Goal: Information Seeking & Learning: Learn about a topic

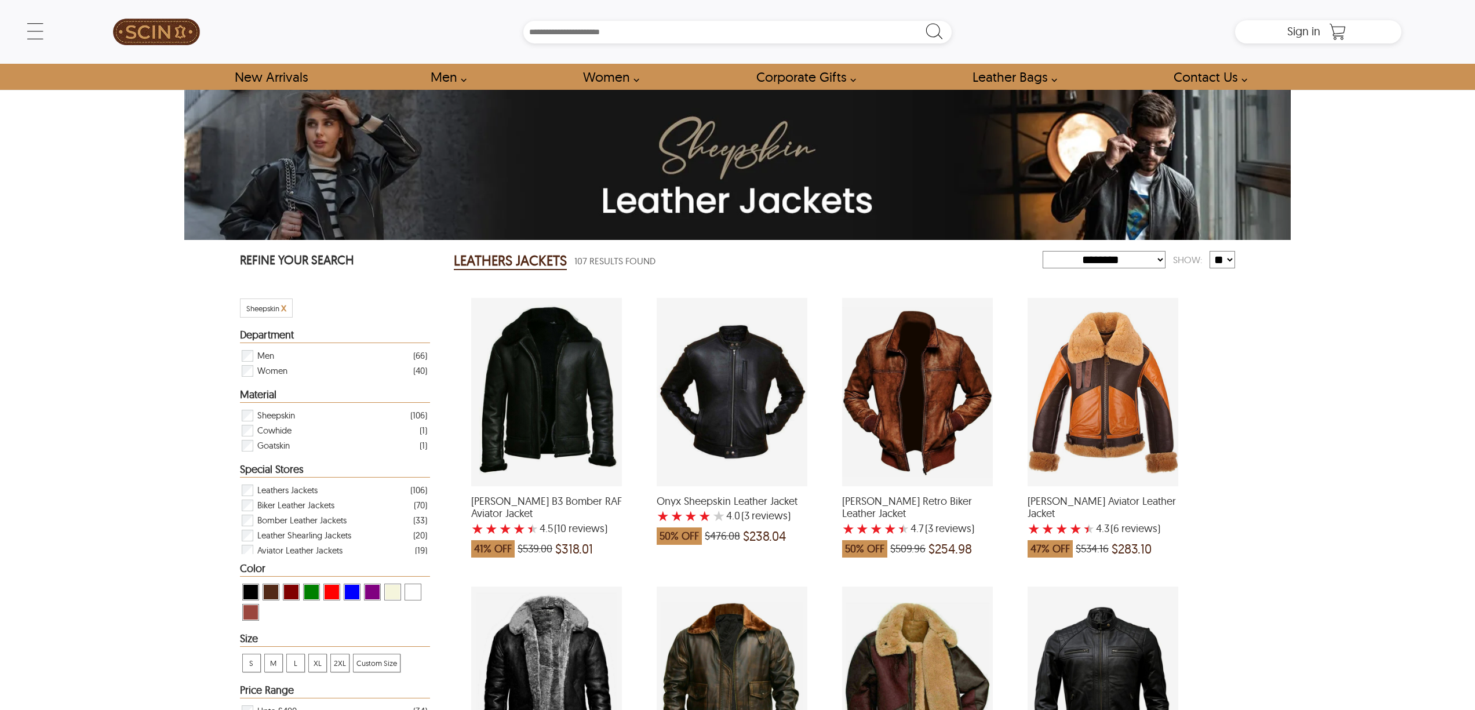
select select "********"
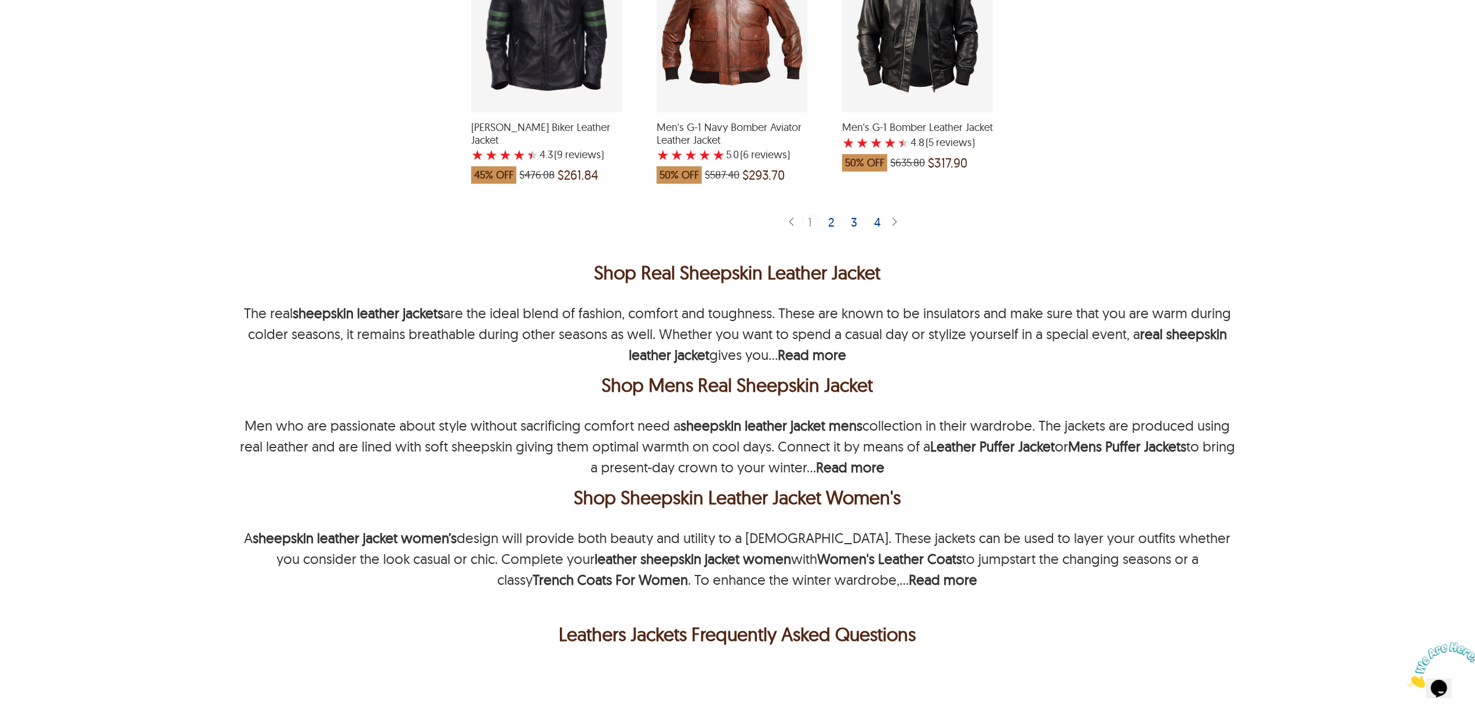
scroll to position [2395, 0]
click at [826, 360] on b "Read more" at bounding box center [812, 353] width 68 height 17
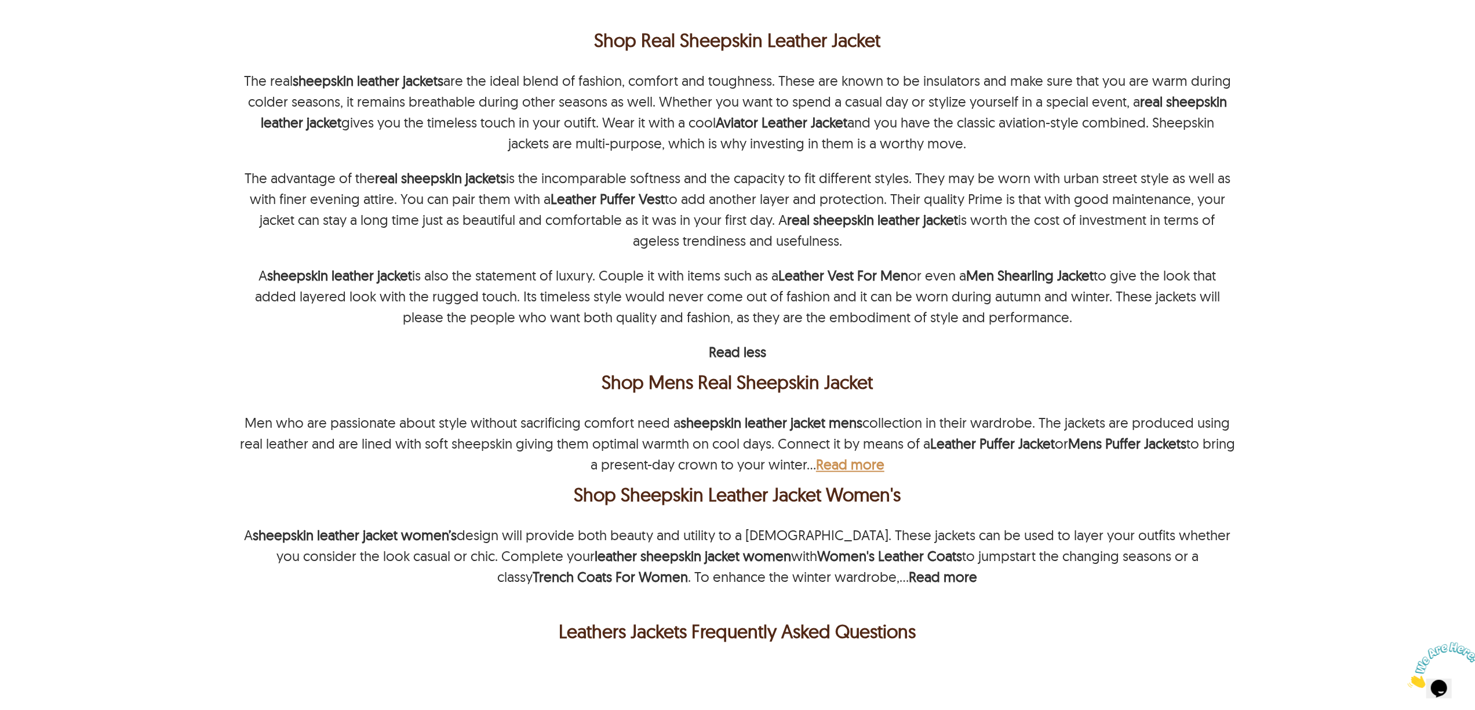
click at [852, 464] on b "Read more" at bounding box center [850, 463] width 68 height 17
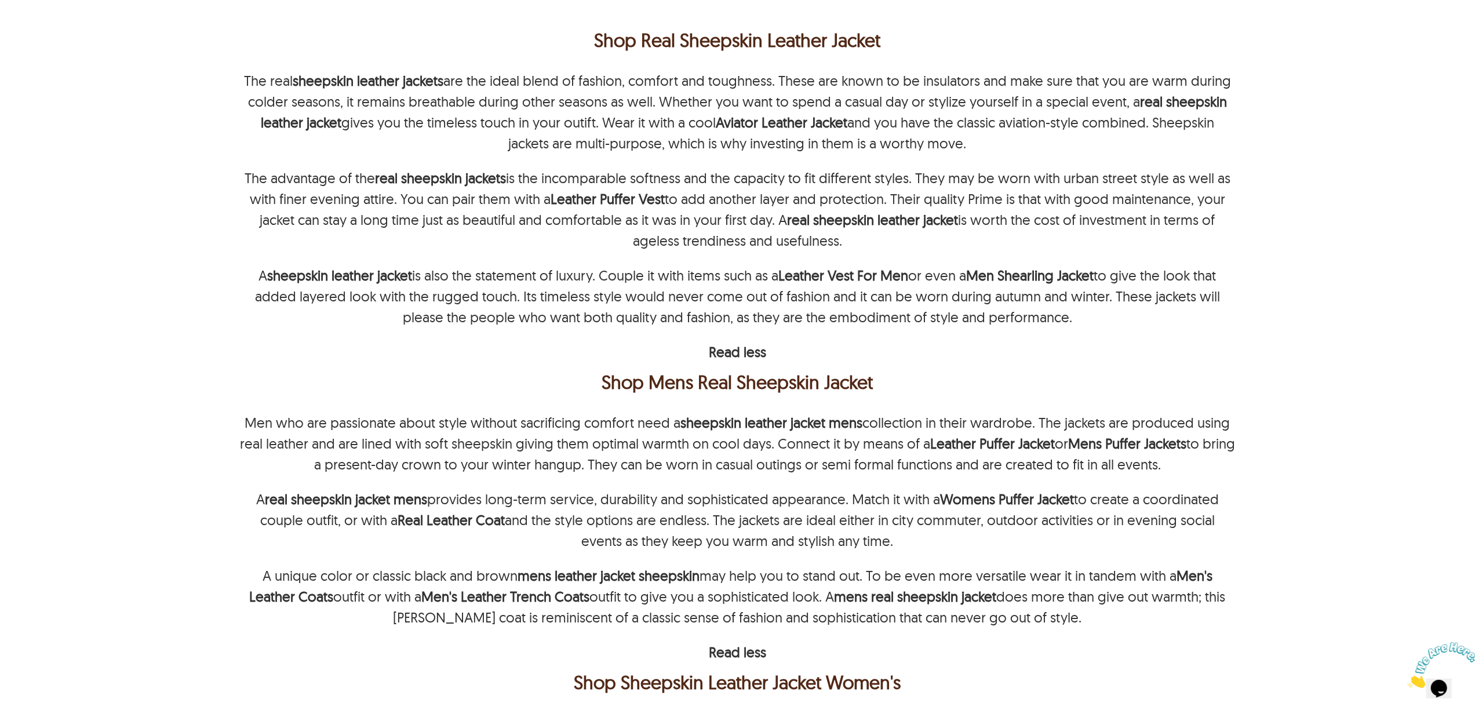
scroll to position [2858, 0]
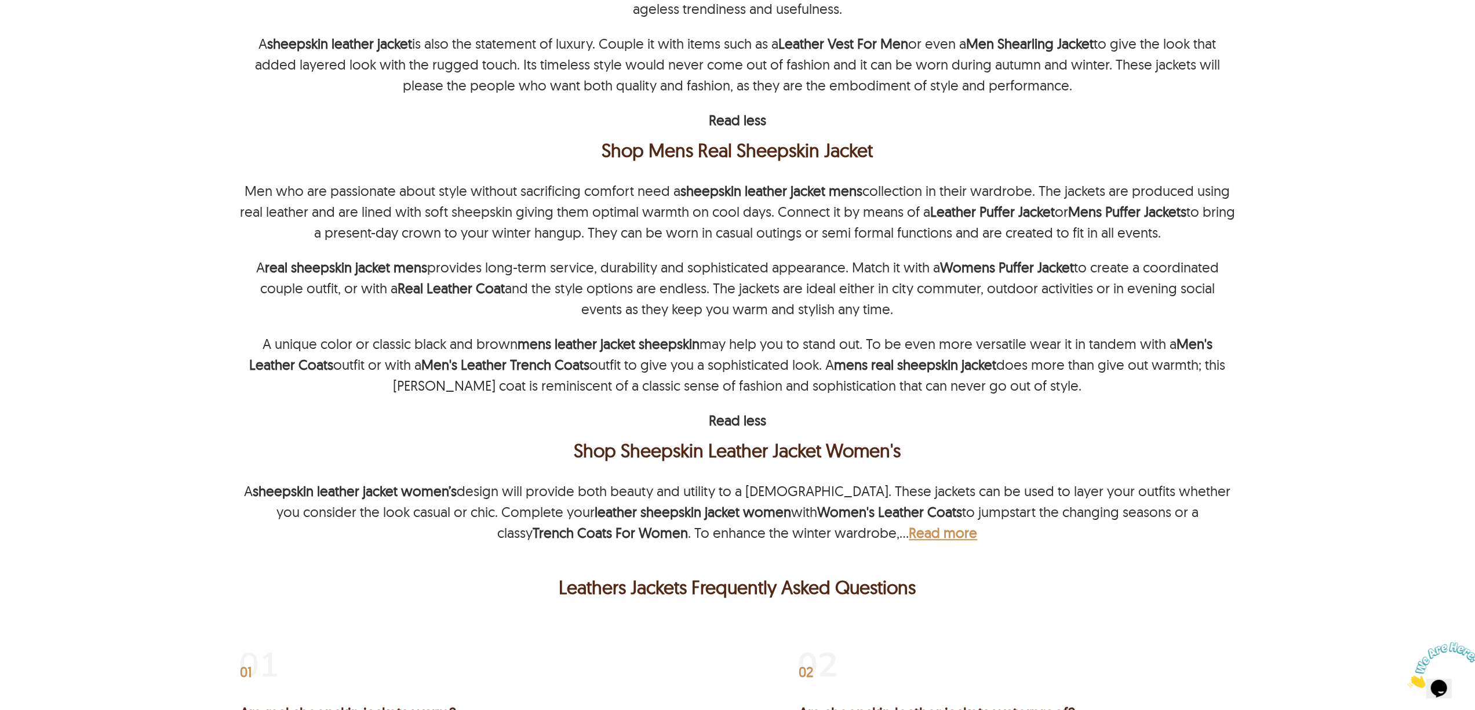
click at [909, 535] on b "Read more" at bounding box center [943, 532] width 68 height 17
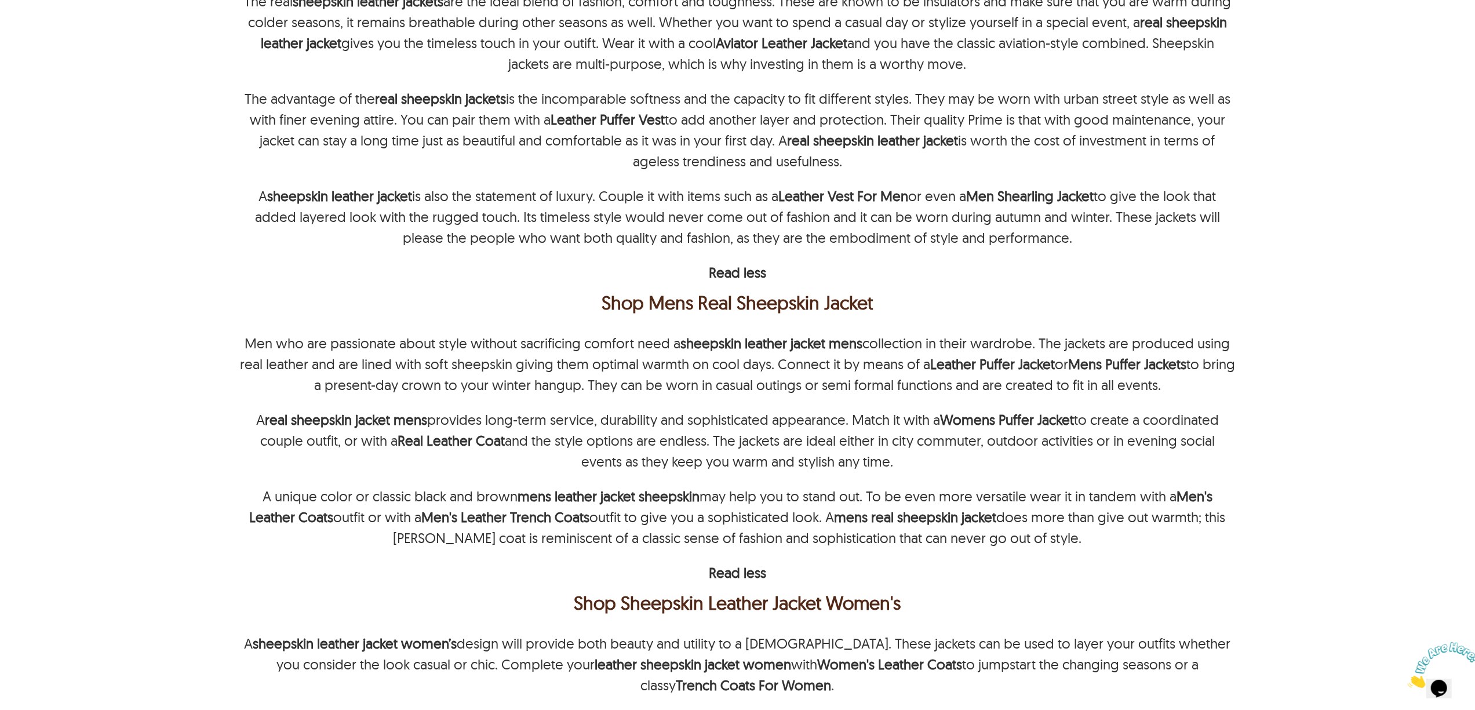
scroll to position [2549, 0]
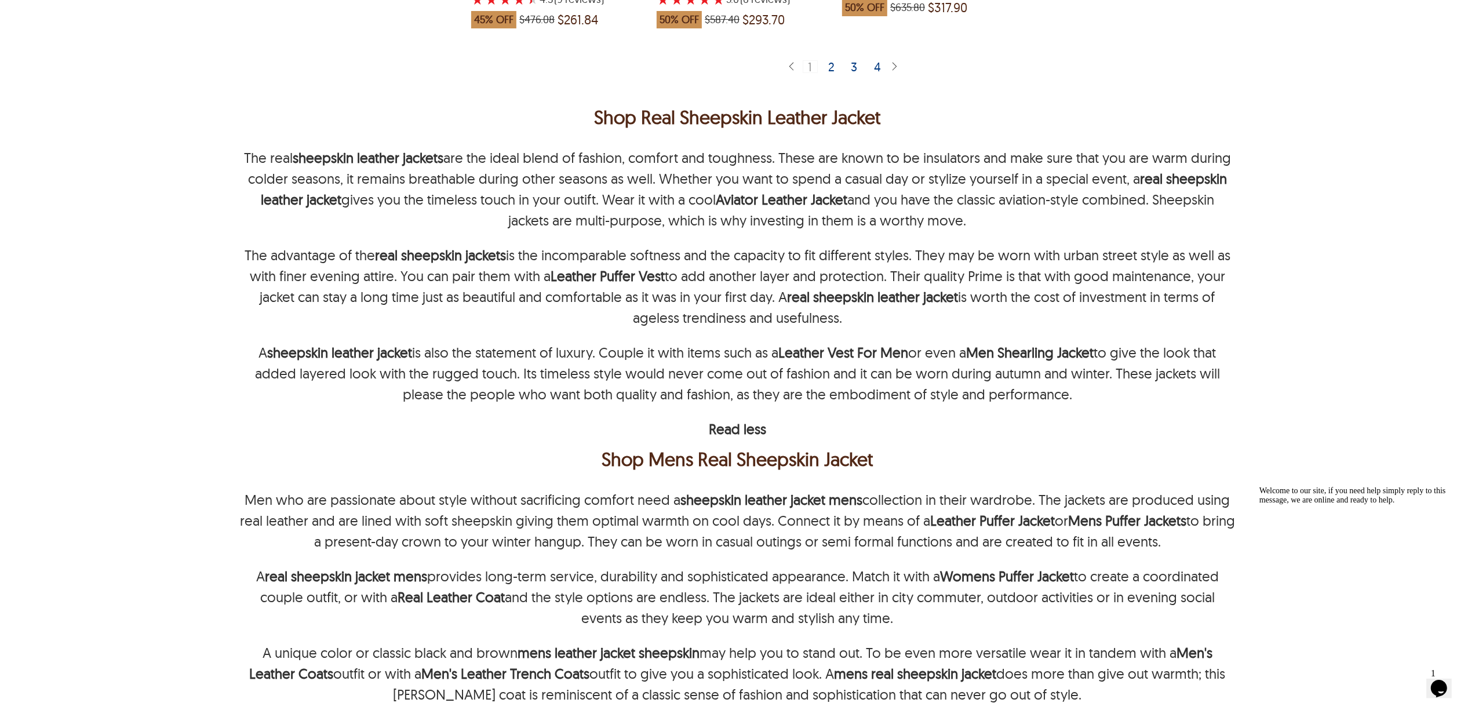
click at [1211, 356] on p "A sheepskin leather jacket is also the statement of luxury. Couple it with item…" at bounding box center [737, 373] width 995 height 63
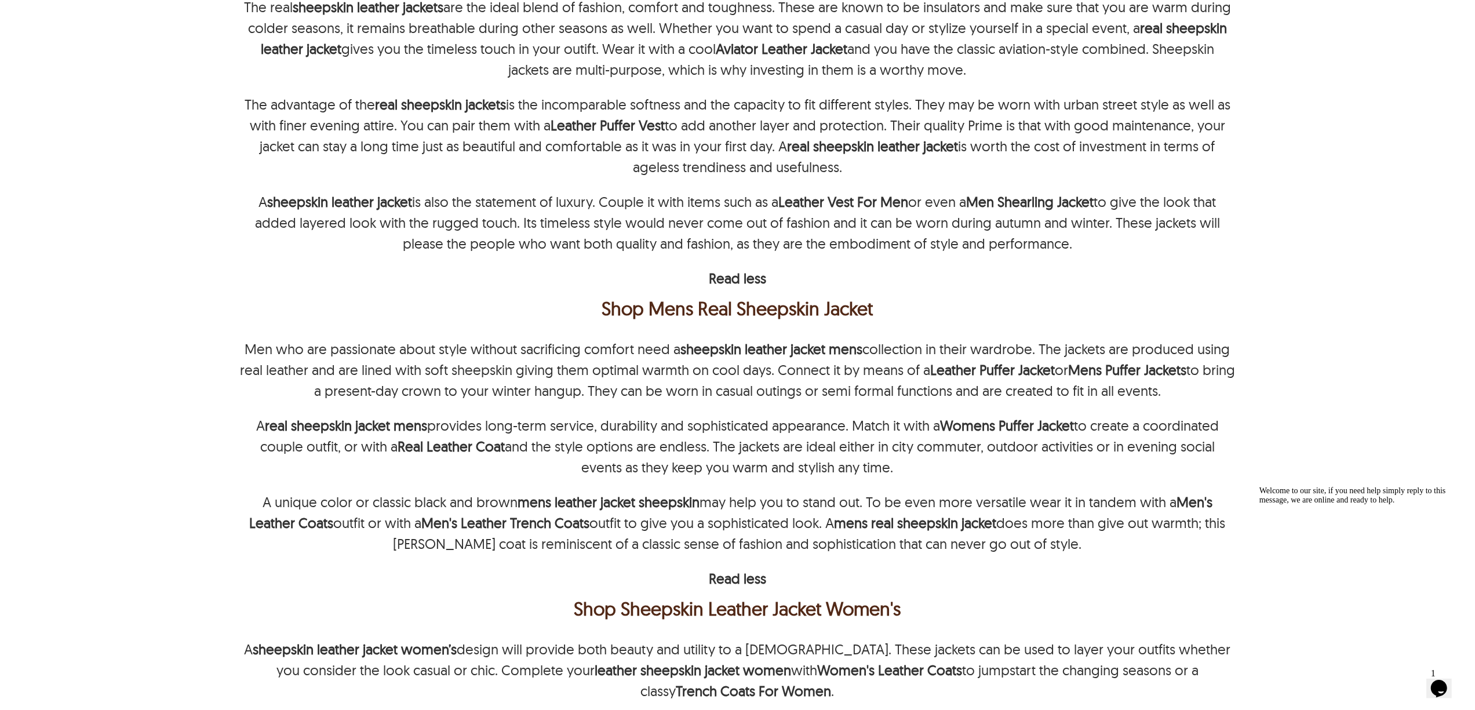
scroll to position [2704, 0]
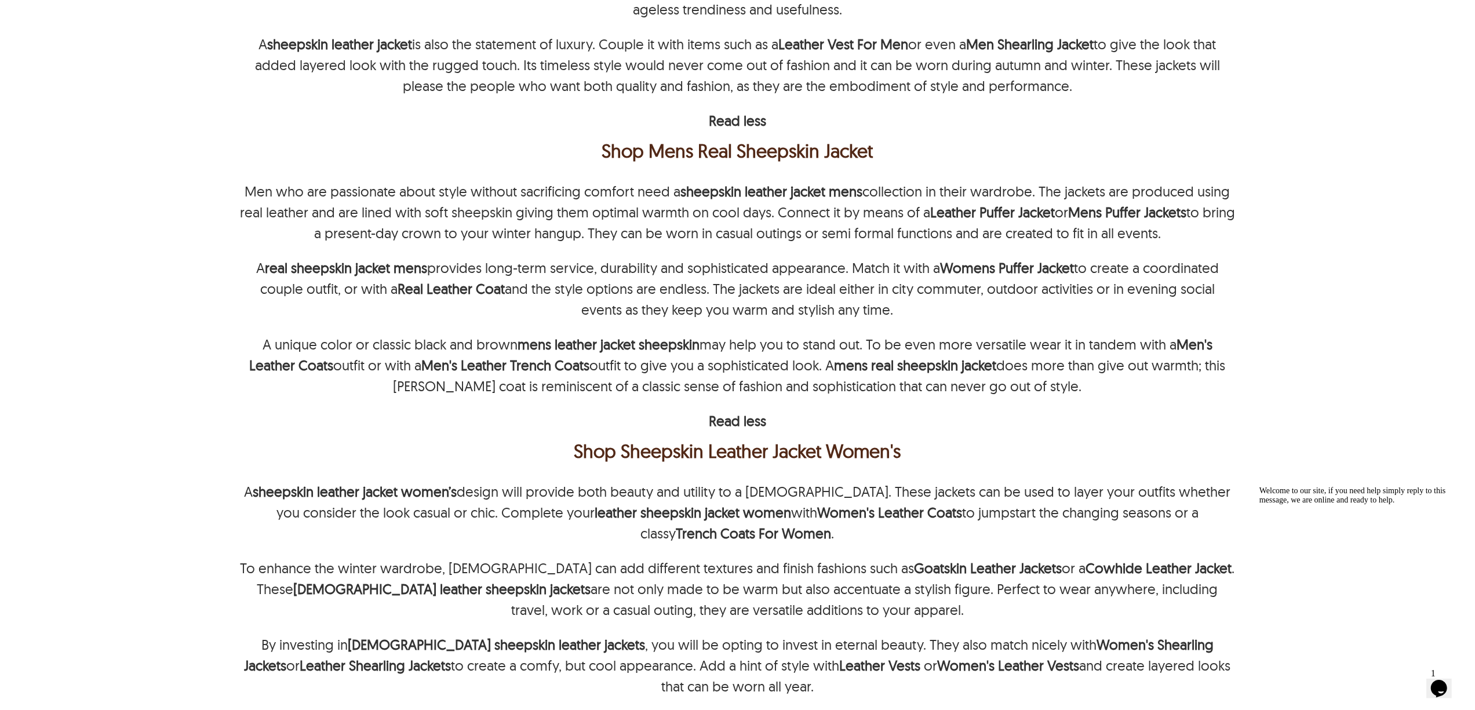
scroll to position [2858, 0]
click at [1203, 349] on strong "Men's Leather Coats" at bounding box center [731, 354] width 963 height 38
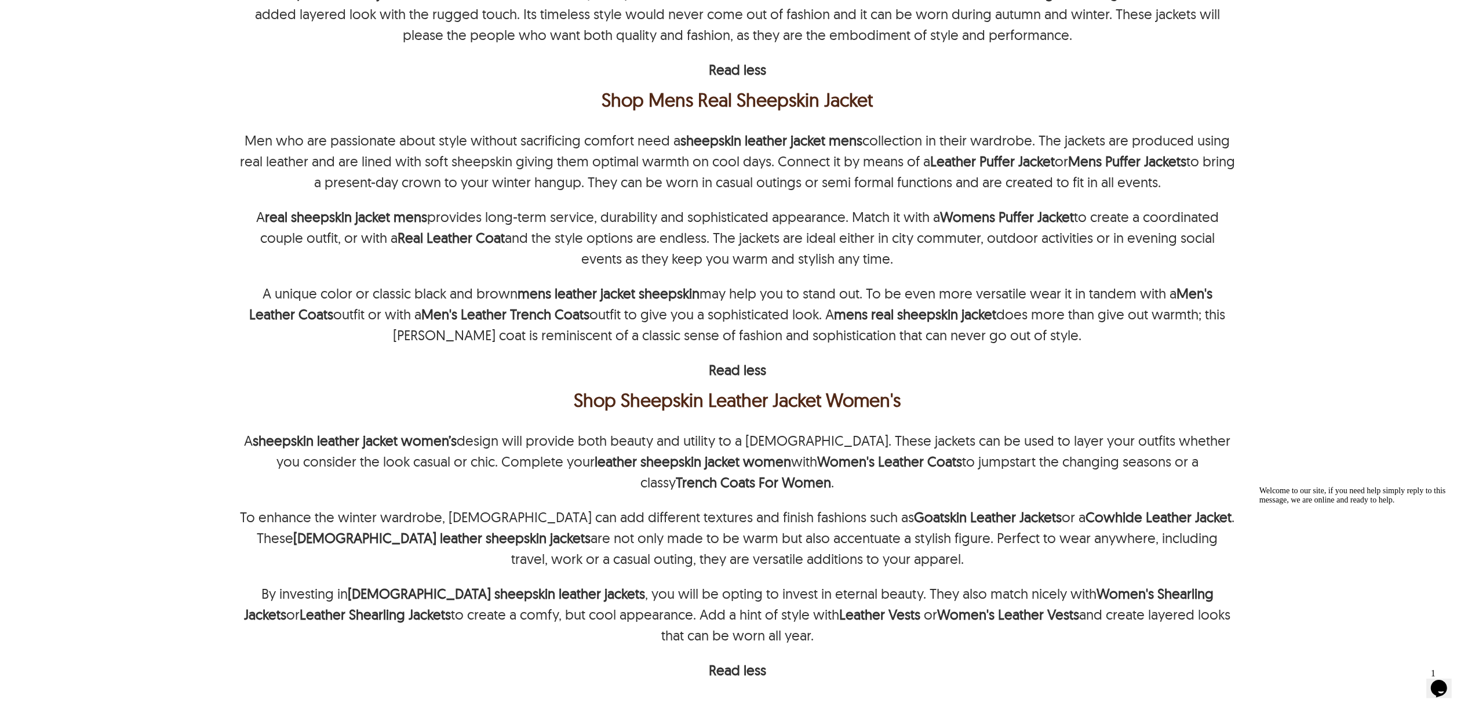
scroll to position [2935, 0]
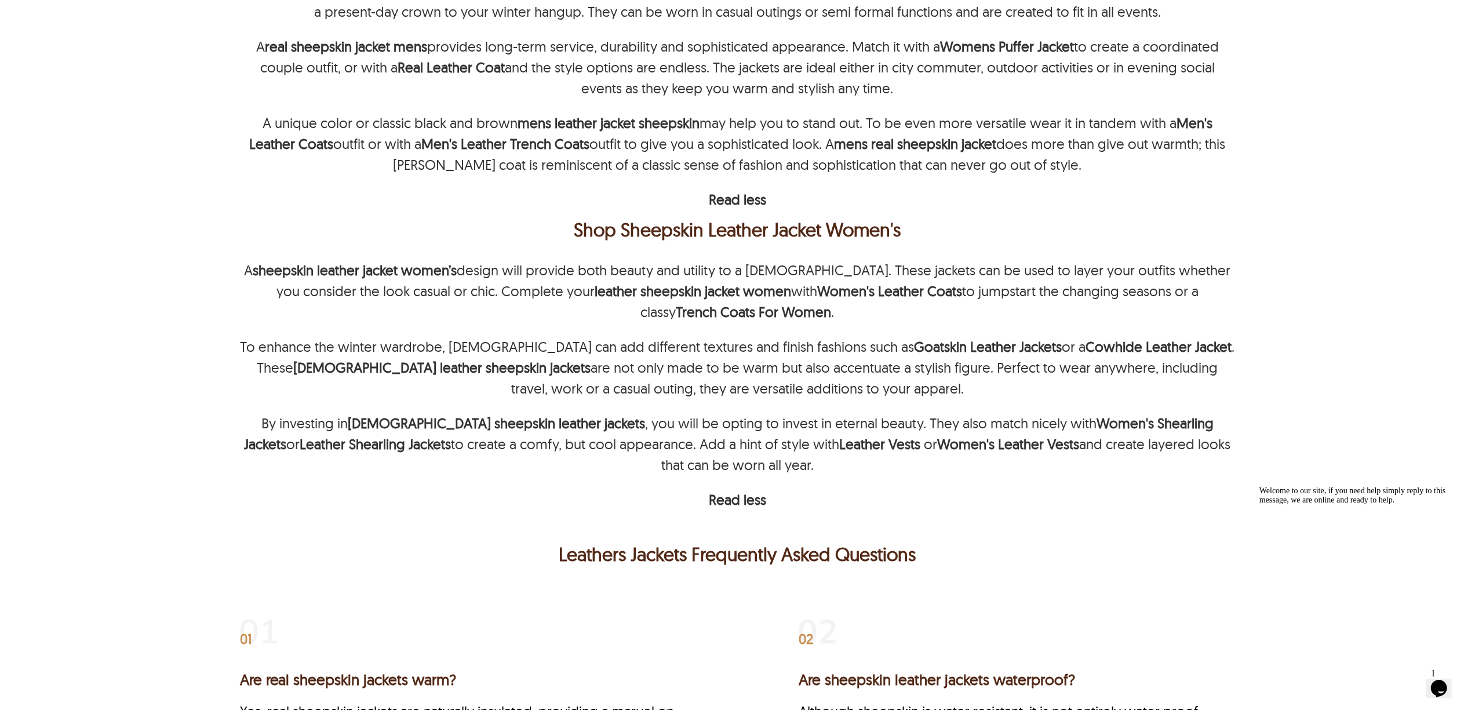
scroll to position [3090, 0]
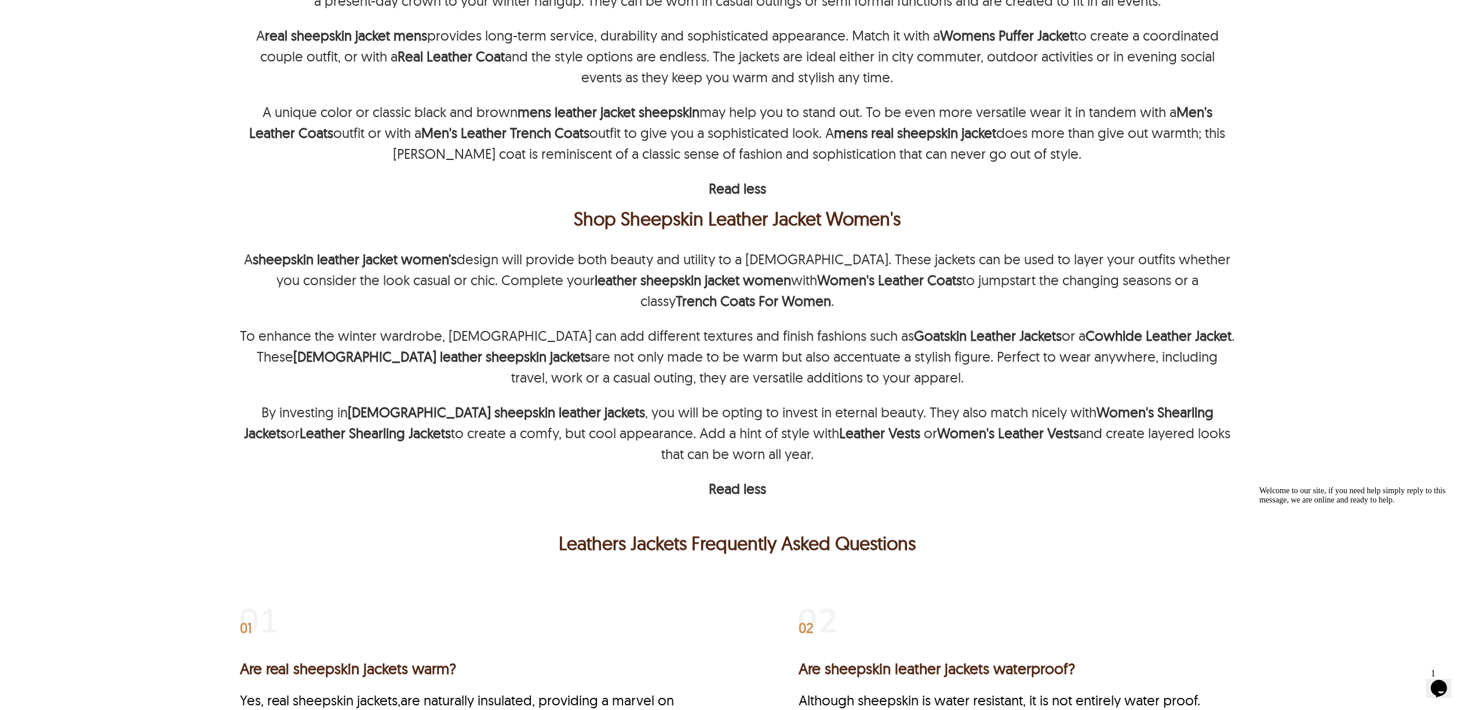
click at [1227, 356] on p "To enhance the winter wardrobe, ladies can add different textures and finish fa…" at bounding box center [737, 356] width 995 height 63
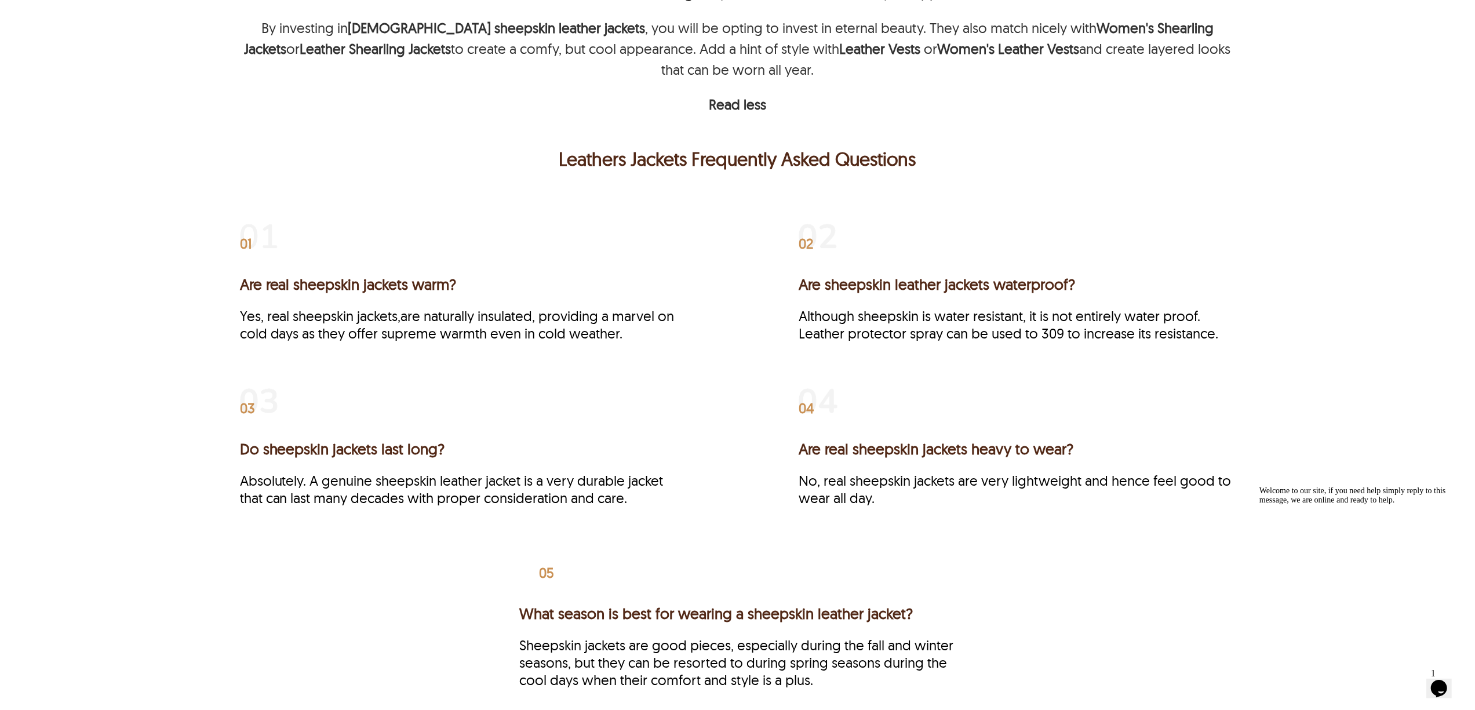
scroll to position [3477, 0]
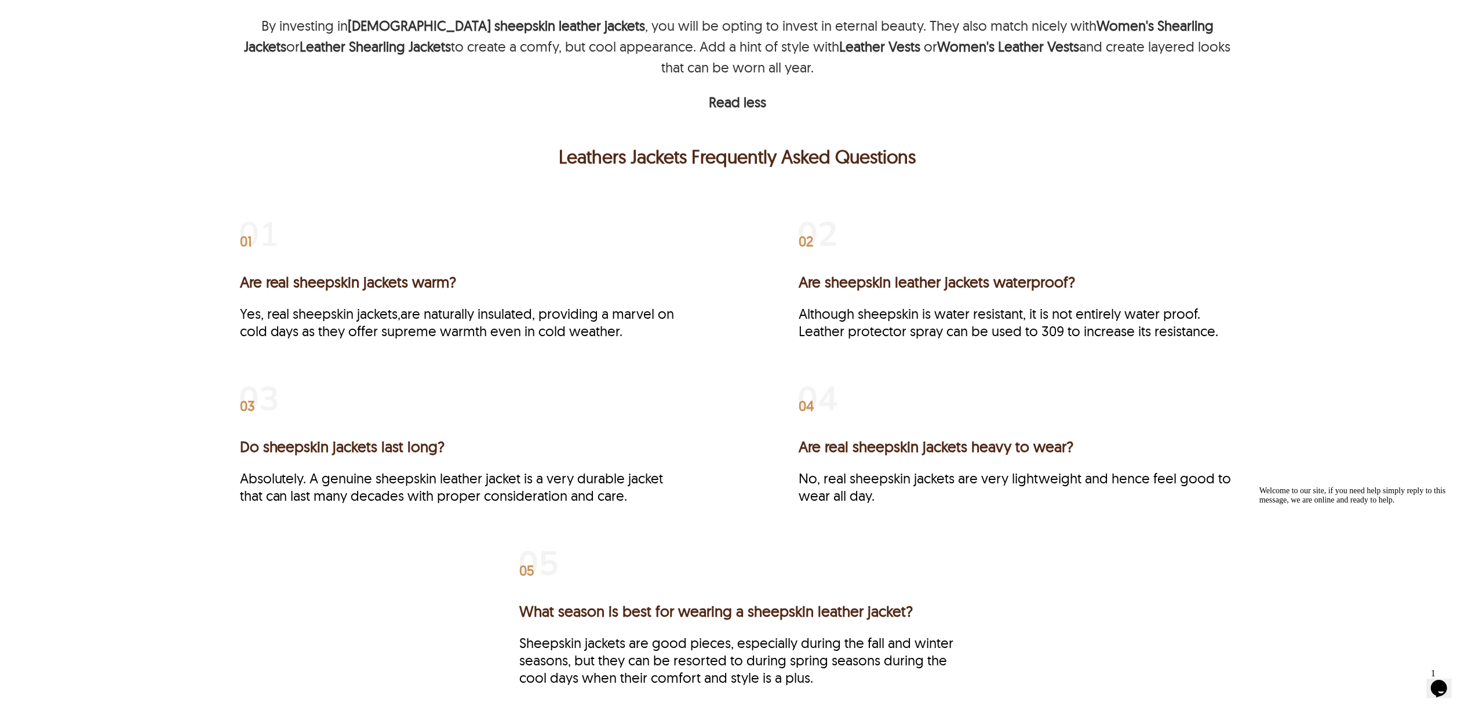
click at [1136, 364] on div "01 Are real sheepskin jackets warm? Yes, real sheepskin jackets,are naturally i…" at bounding box center [737, 468] width 995 height 512
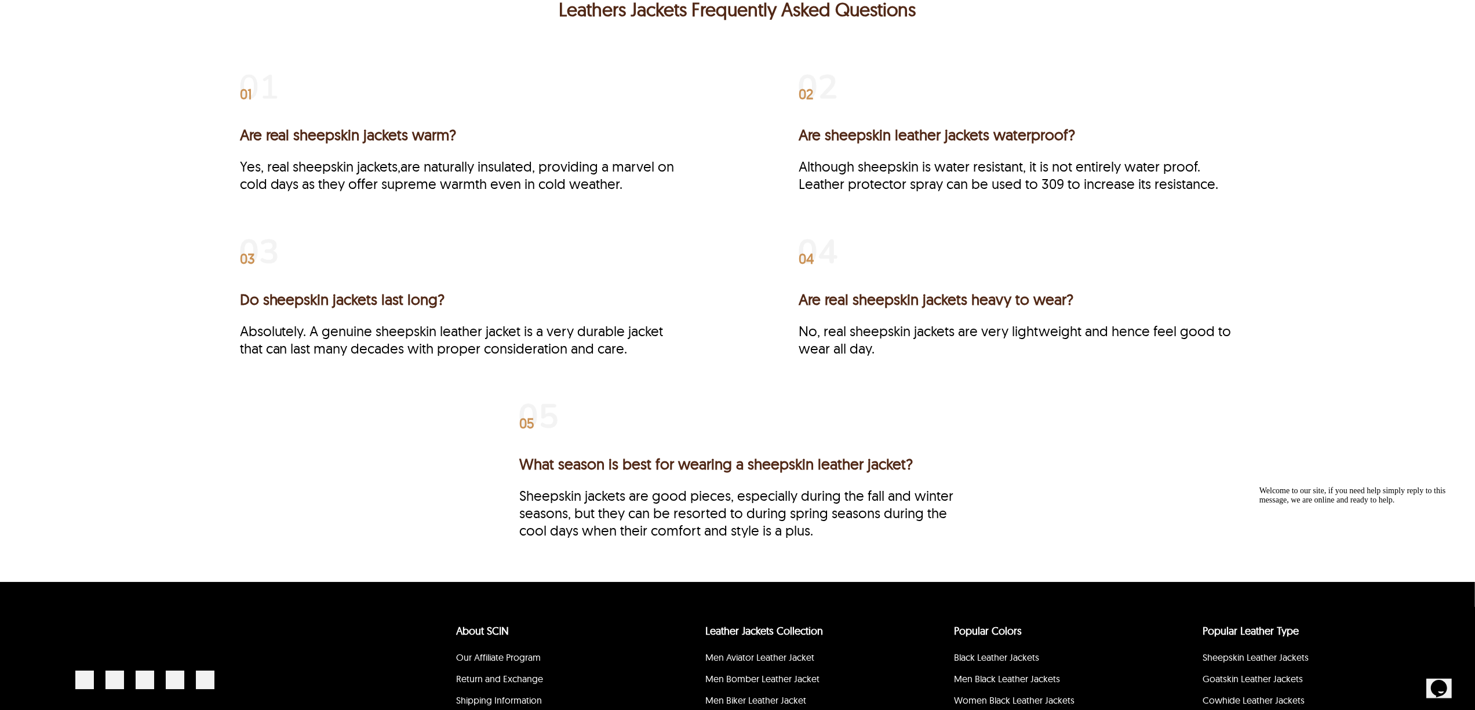
scroll to position [3631, 0]
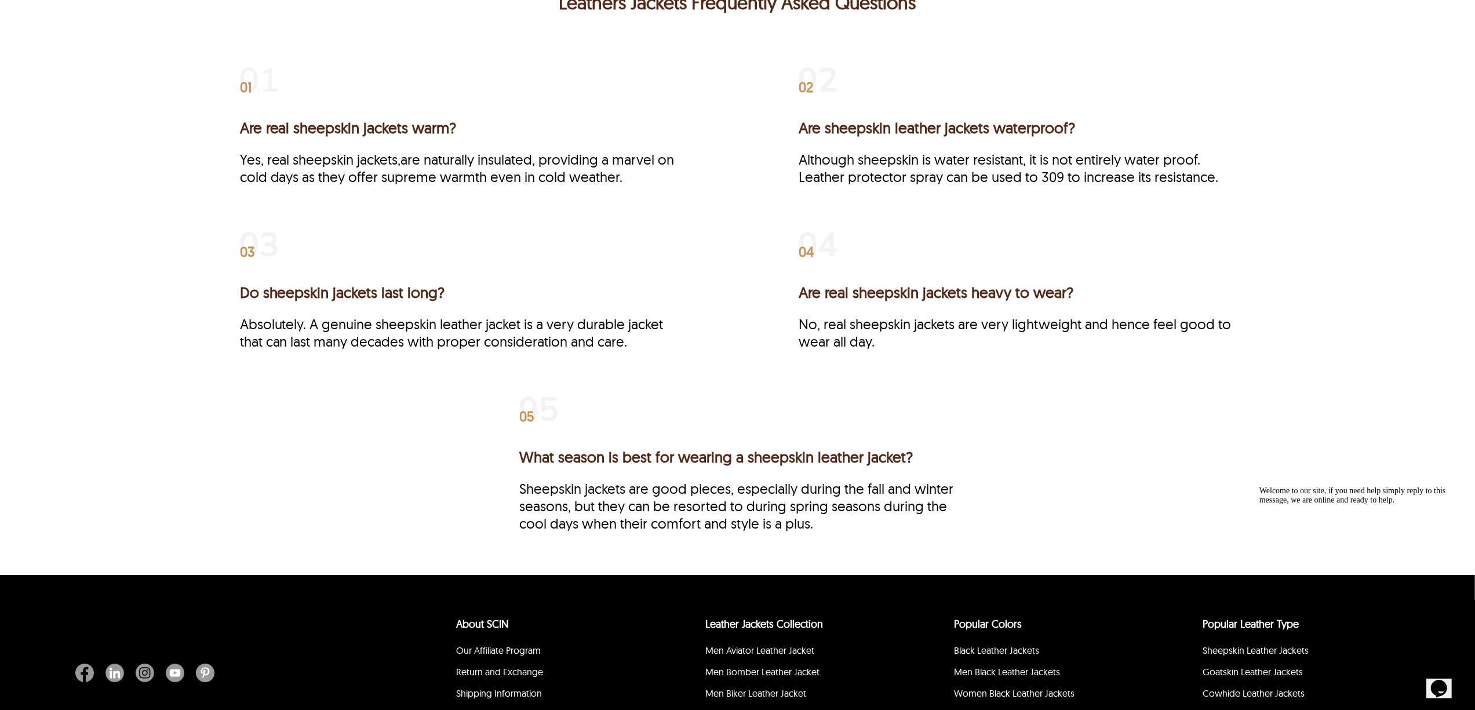
click at [1236, 426] on div "01 Are real sheepskin jackets warm? Yes, real sheepskin jackets,are naturally i…" at bounding box center [737, 305] width 1106 height 541
click at [1180, 464] on div "01 Are real sheepskin jackets warm? Yes, real sheepskin jackets,are naturally i…" at bounding box center [737, 314] width 995 height 512
click at [895, 498] on p "Sheepskin jackets are good pieces, especially during the fall and winter season…" at bounding box center [737, 506] width 436 height 52
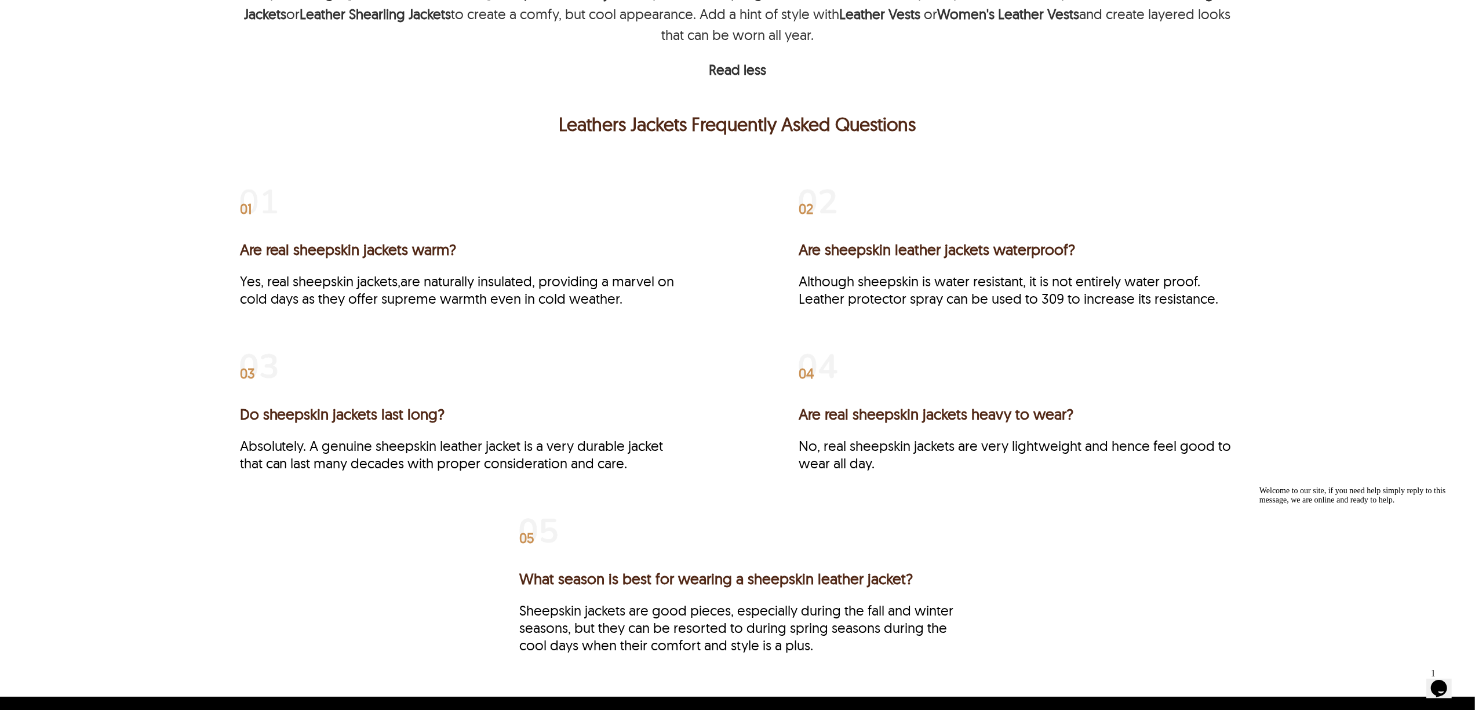
scroll to position [3399, 0]
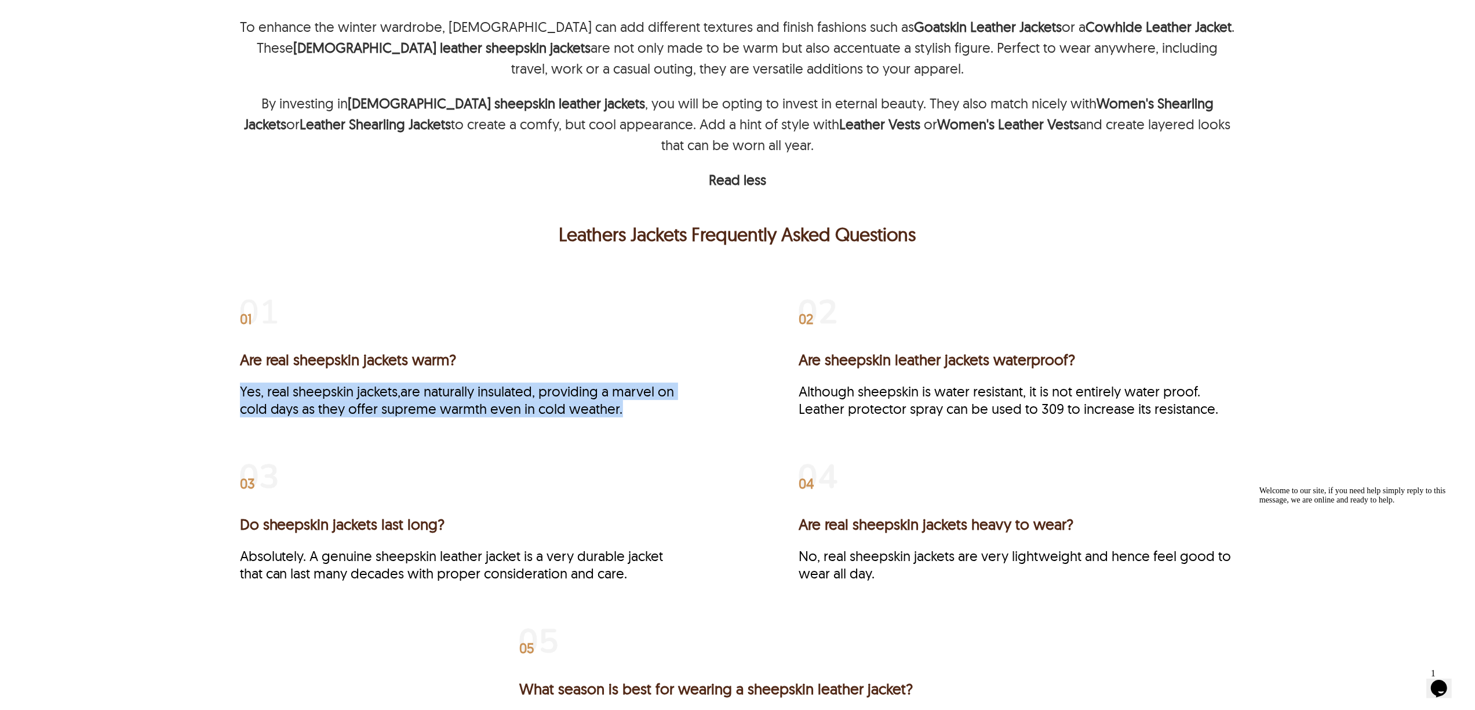
drag, startPoint x: 225, startPoint y: 394, endPoint x: 659, endPoint y: 419, distance: 434.7
click at [659, 419] on div "01 Are real sheepskin jackets warm? Yes, real sheepskin jackets,are naturally i…" at bounding box center [737, 537] width 1106 height 541
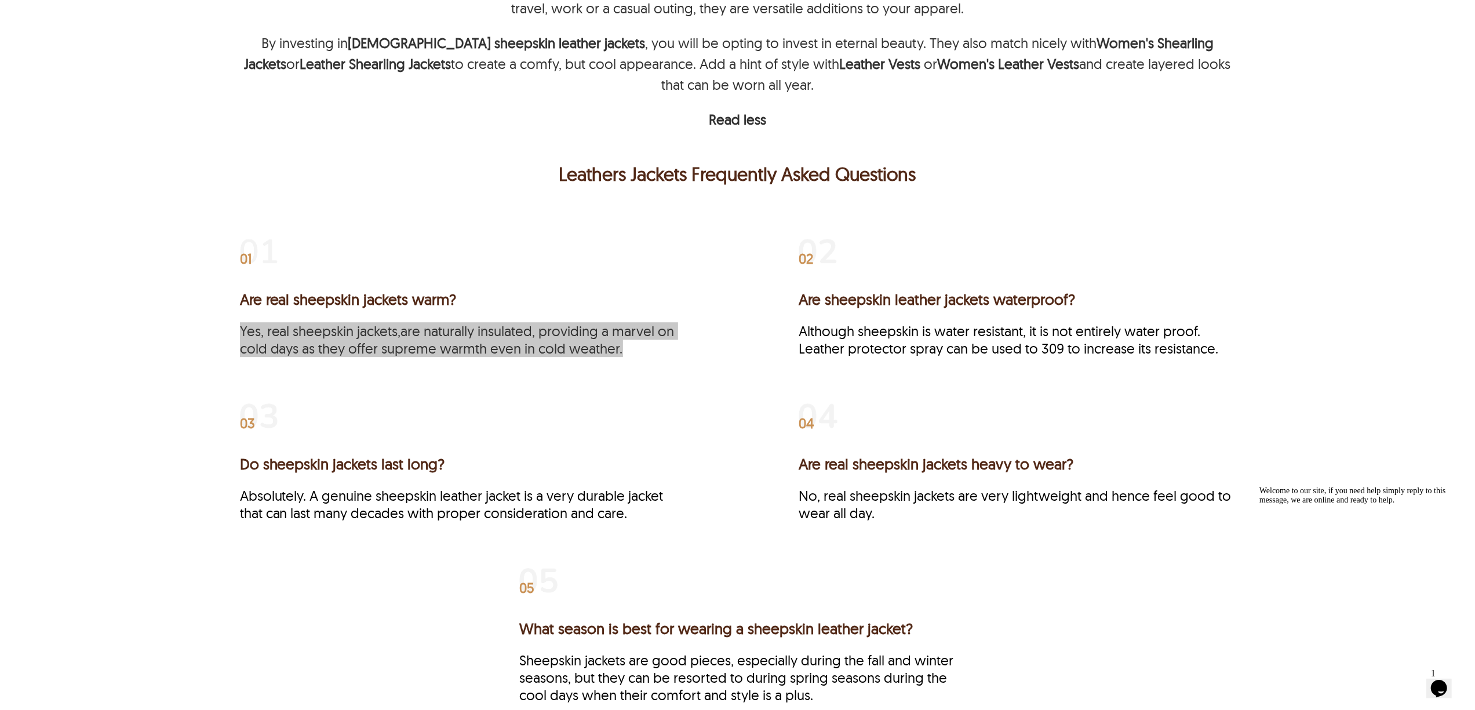
scroll to position [3477, 0]
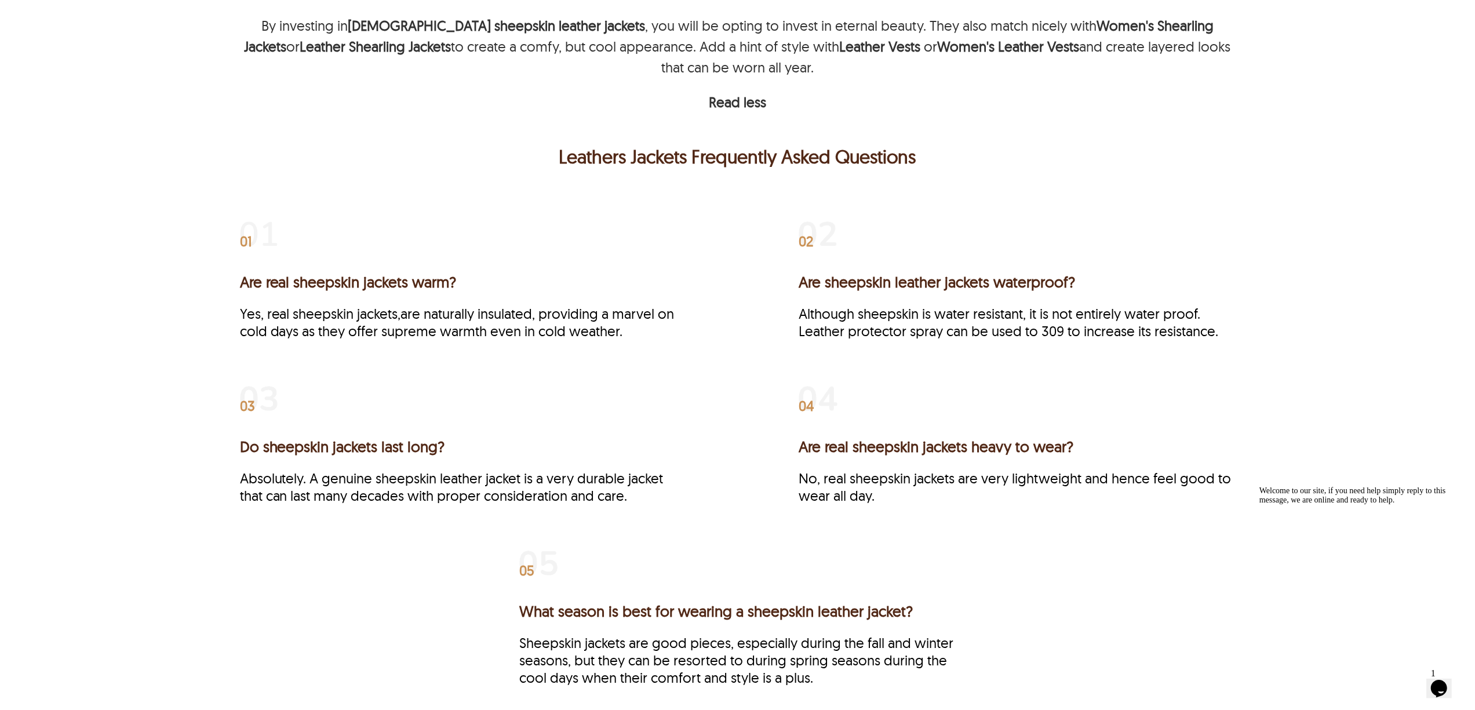
click at [209, 286] on div "01 Are real sheepskin jackets warm? Yes, real sheepskin jackets,are naturally i…" at bounding box center [737, 459] width 1106 height 541
click at [225, 287] on div "01 Are real sheepskin jackets warm? Yes, real sheepskin jackets,are naturally i…" at bounding box center [737, 459] width 1106 height 541
click at [249, 287] on h3 "Are real sheepskin jackets warm?" at bounding box center [458, 282] width 436 height 18
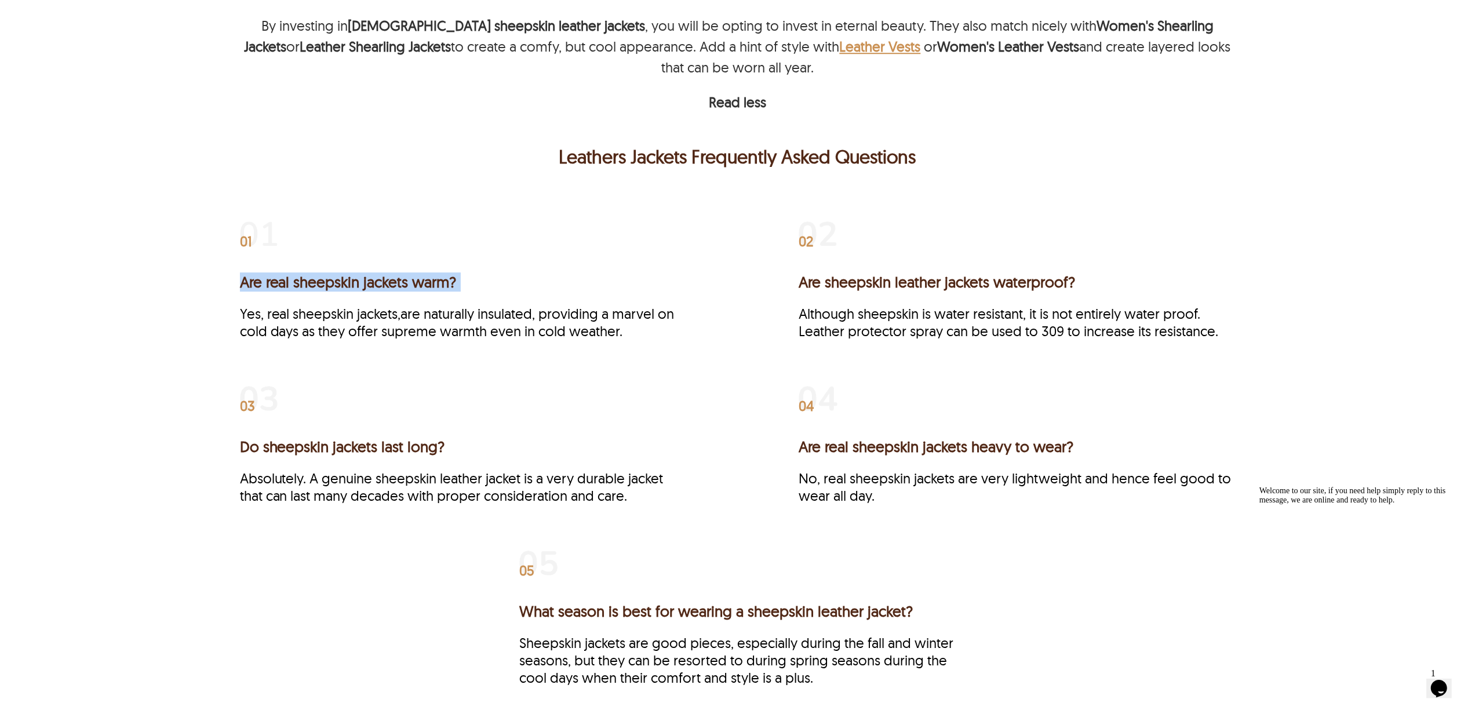
copy h3 "Are real sheepskin jackets warm?"
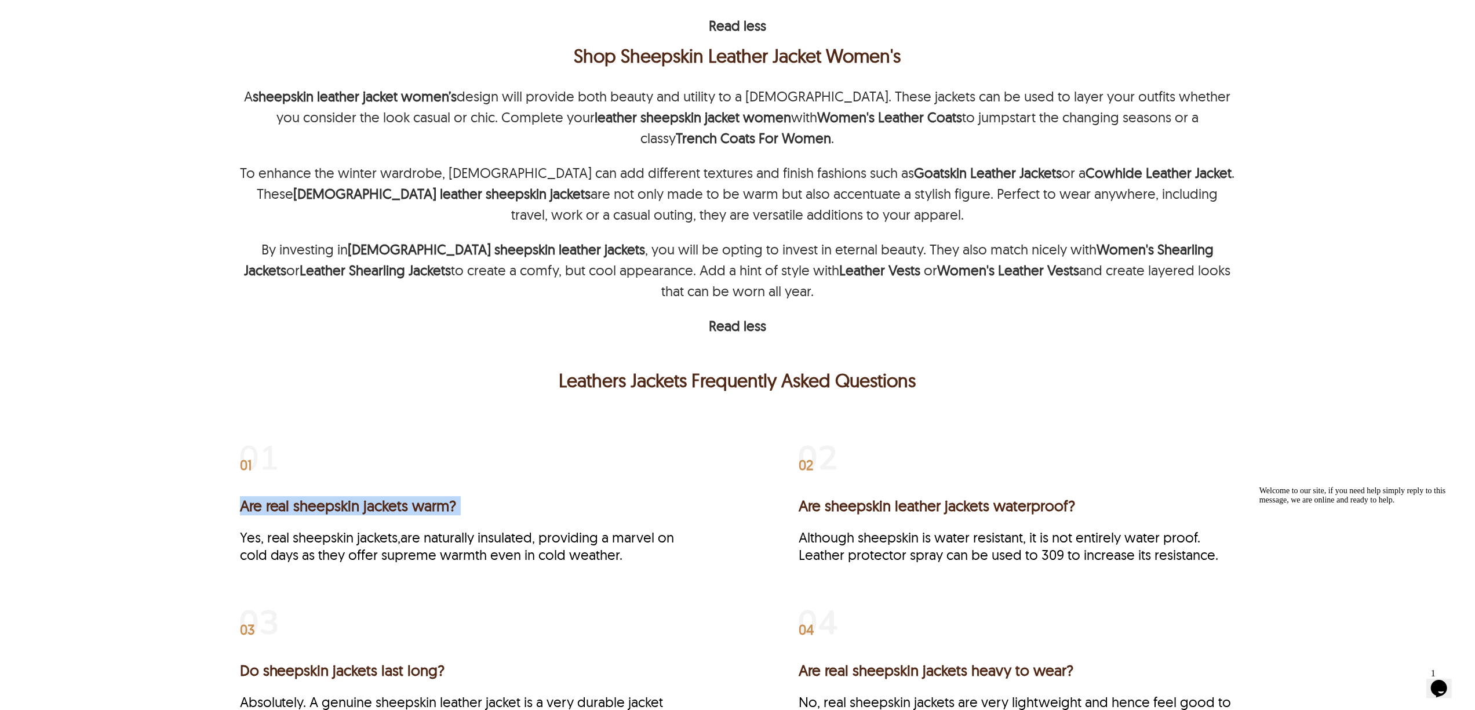
scroll to position [3090, 0]
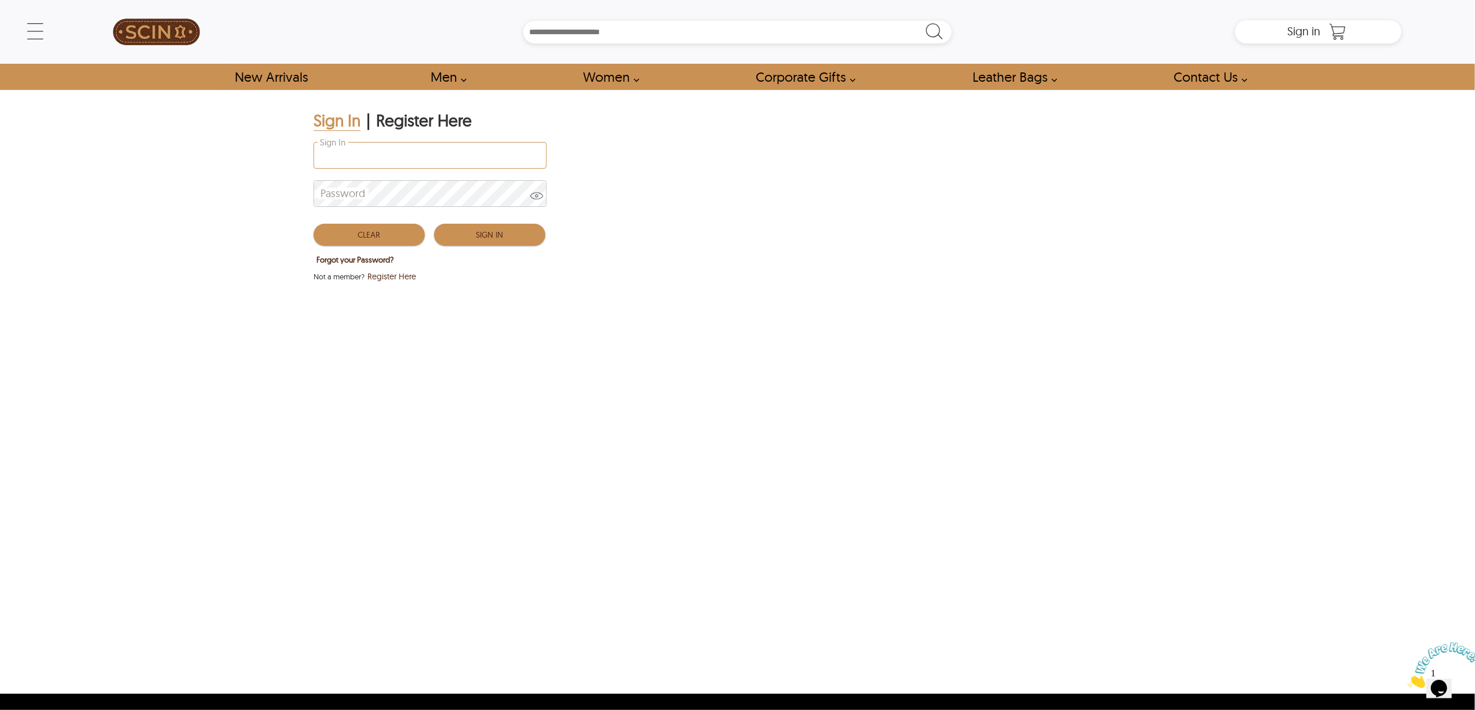
click at [377, 155] on input "Sign In" at bounding box center [430, 155] width 232 height 25
type input "**********"
click at [445, 228] on button "Sign In" at bounding box center [489, 235] width 111 height 22
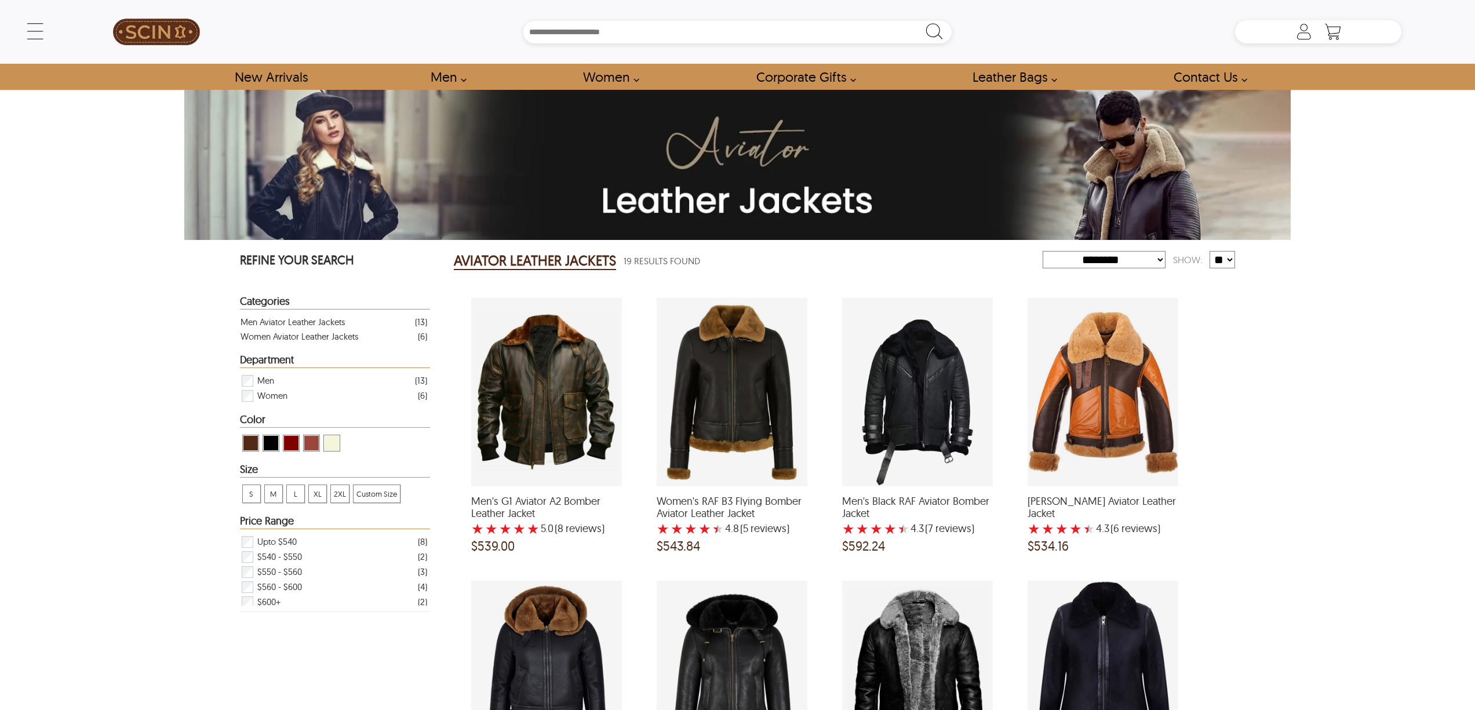
select select "********"
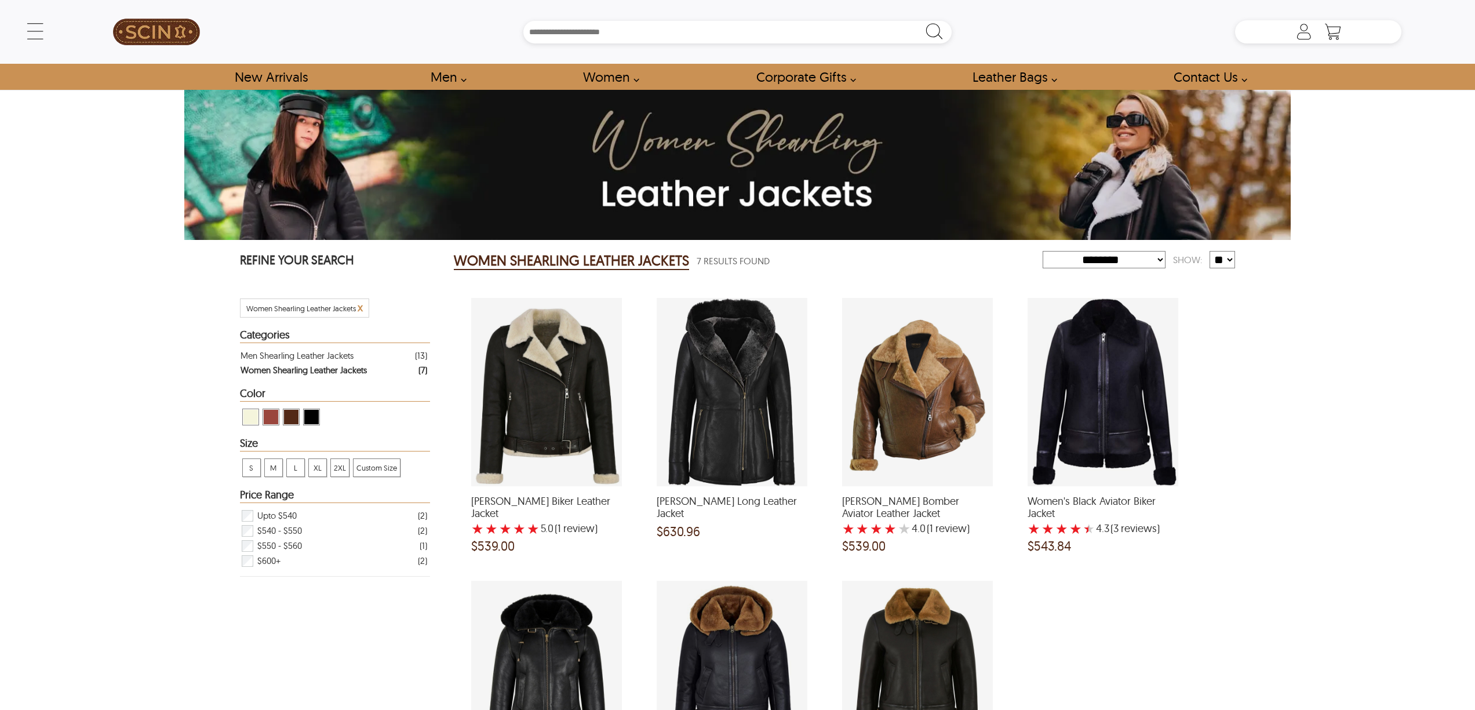
select select "********"
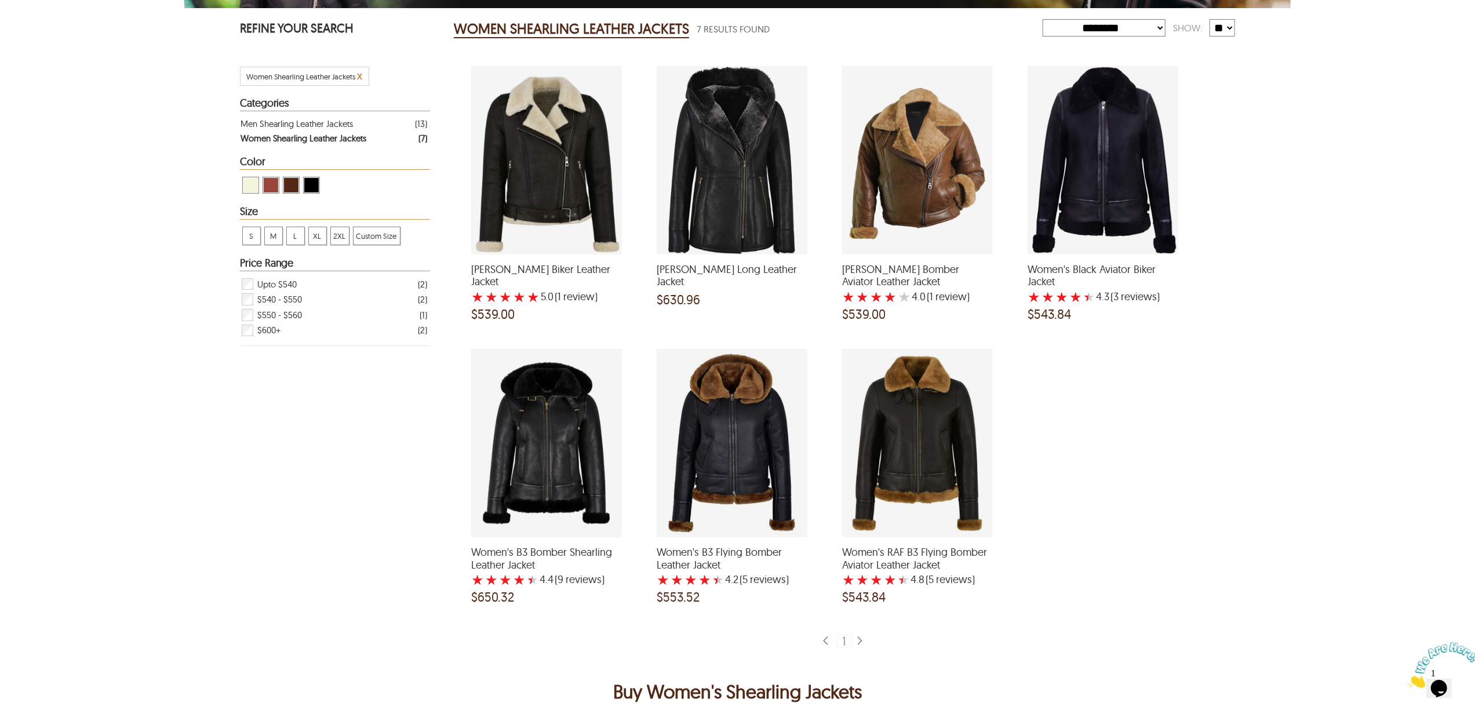
click at [128, 478] on html "Skip to main content ← Menu New Arrivals Men Leather Jackets Aviator Leather Ja…" at bounding box center [737, 123] width 1475 height 710
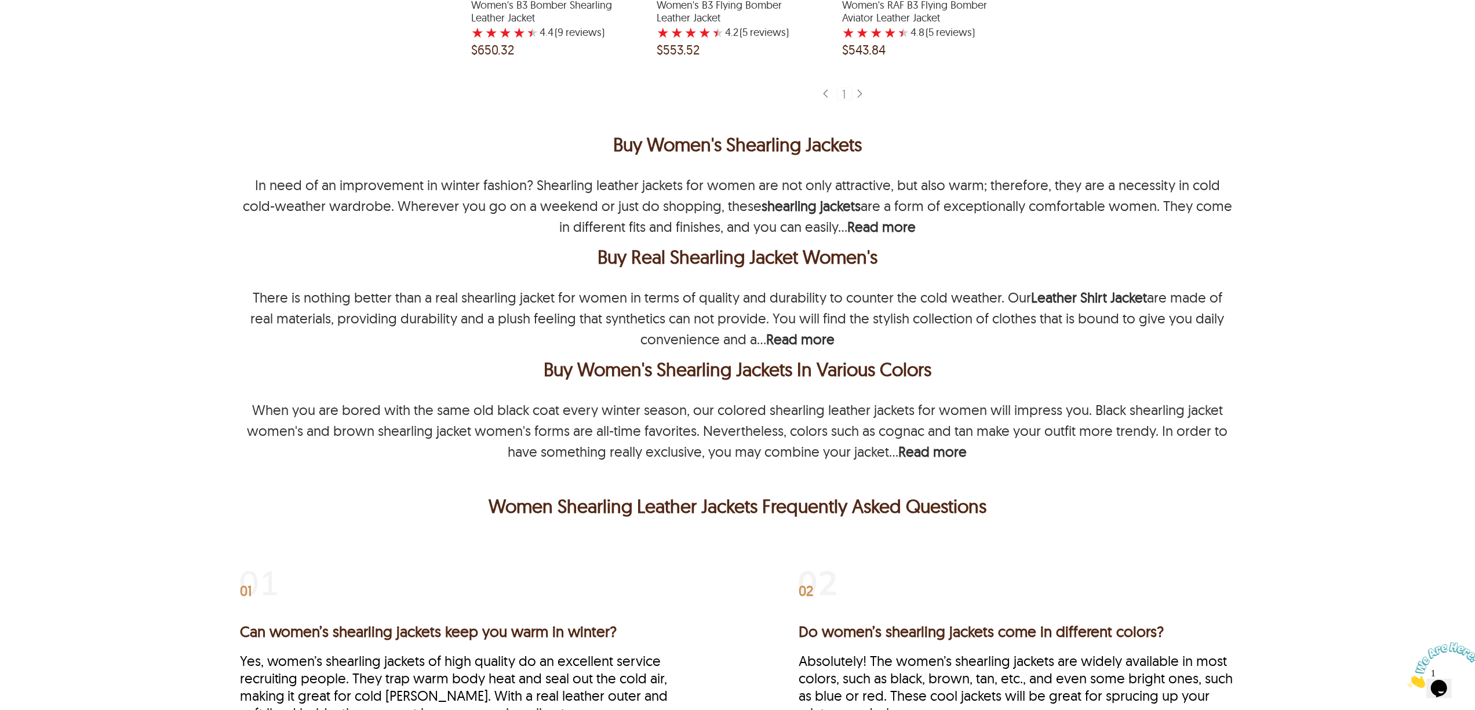
scroll to position [772, 0]
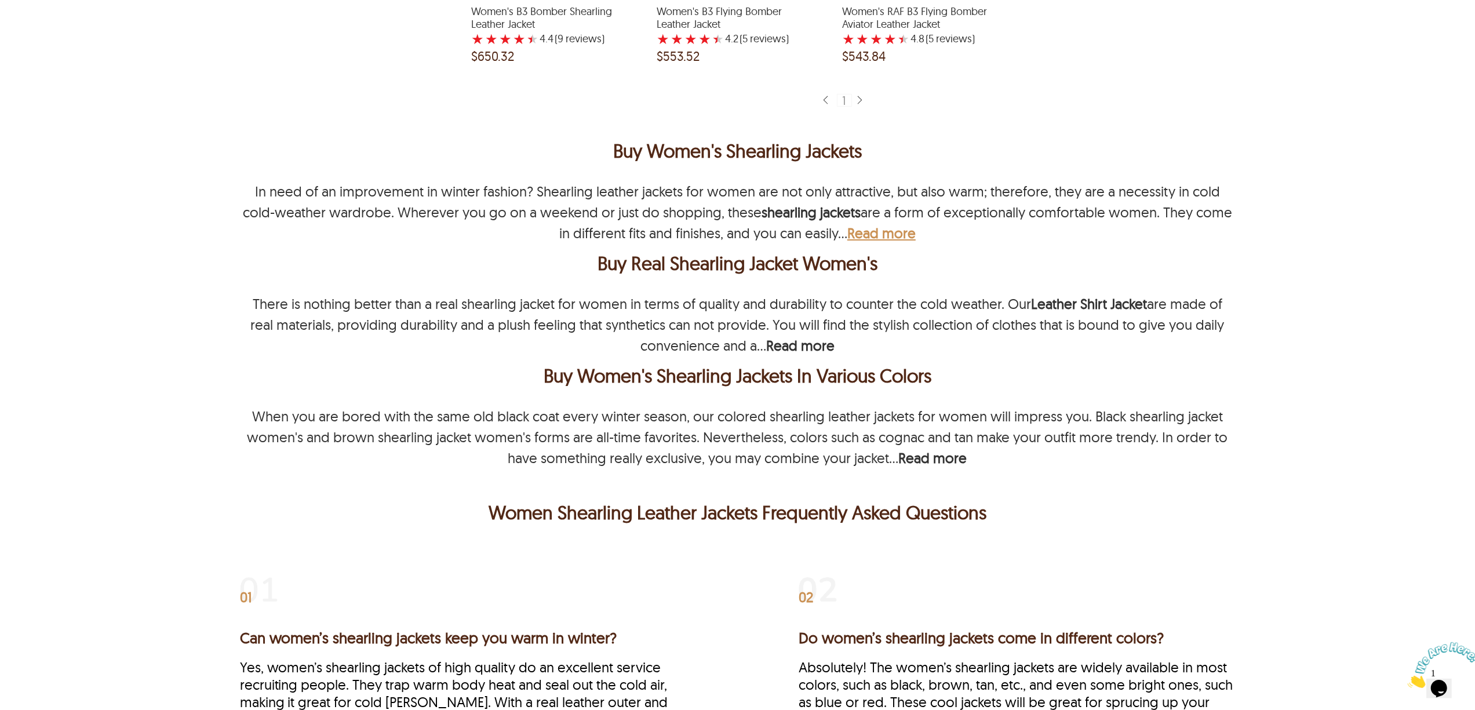
click at [847, 225] on b "Read more" at bounding box center [881, 232] width 68 height 17
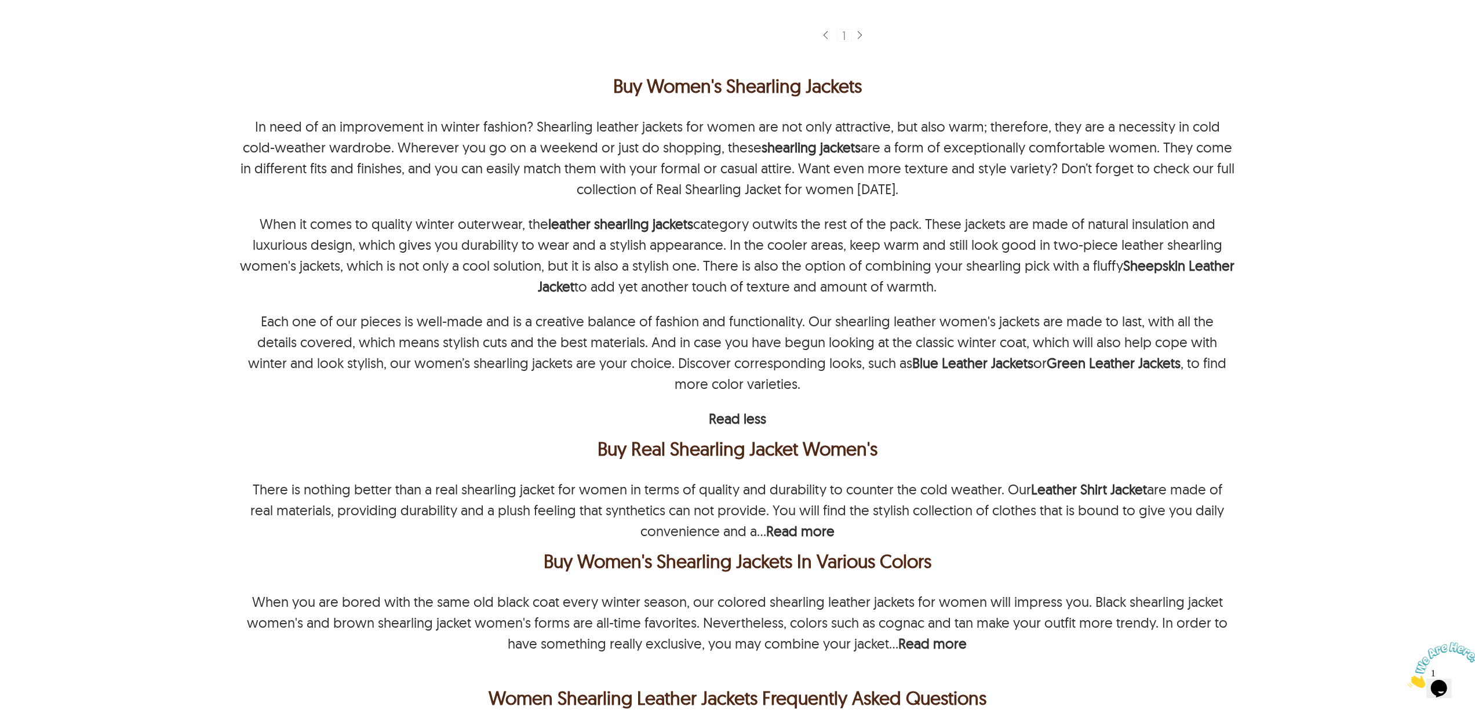
scroll to position [927, 0]
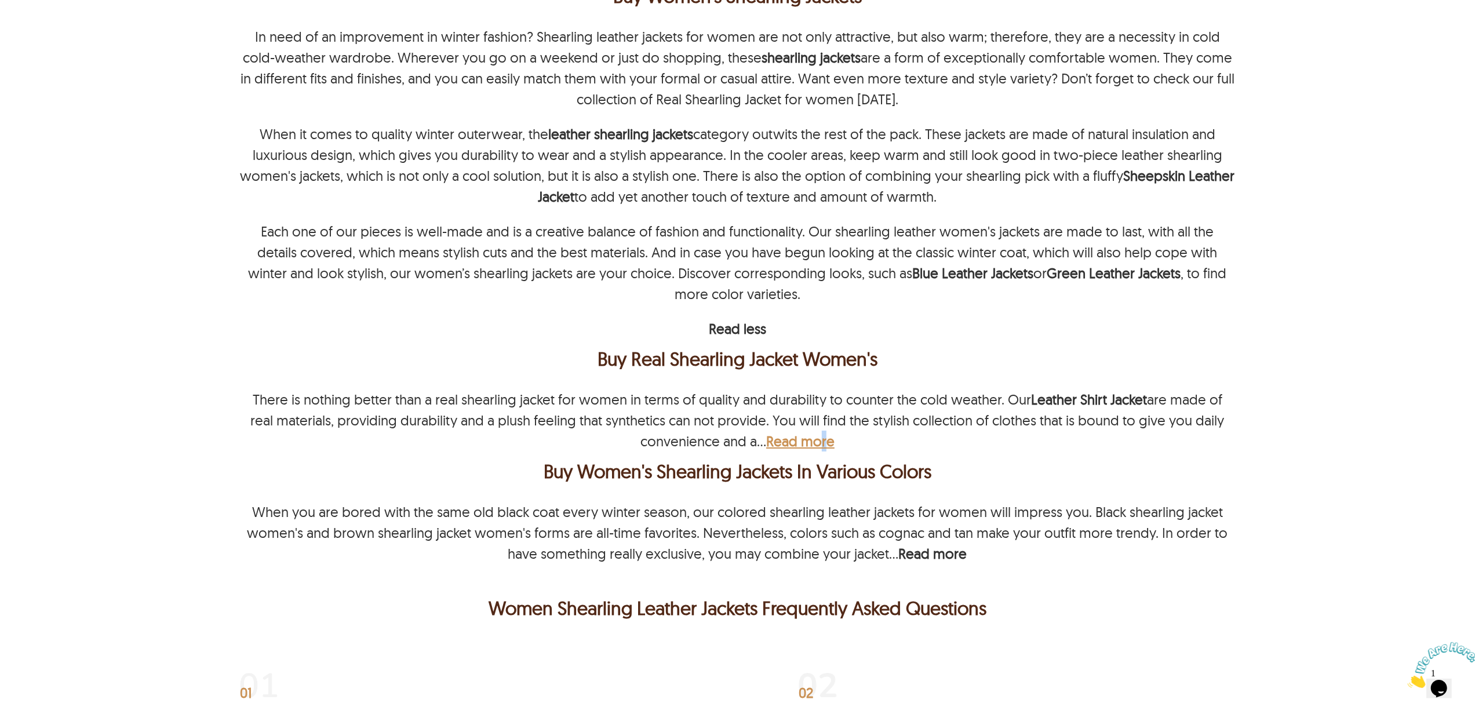
drag, startPoint x: 826, startPoint y: 437, endPoint x: 822, endPoint y: 443, distance: 7.6
click at [822, 443] on b "Read more" at bounding box center [800, 440] width 68 height 17
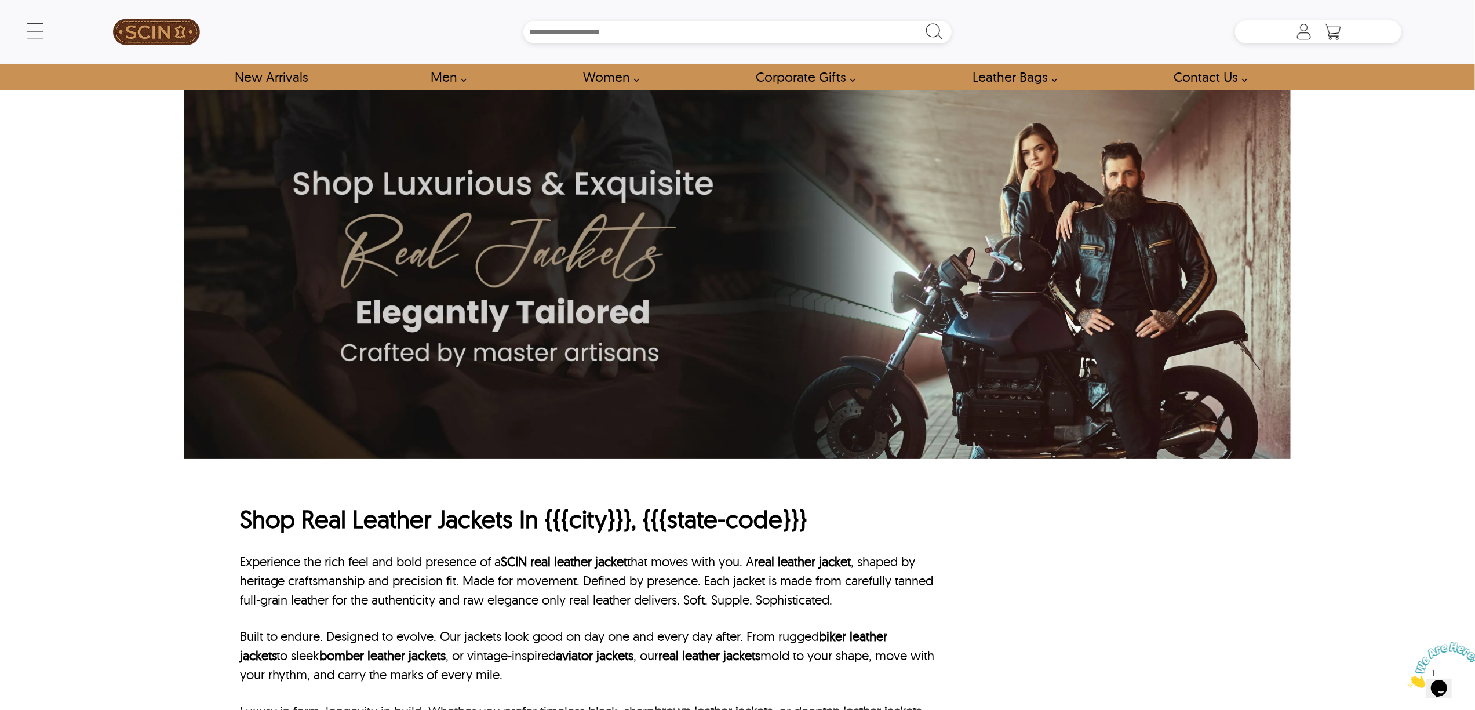
drag, startPoint x: 42, startPoint y: 297, endPoint x: 420, endPoint y: 160, distance: 402.3
click at [42, 297] on div "← Menu New Arrivals Men Leather Jackets Aviator Leather Jackets Bomber Leather …" at bounding box center [737, 355] width 1475 height 710
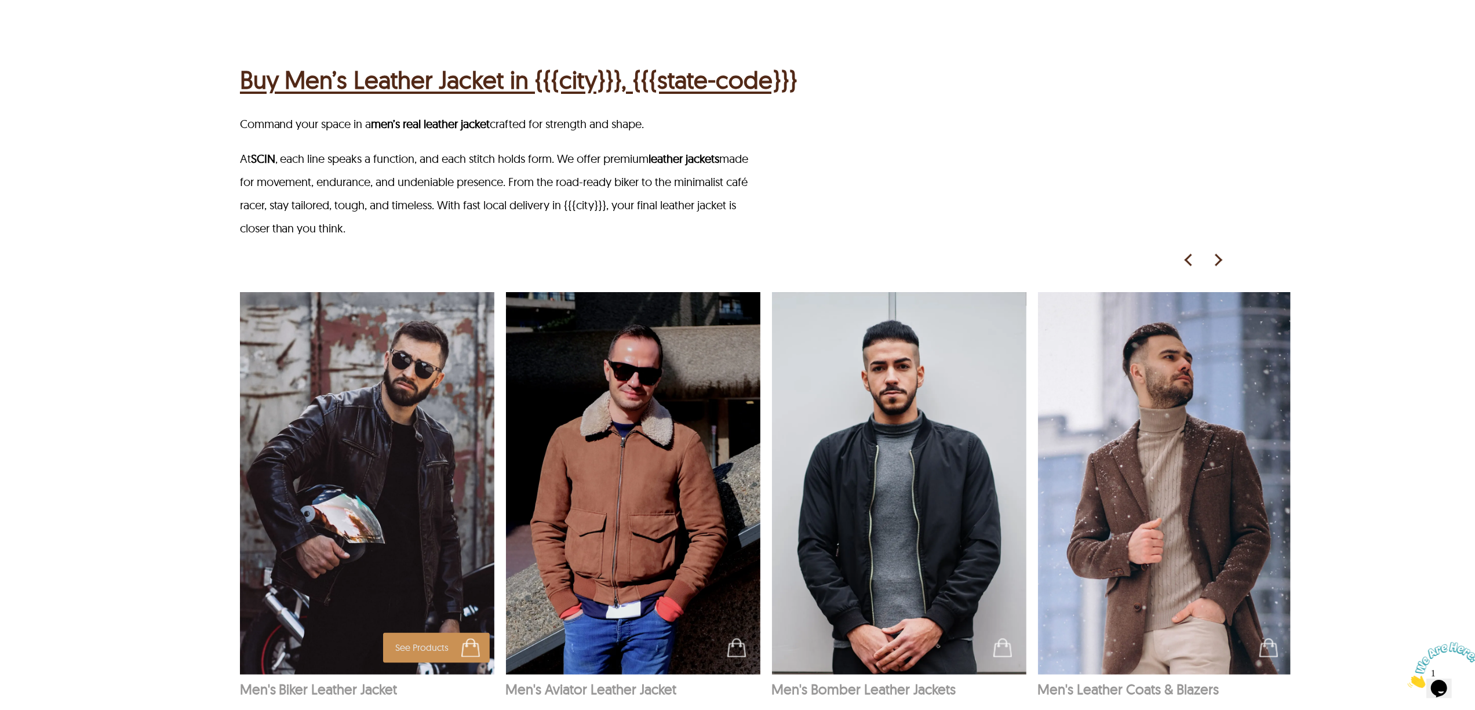
scroll to position [1776, 0]
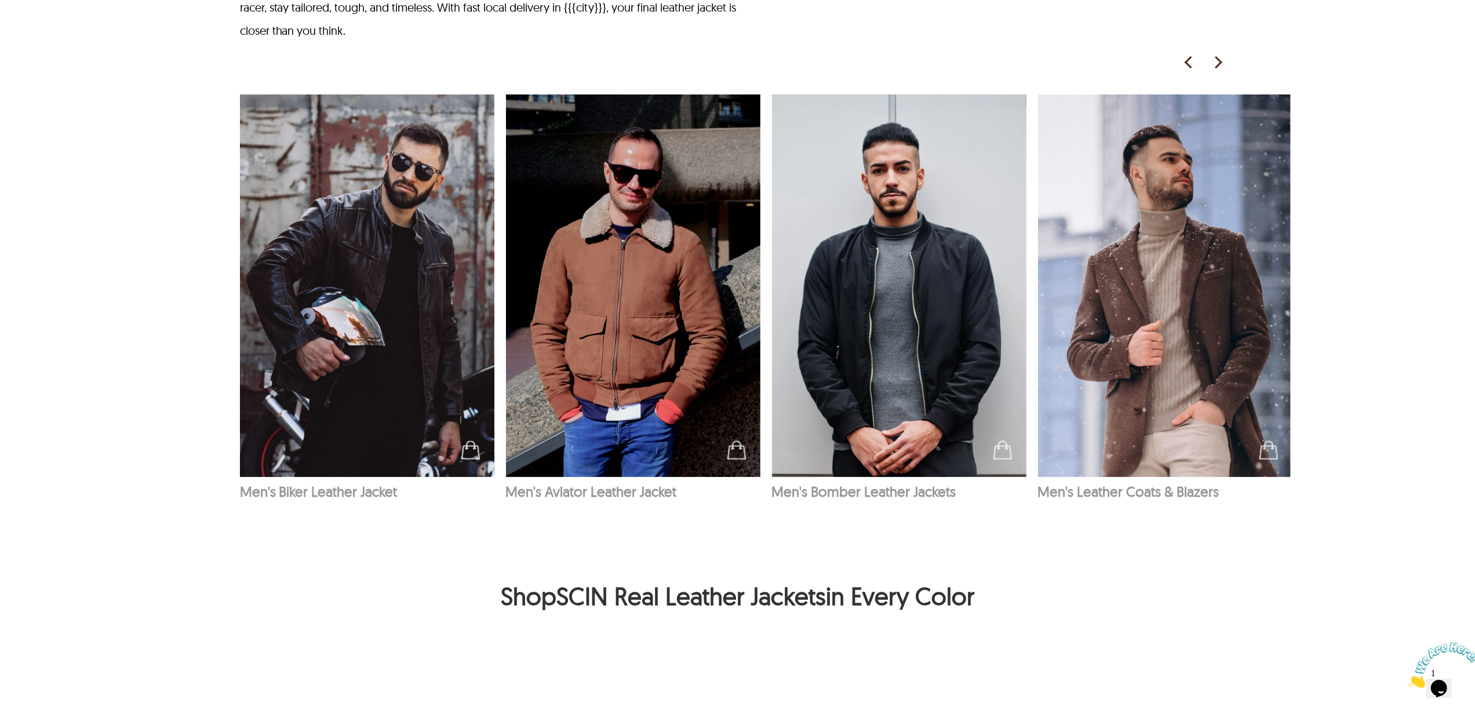
click at [1220, 65] on img at bounding box center [1217, 62] width 17 height 17
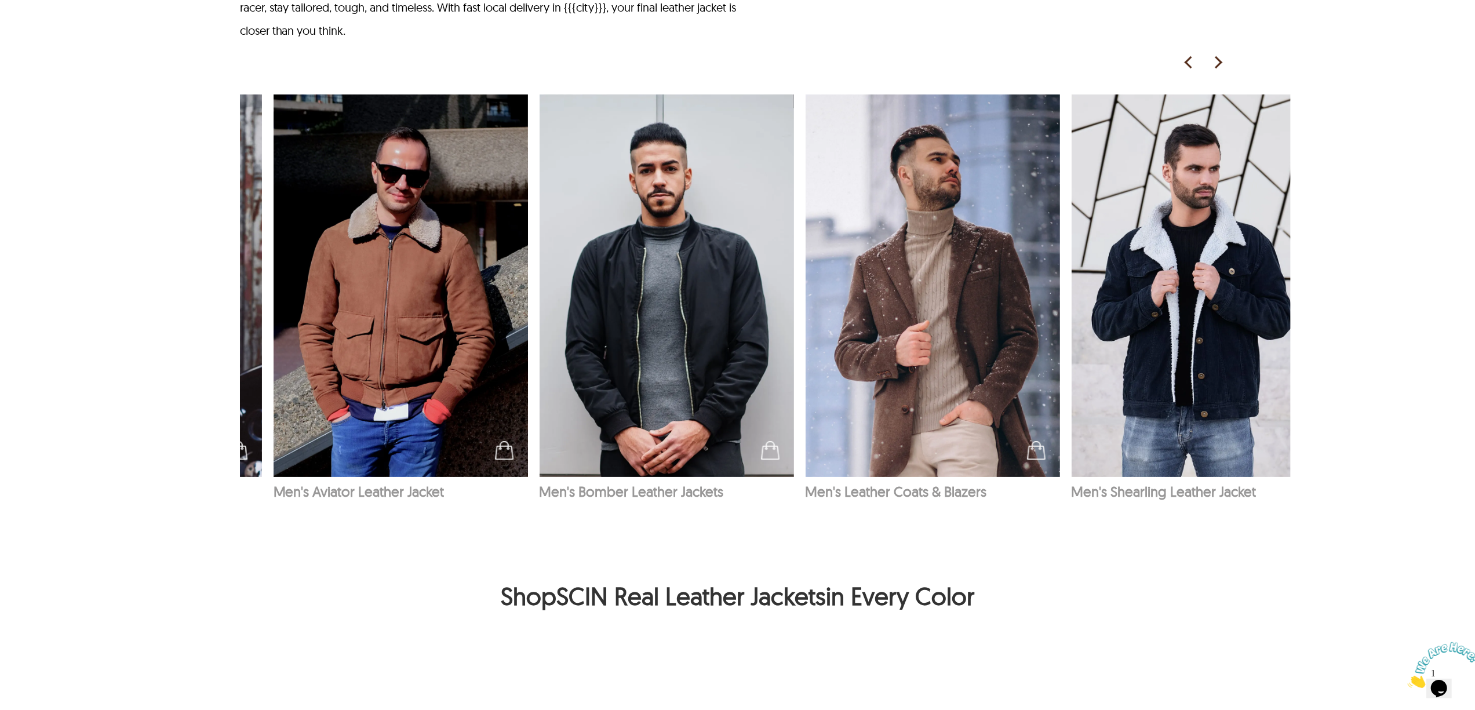
scroll to position [0, 265]
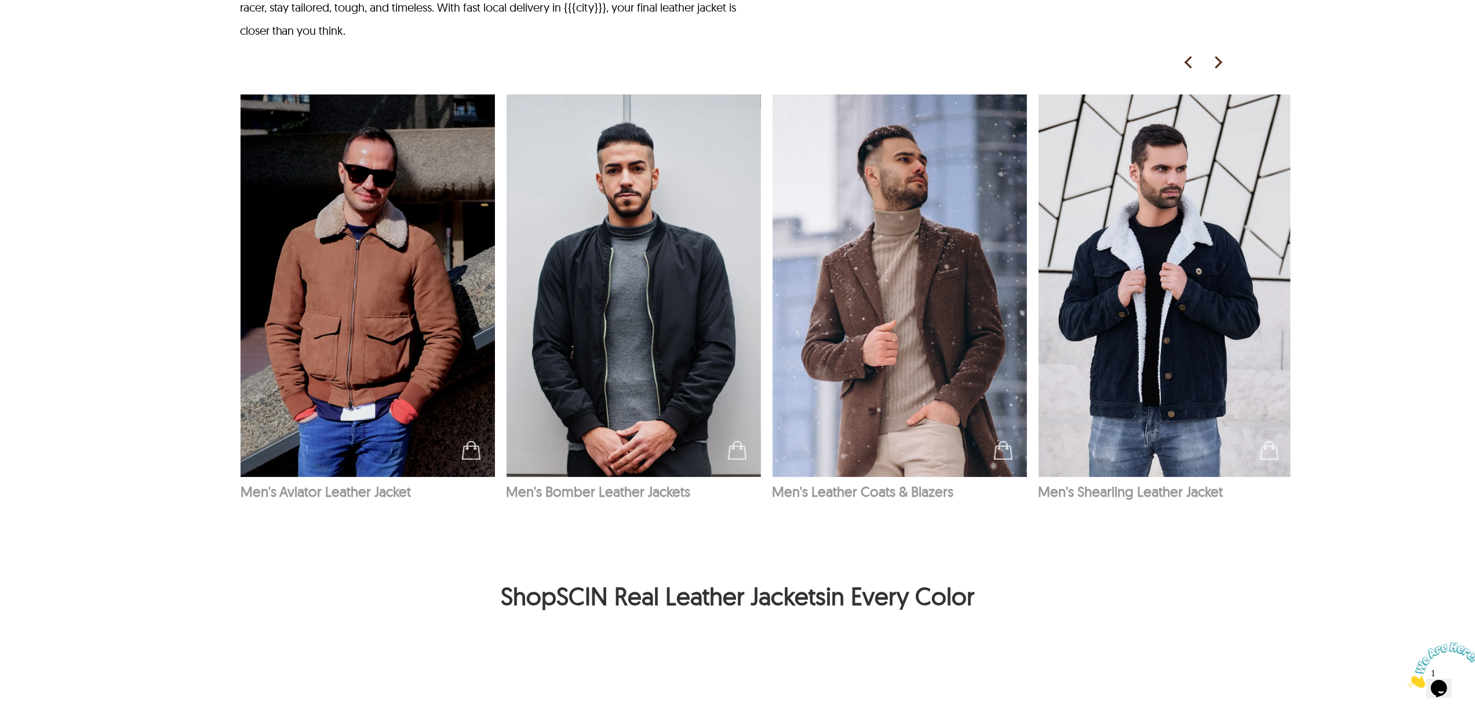
click at [1215, 65] on img at bounding box center [1217, 62] width 17 height 17
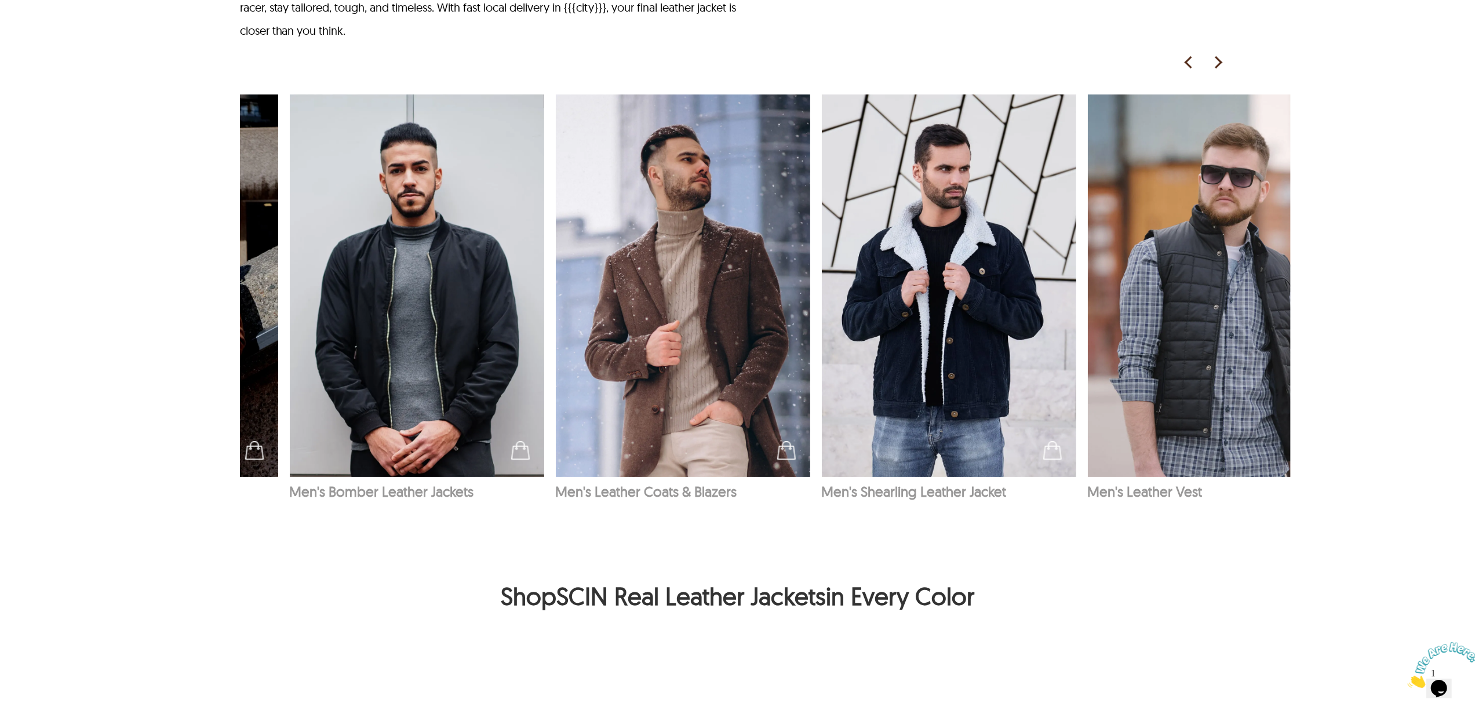
scroll to position [0, 531]
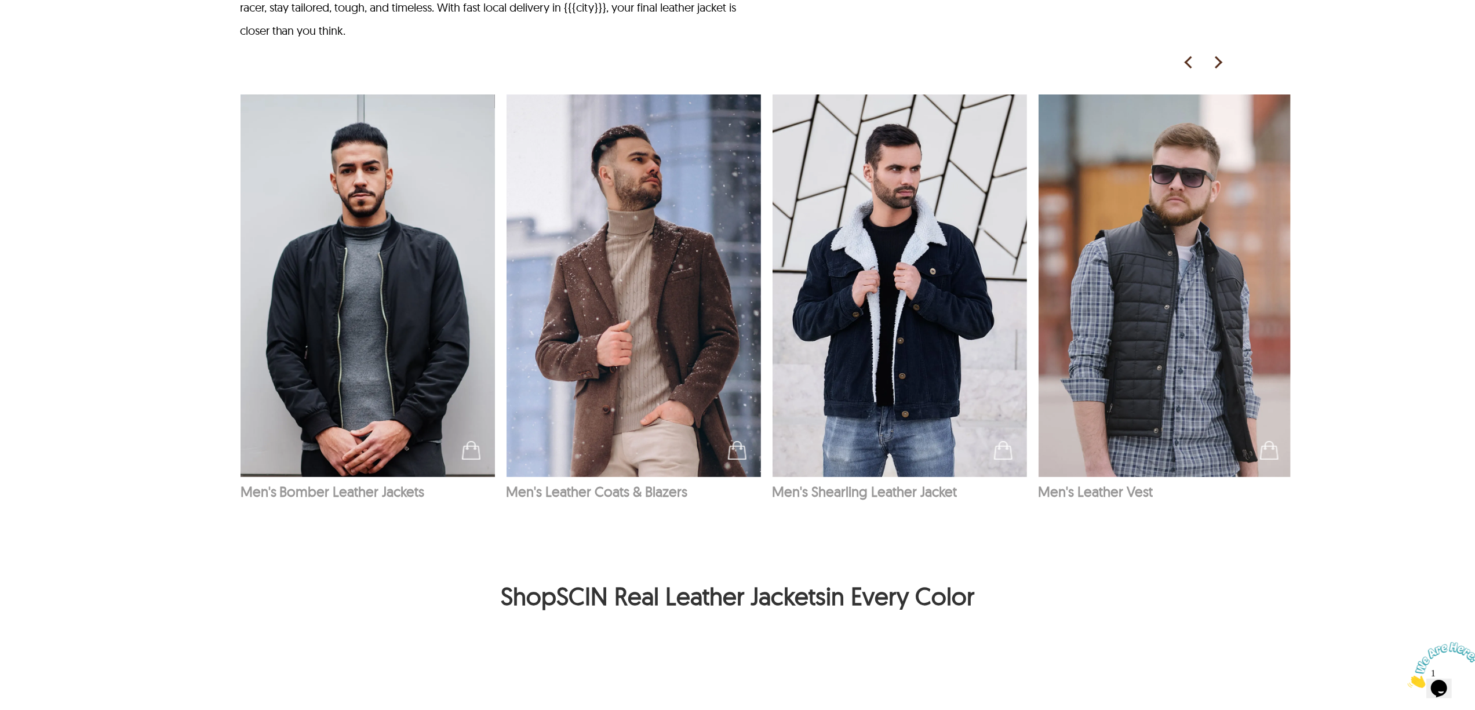
click at [1221, 73] on div "See Products Men's Biker Leather Jacket See Products Men's Aviator Leather Jack…" at bounding box center [765, 292] width 1050 height 443
click at [1219, 61] on img at bounding box center [1217, 62] width 17 height 17
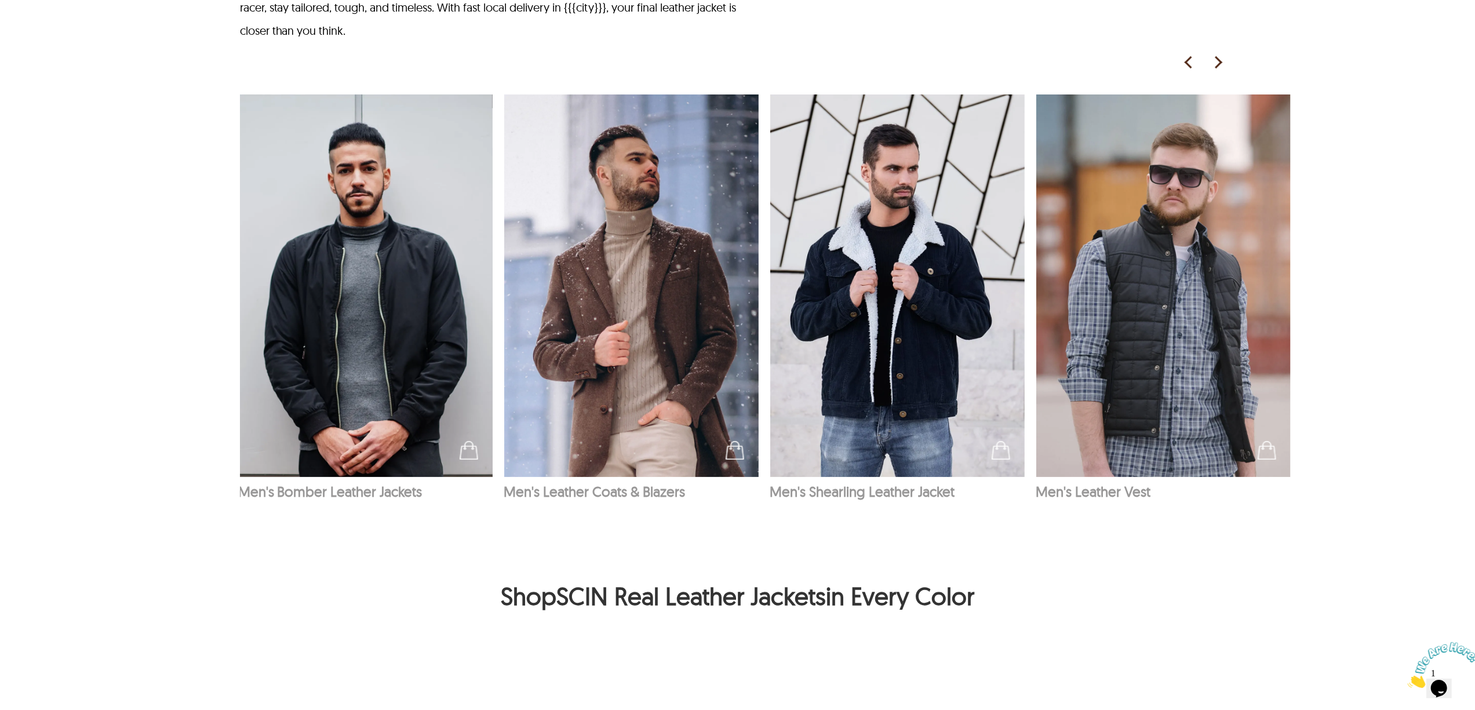
click at [1219, 61] on img at bounding box center [1217, 62] width 17 height 17
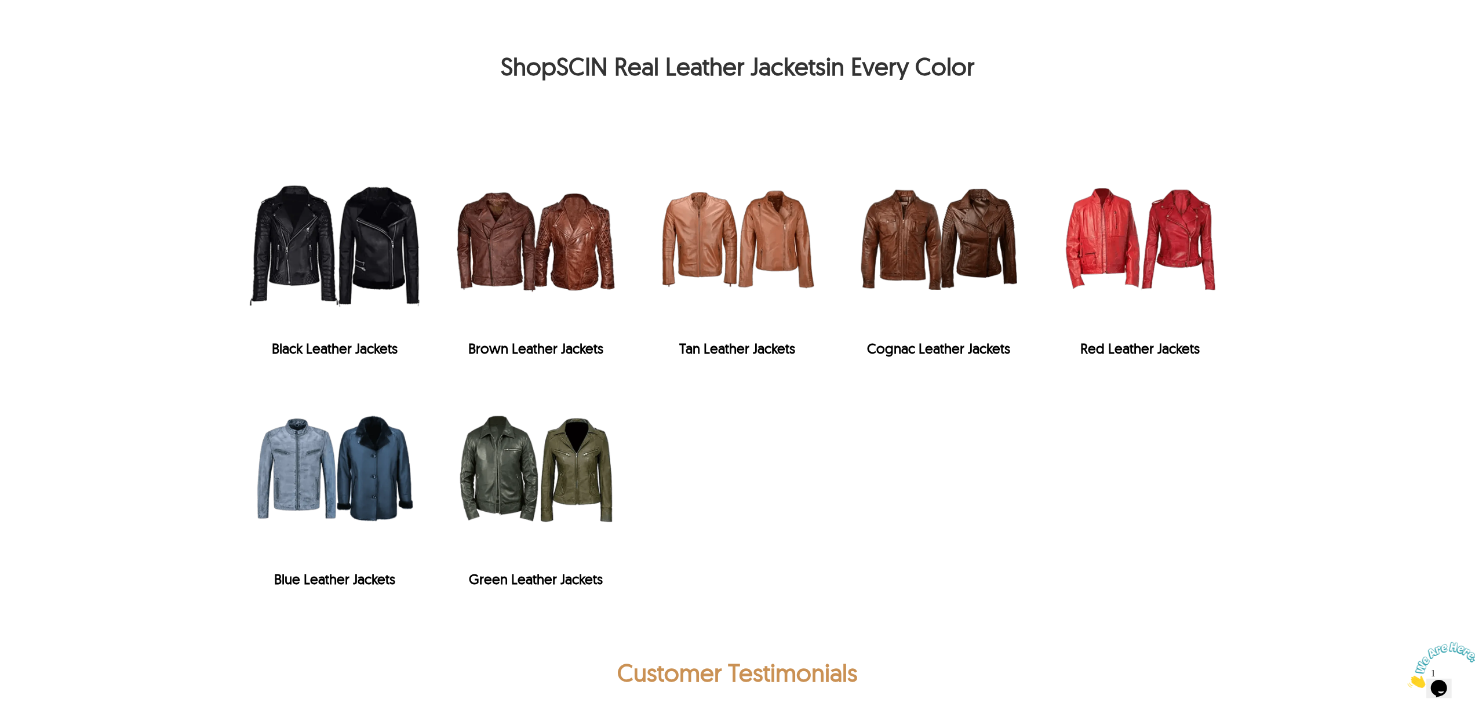
scroll to position [2163, 0]
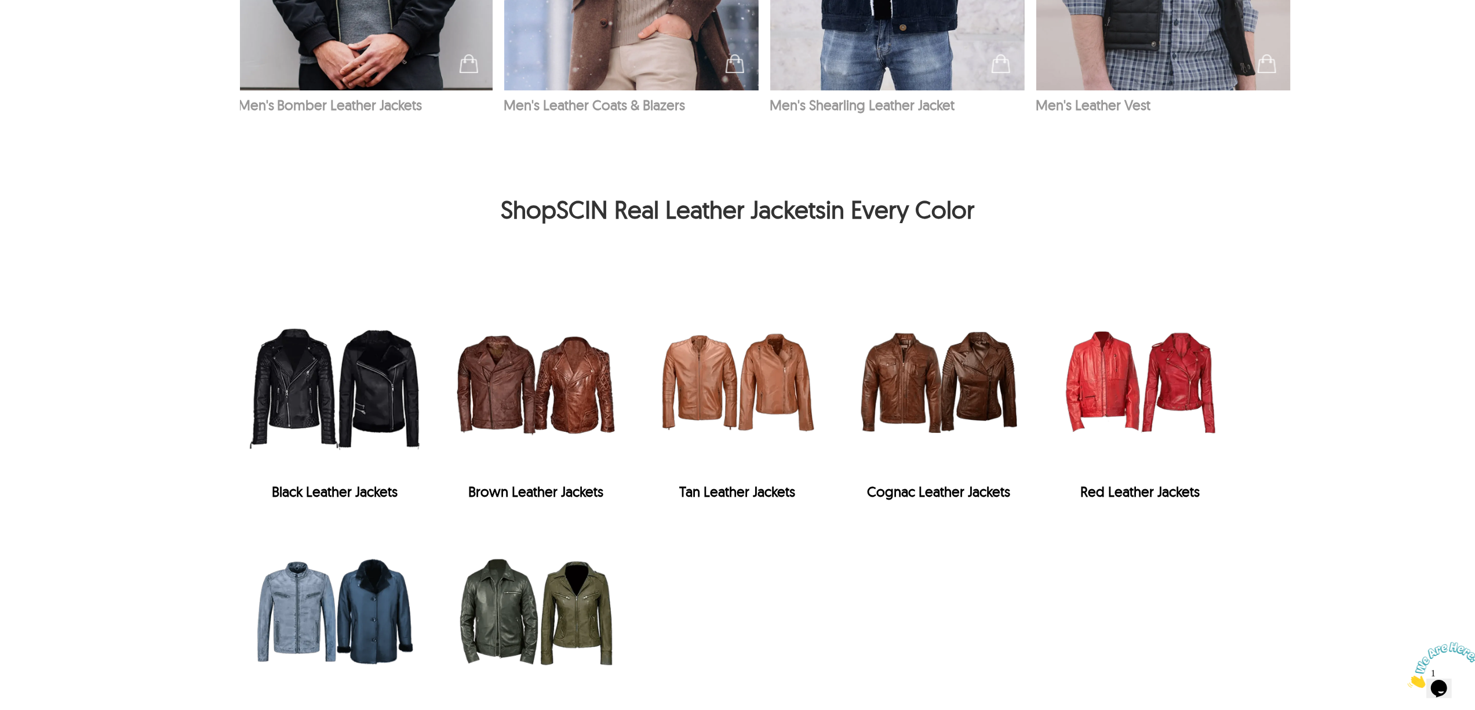
click at [954, 385] on img "Cognac Leather Jackets" at bounding box center [939, 382] width 190 height 190
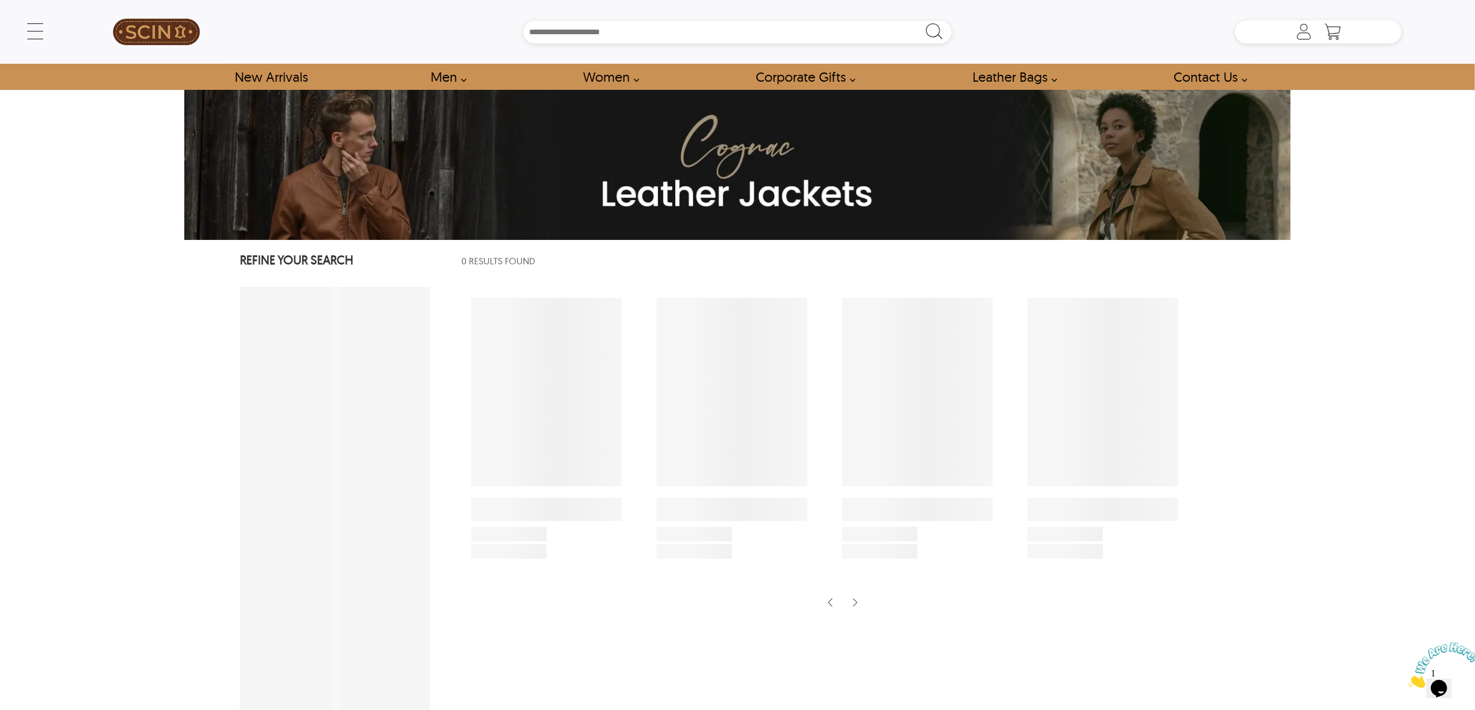
select select "********"
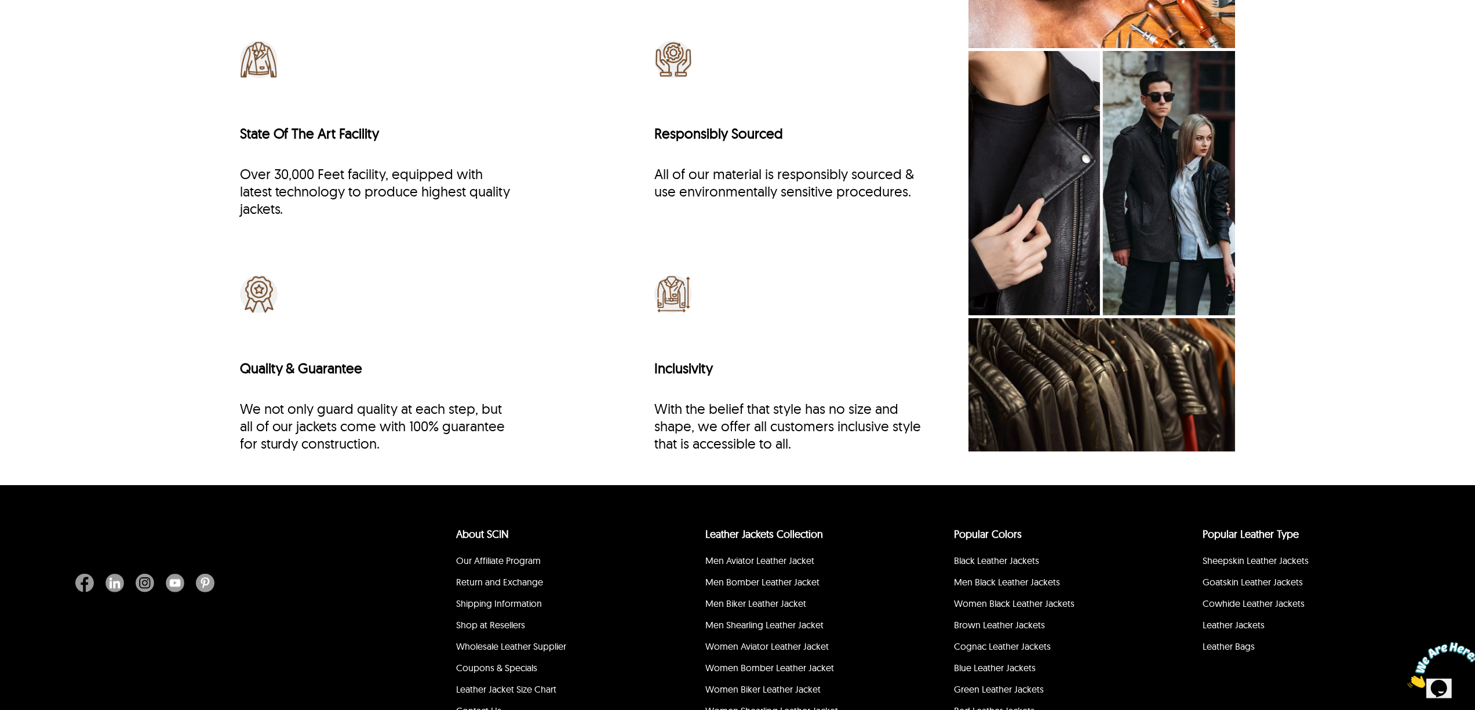
scroll to position [4796, 0]
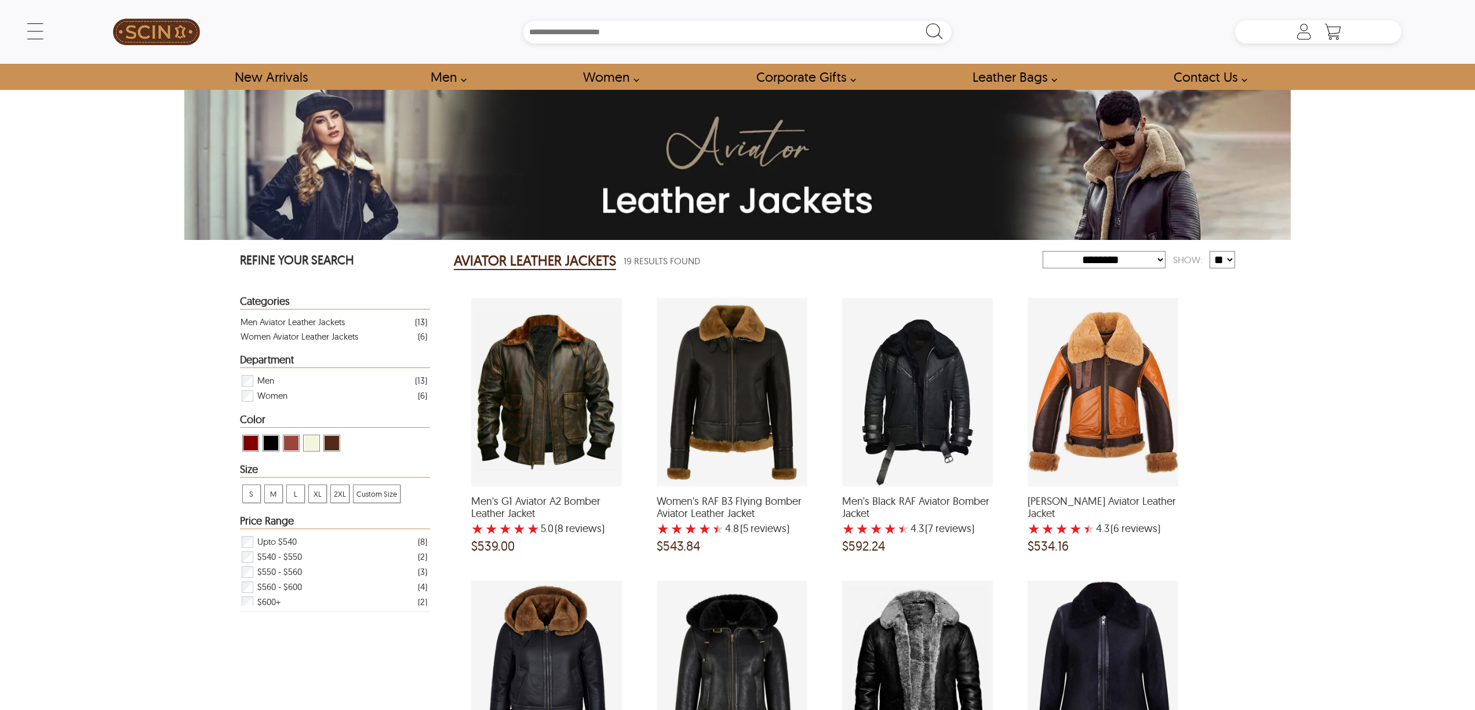
select select "********"
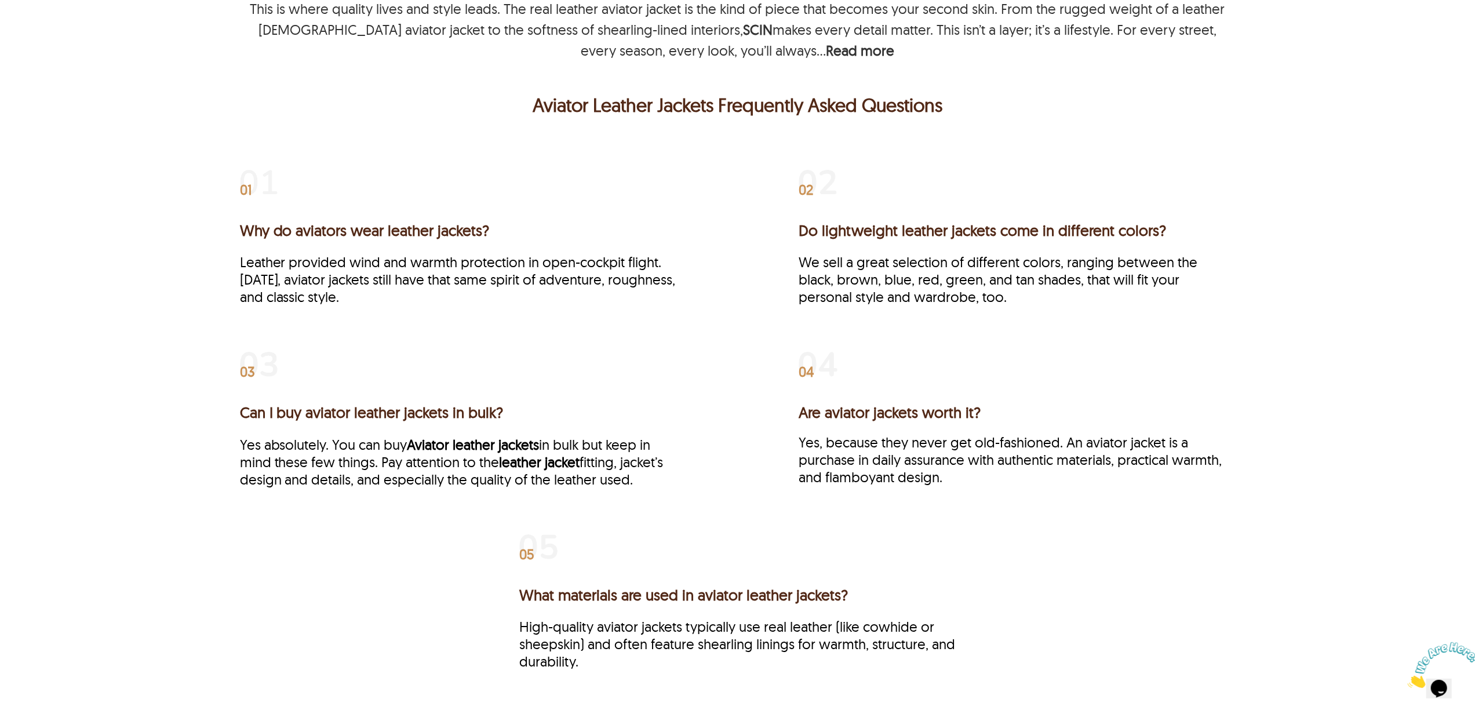
scroll to position [2086, 0]
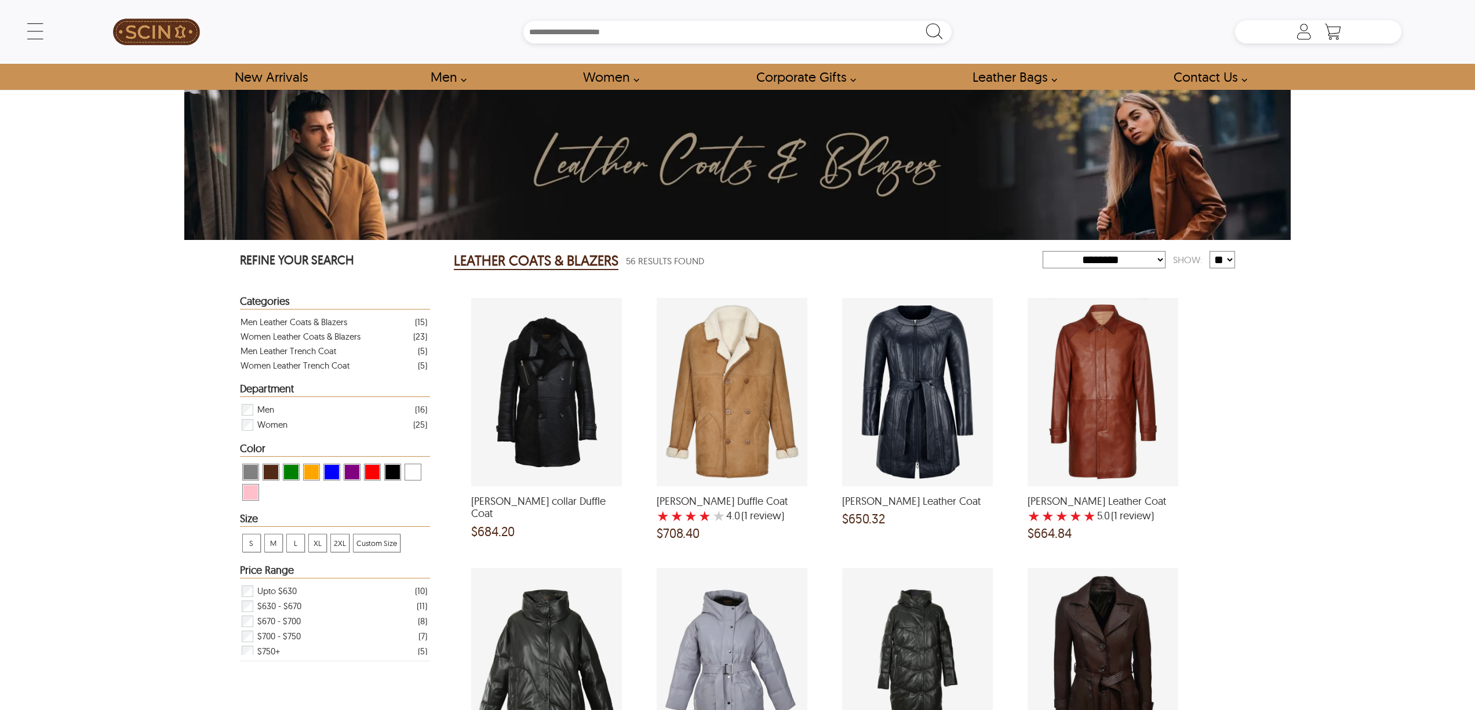
select select "********"
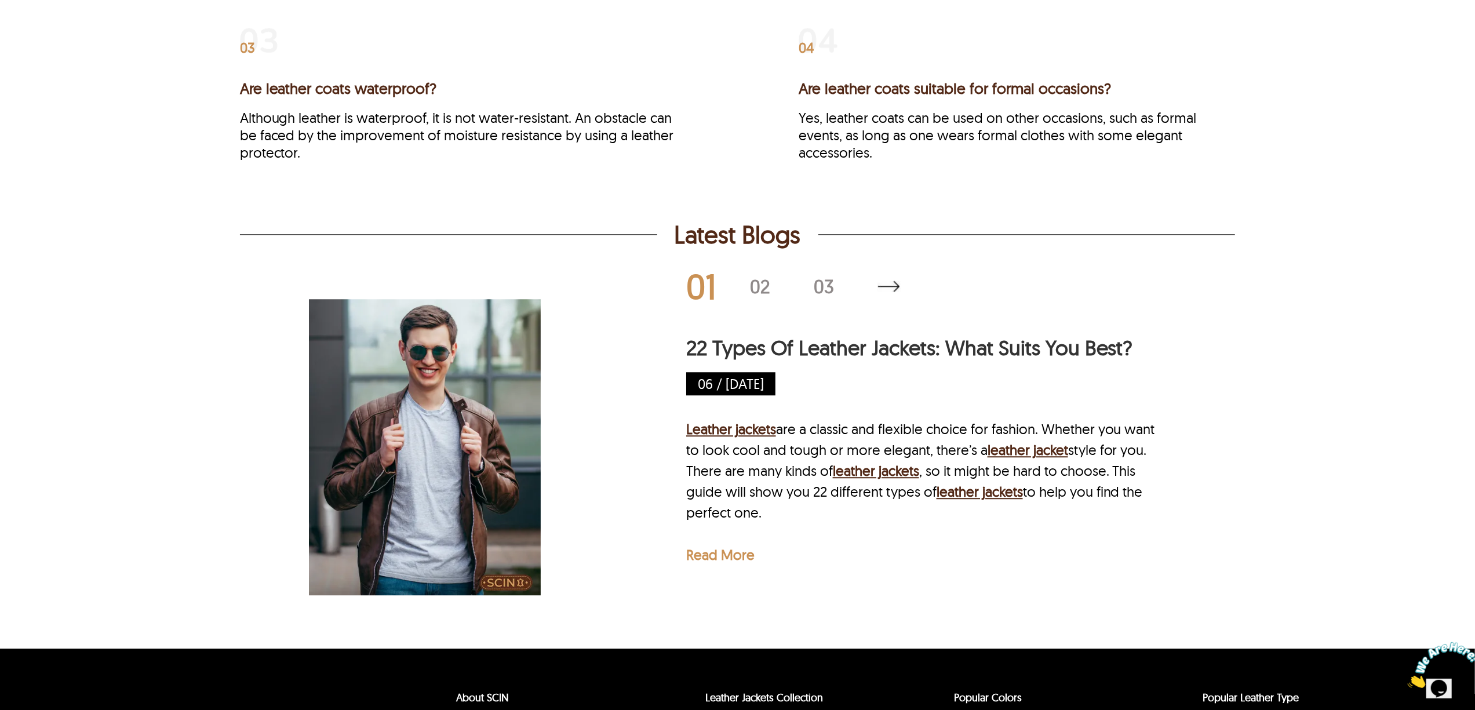
scroll to position [3013, 0]
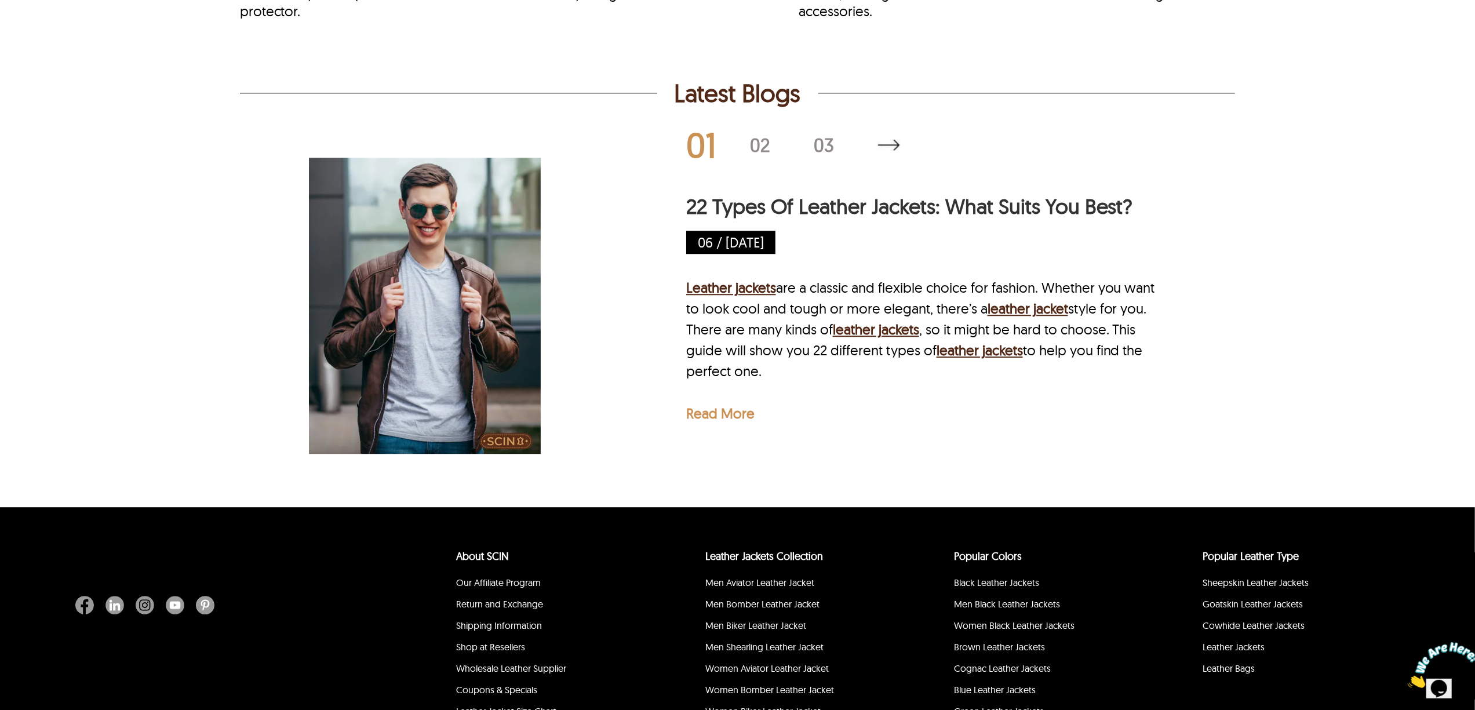
click at [881, 139] on img at bounding box center [888, 145] width 23 height 12
click at [761, 136] on div "02" at bounding box center [782, 145] width 64 height 19
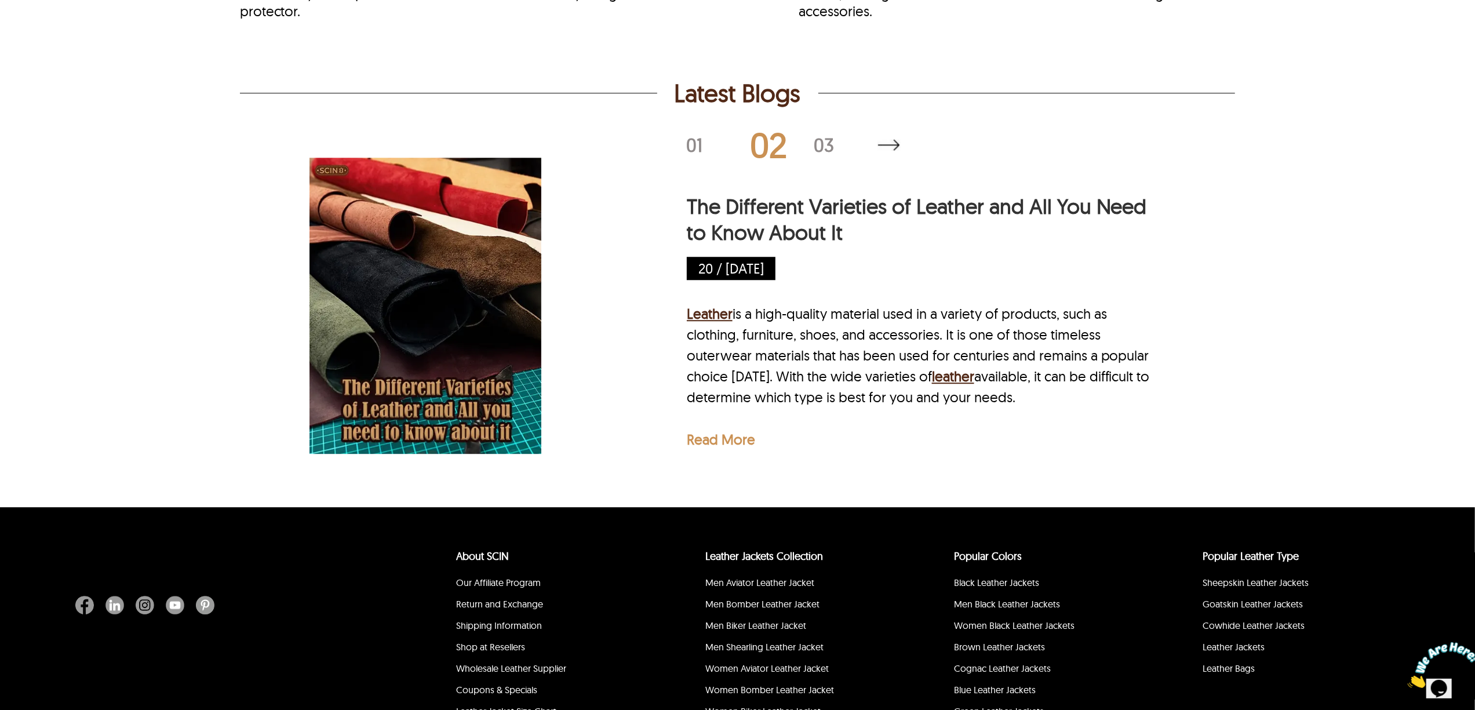
click at [812, 136] on div "02" at bounding box center [782, 144] width 64 height 35
click at [814, 136] on div "01 02 03" at bounding box center [920, 145] width 468 height 27
click at [820, 136] on div "03" at bounding box center [846, 145] width 64 height 19
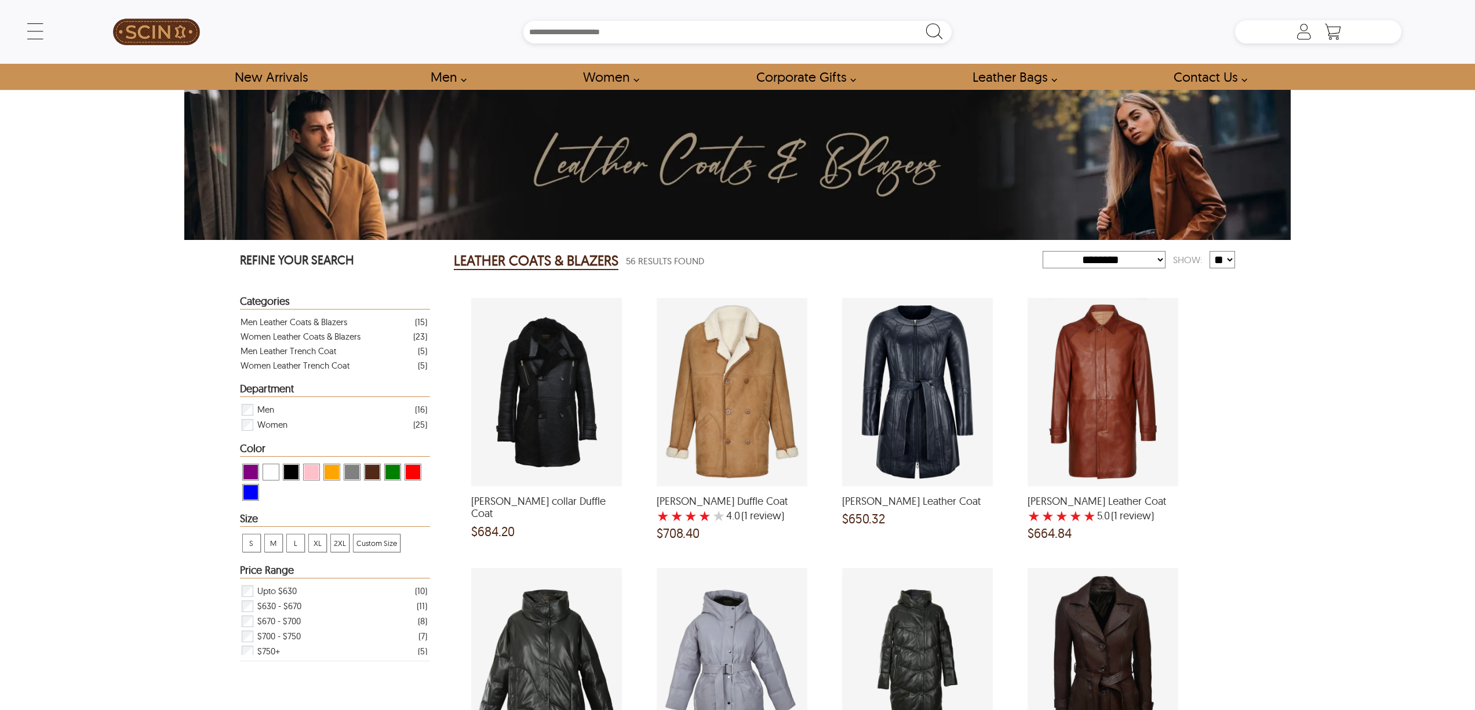
select select "********"
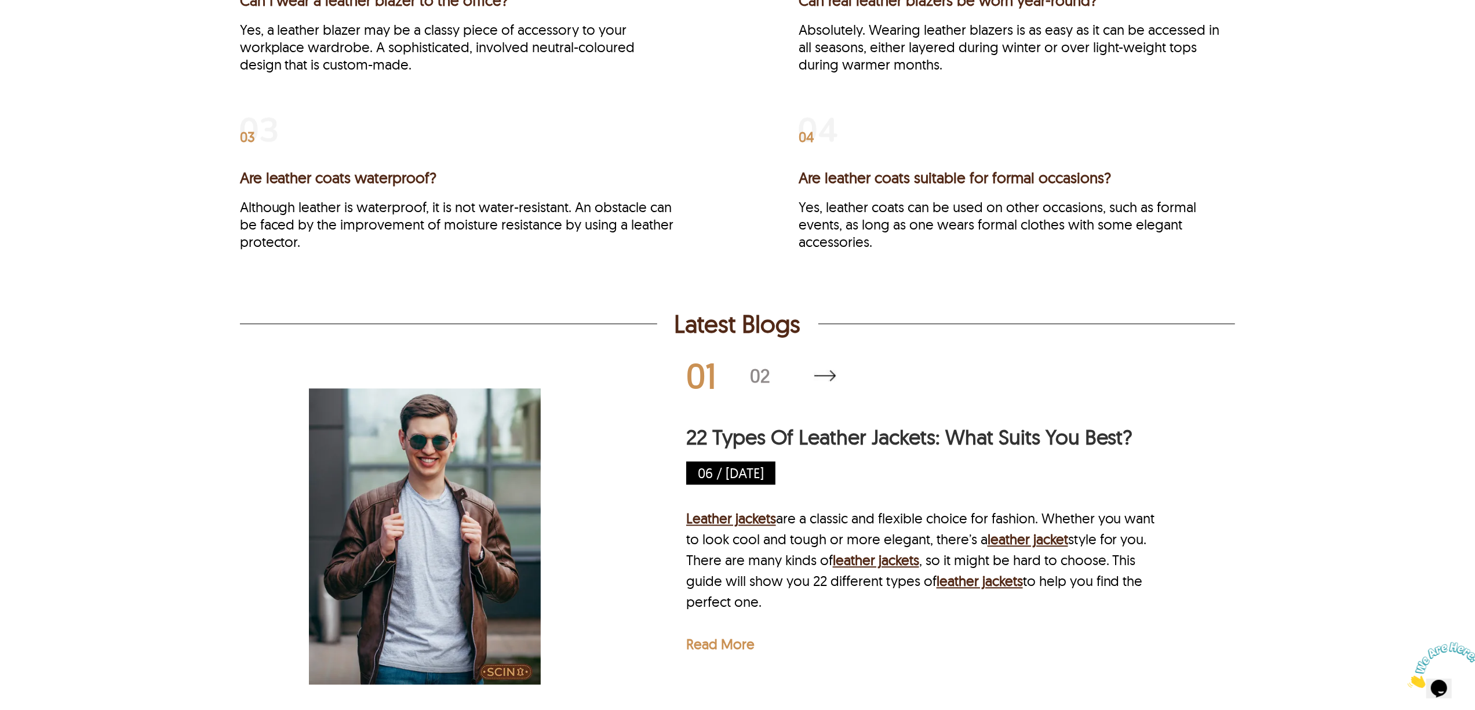
click at [757, 366] on div "02" at bounding box center [782, 375] width 64 height 19
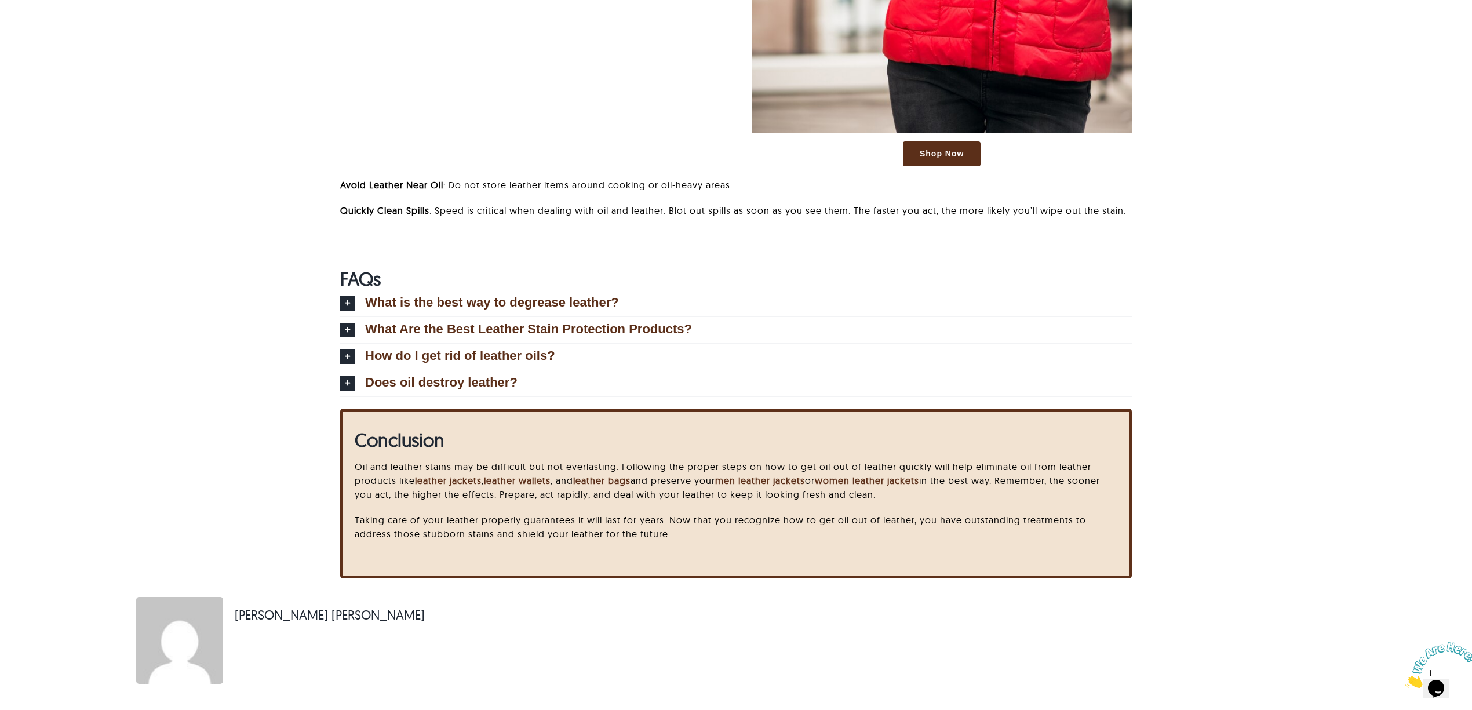
scroll to position [4620, 0]
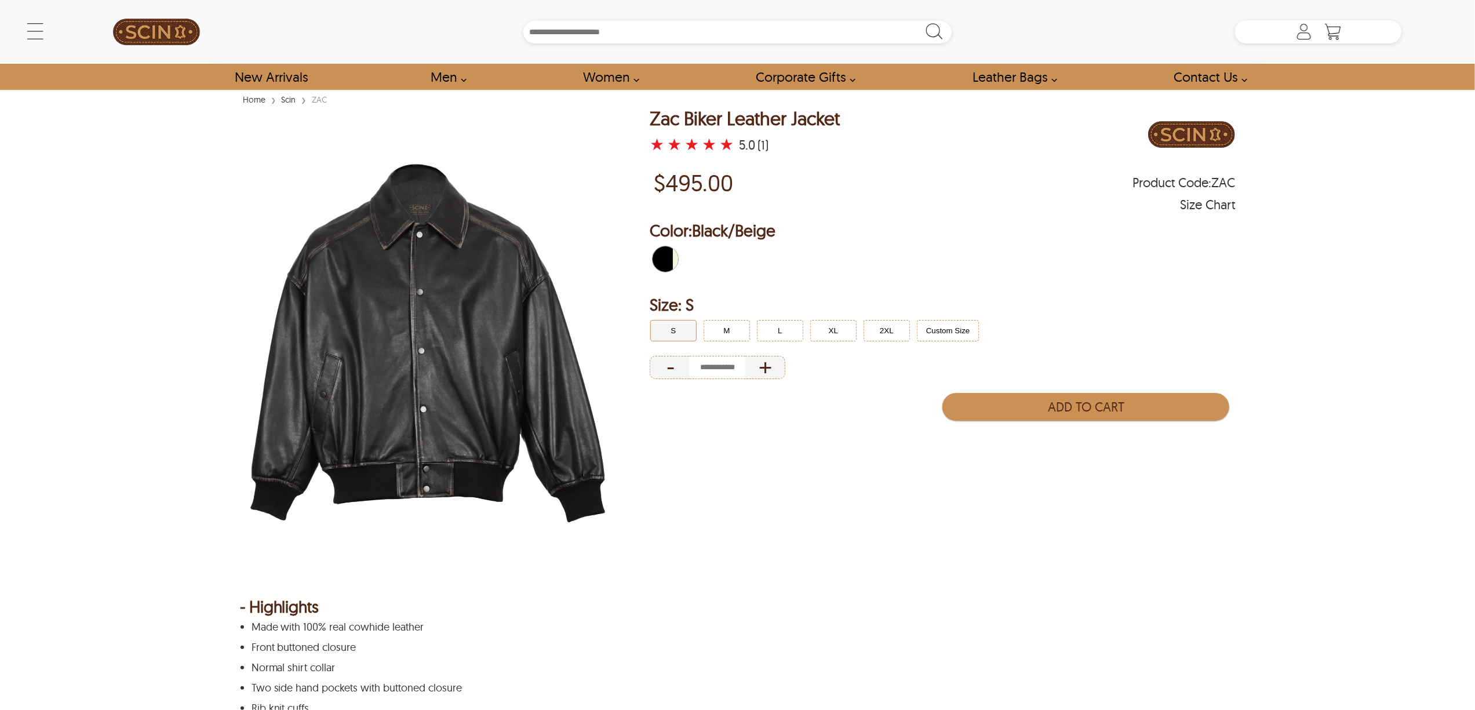
click at [442, 308] on img at bounding box center [427, 342] width 375 height 469
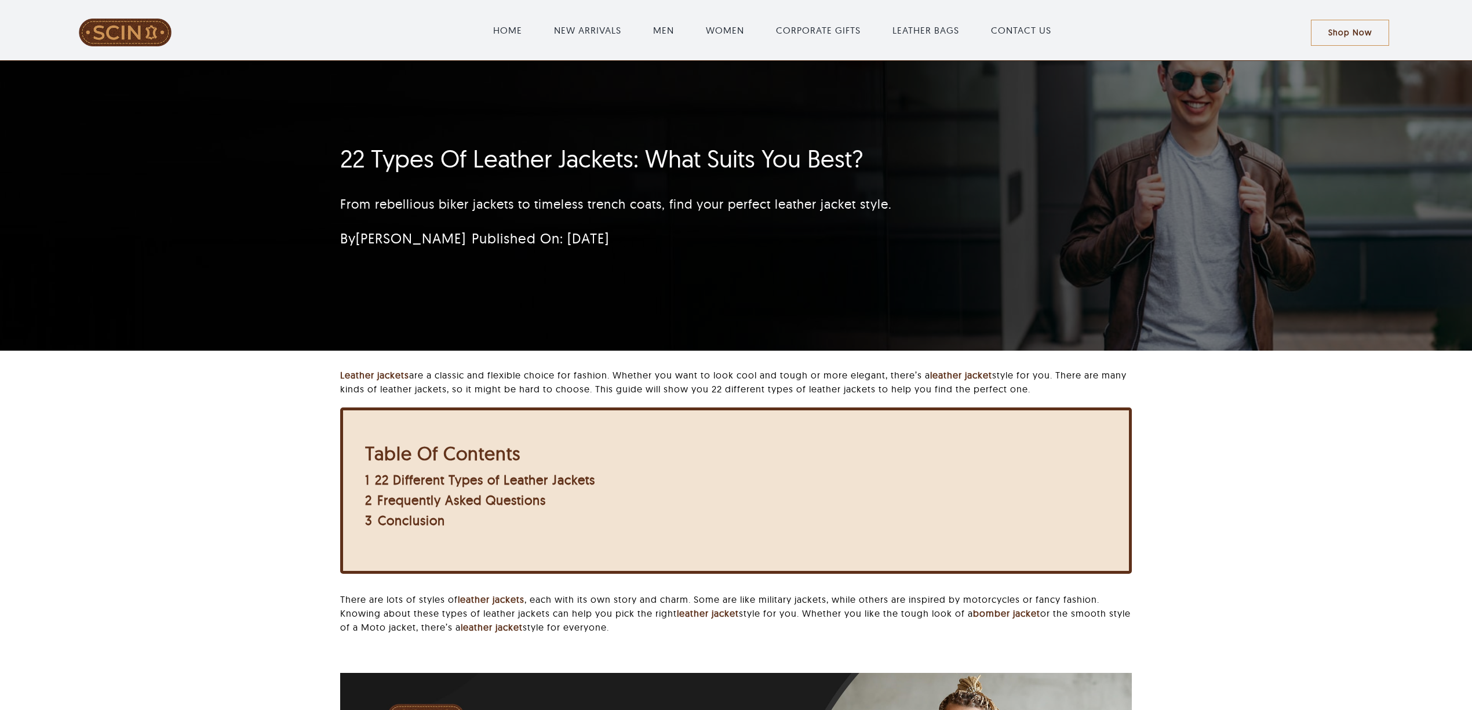
click at [853, 154] on div "22 Types Of Leather Jackets: What Suits You Best? From rebellious biker jackets…" at bounding box center [667, 199] width 686 height 123
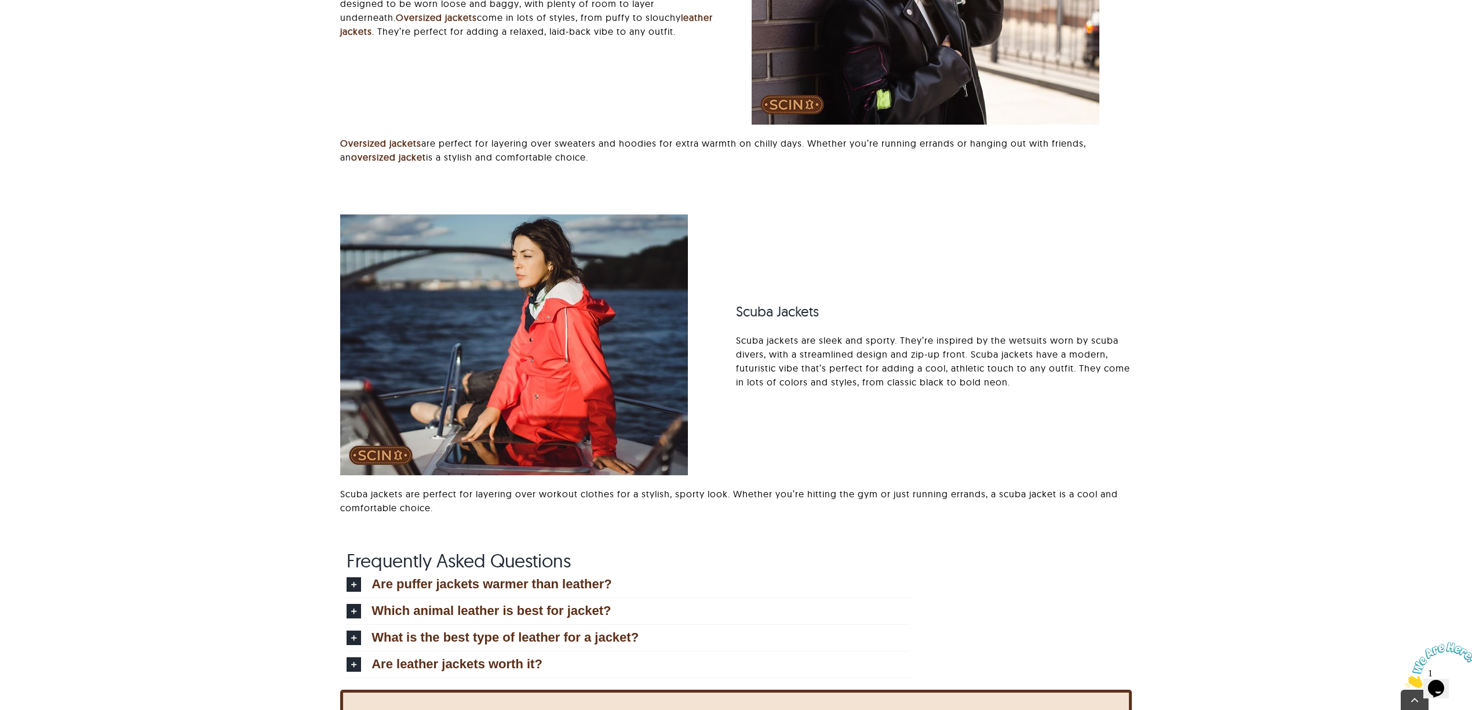
scroll to position [8034, 0]
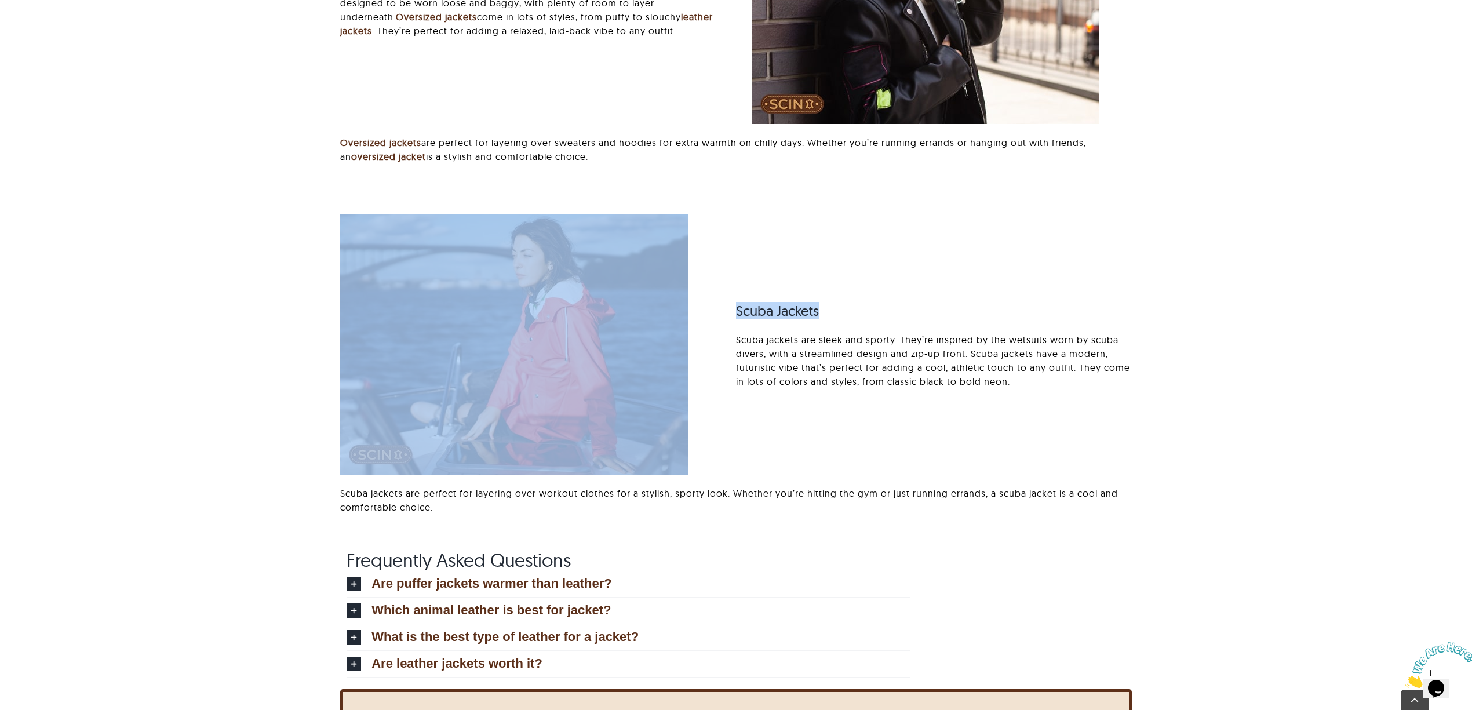
drag, startPoint x: 735, startPoint y: 304, endPoint x: 858, endPoint y: 306, distance: 122.3
click at [858, 306] on div "Scuba Jackets Scuba jackets are sleek and sporty. They’re inspired by the wetsu…" at bounding box center [735, 375] width 823 height 323
click at [858, 306] on h3 "Scuba Jackets" at bounding box center [934, 310] width 396 height 17
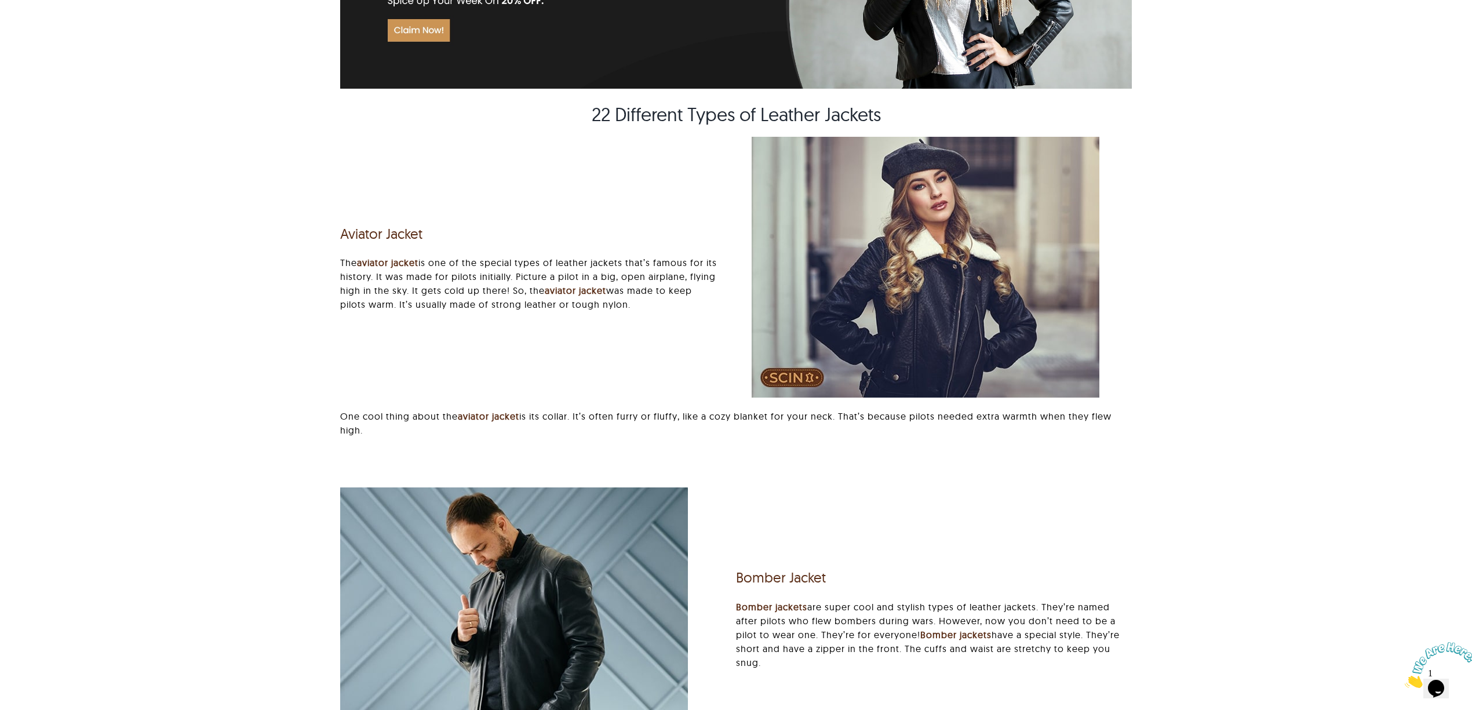
scroll to position [695, 0]
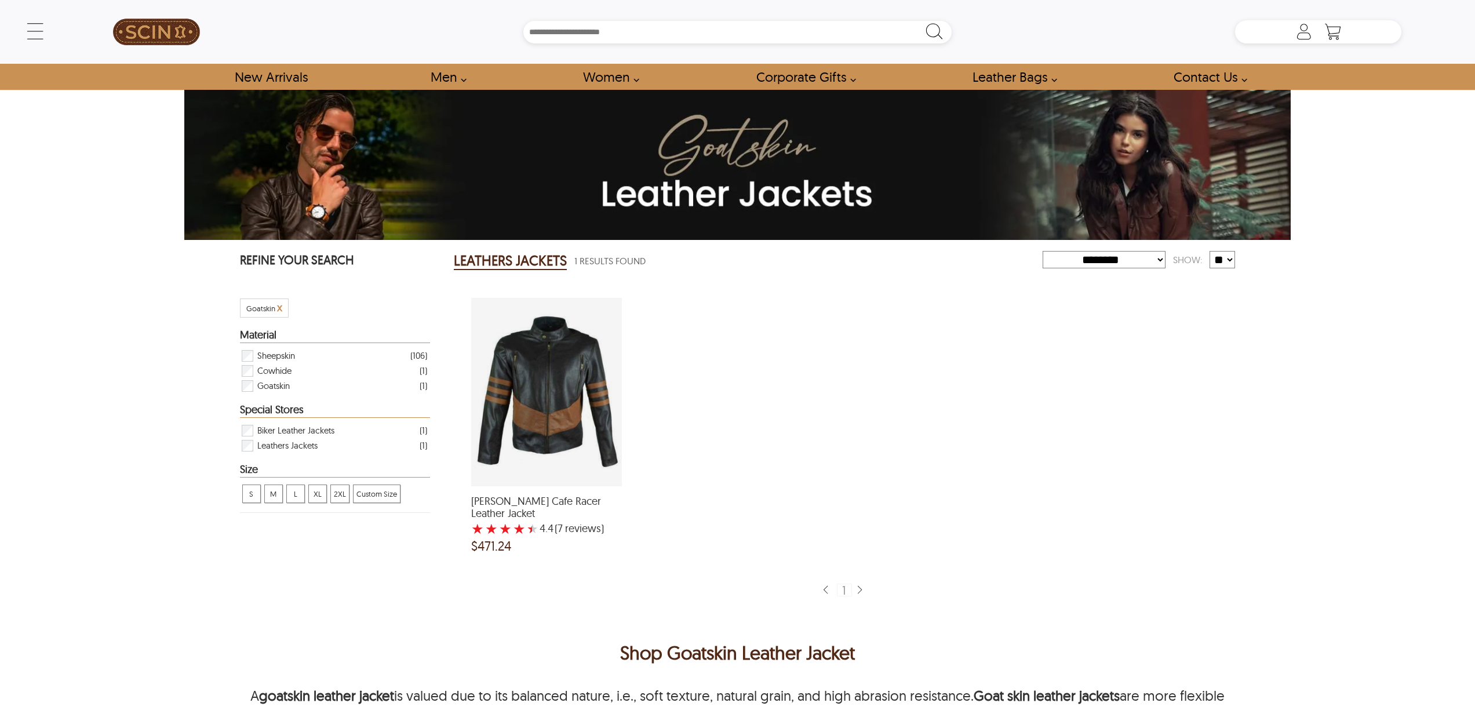
select select "********"
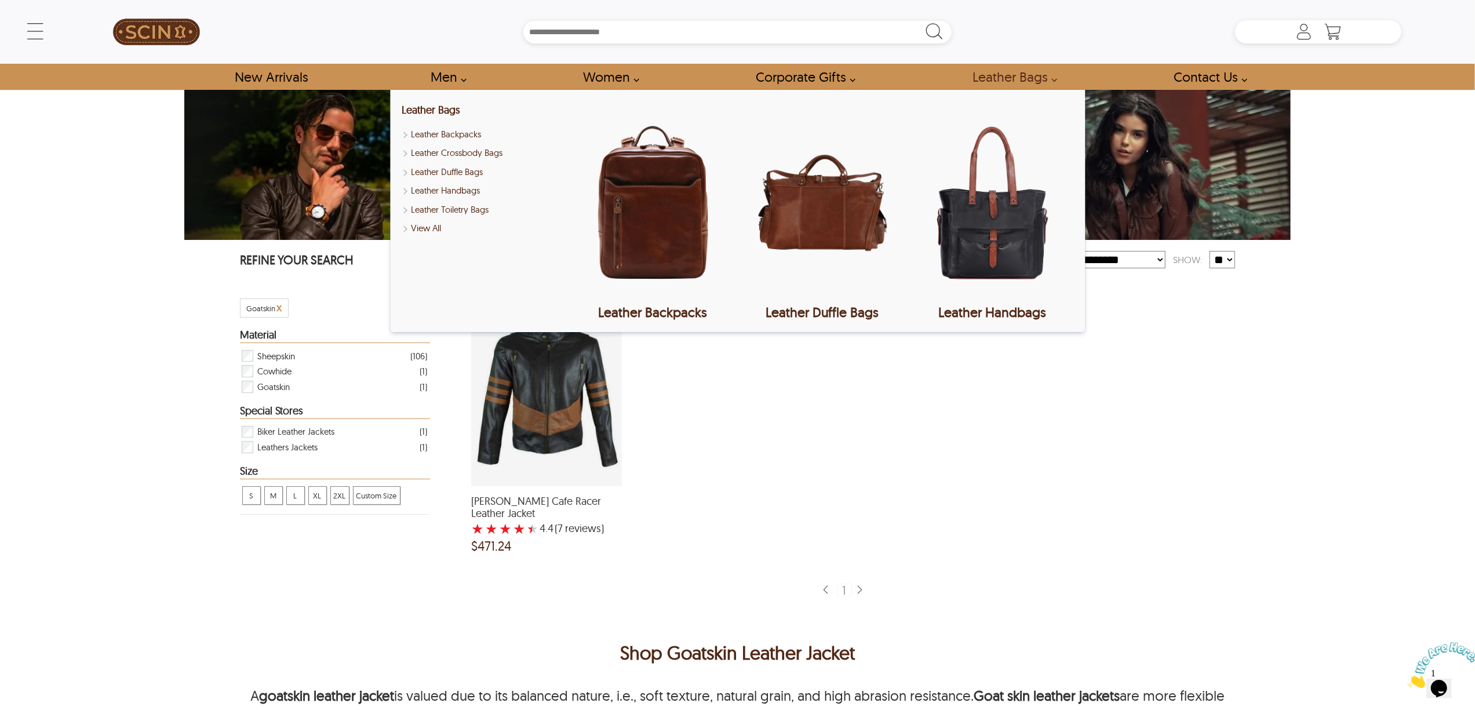
scroll to position [464, 0]
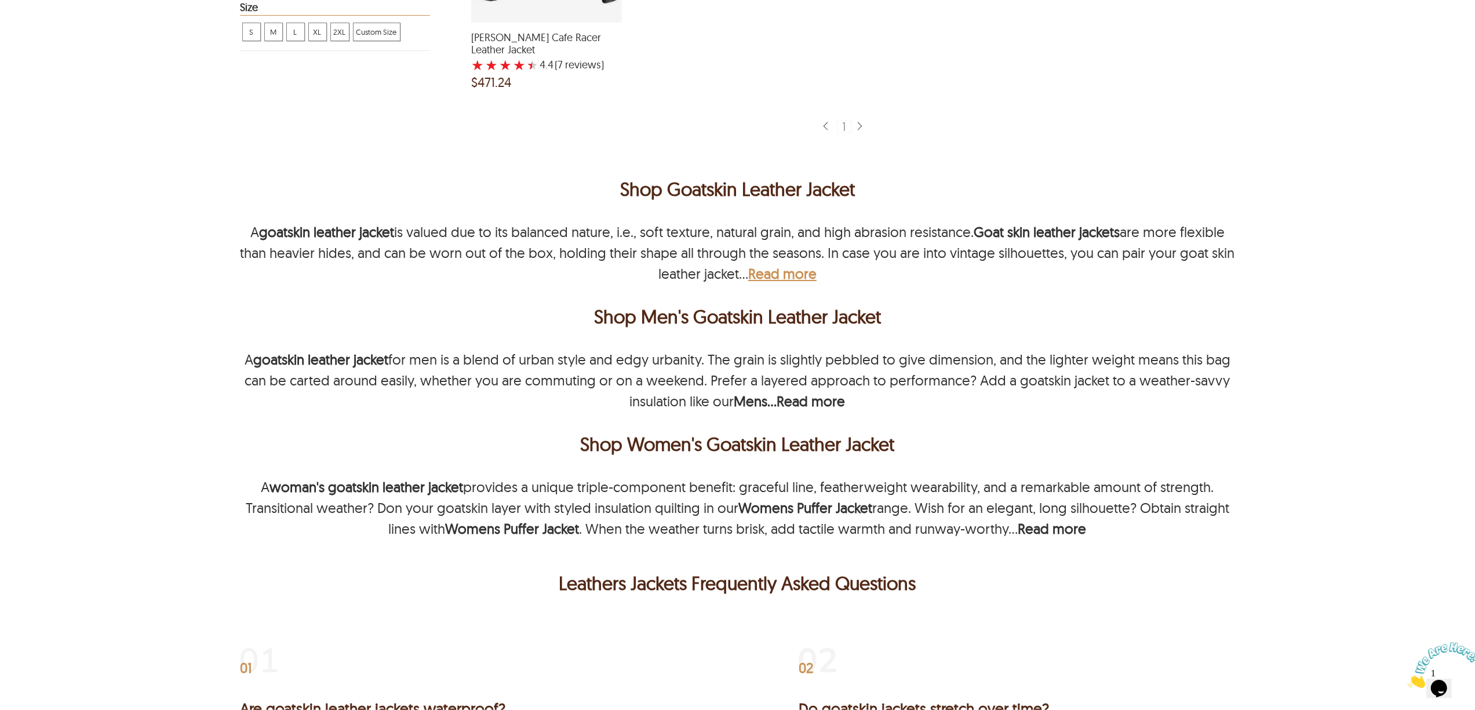
click at [790, 265] on b "Read more" at bounding box center [782, 273] width 68 height 17
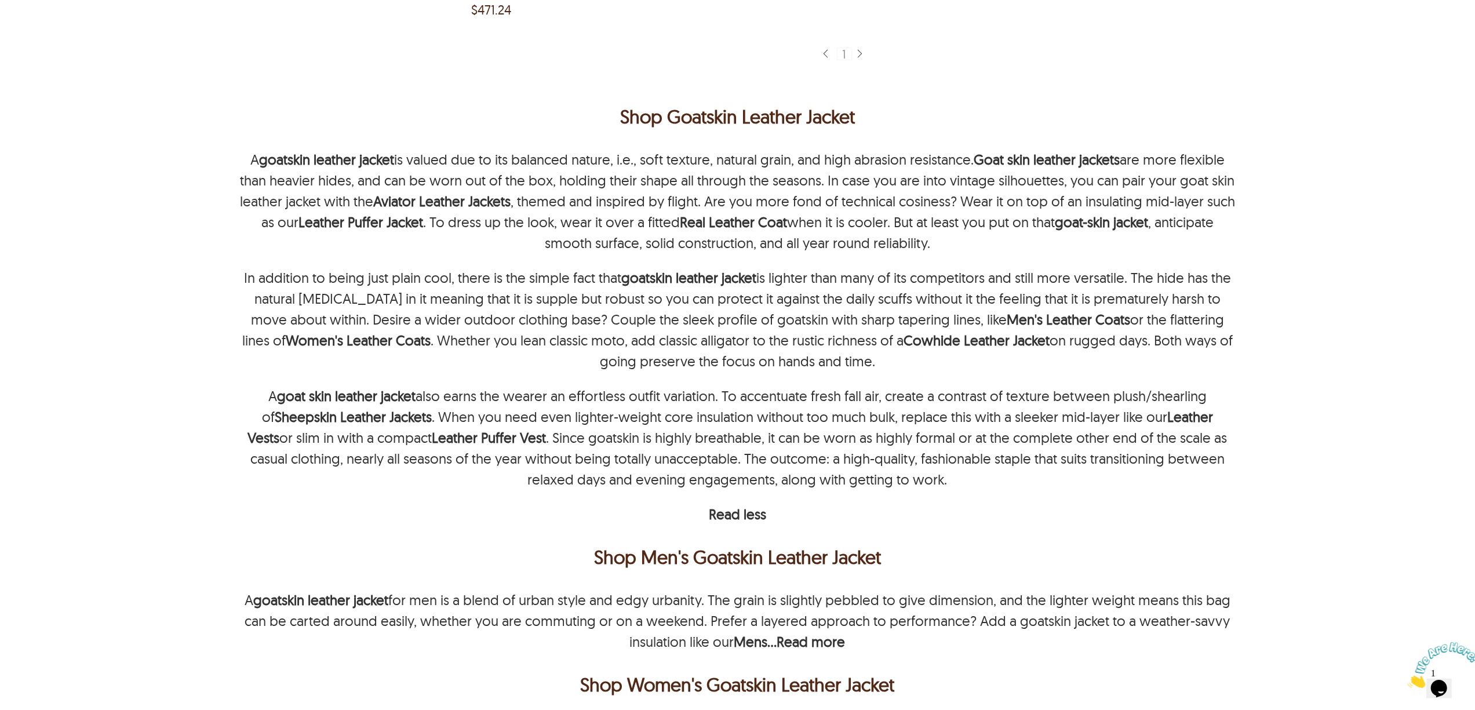
scroll to position [618, 0]
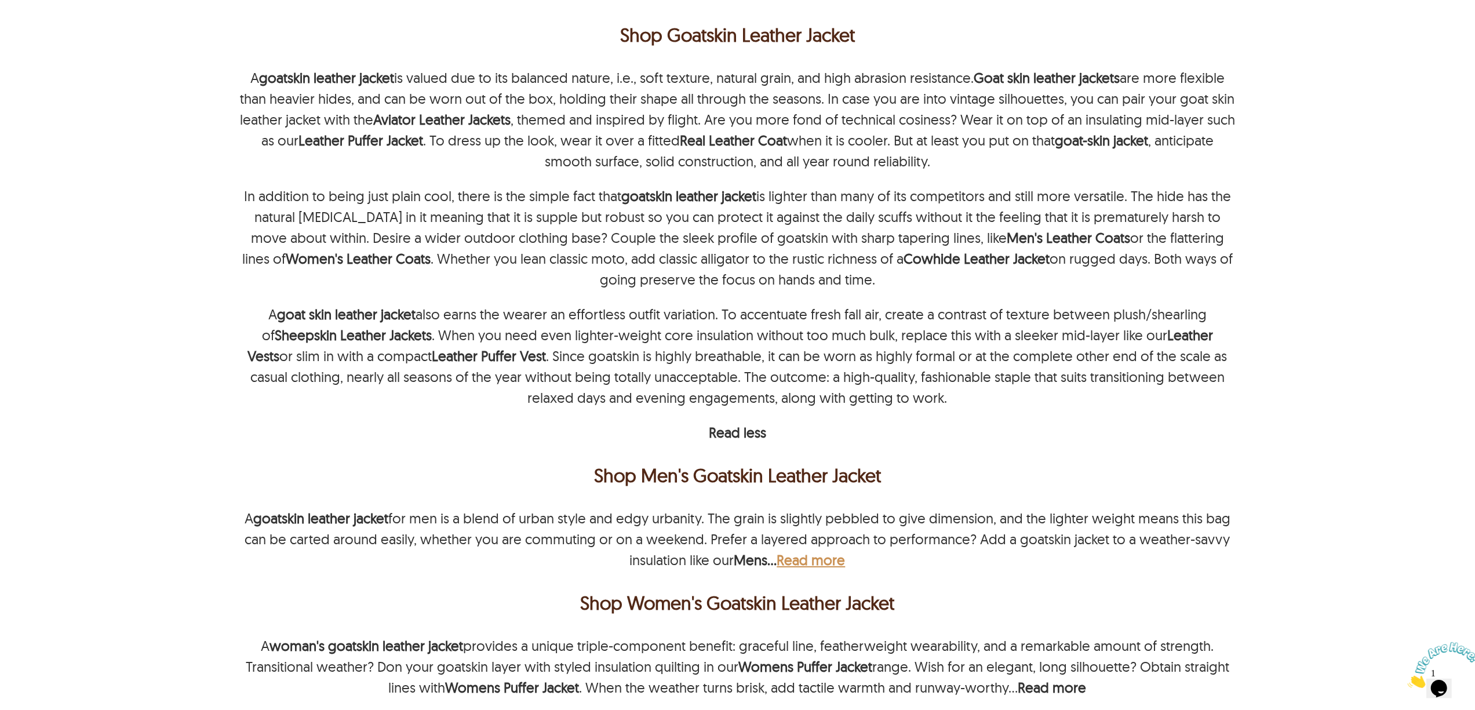
click at [800, 555] on b "Read more" at bounding box center [811, 559] width 68 height 17
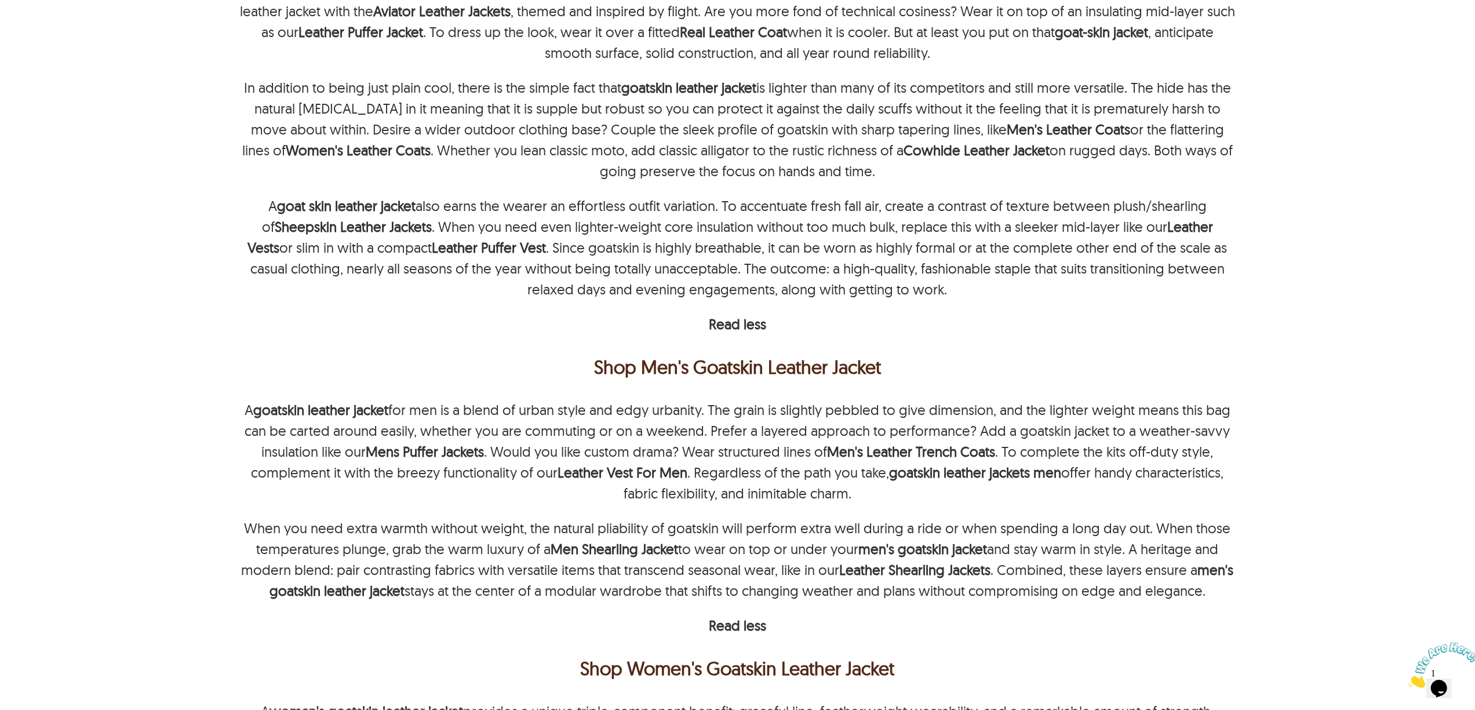
scroll to position [1004, 0]
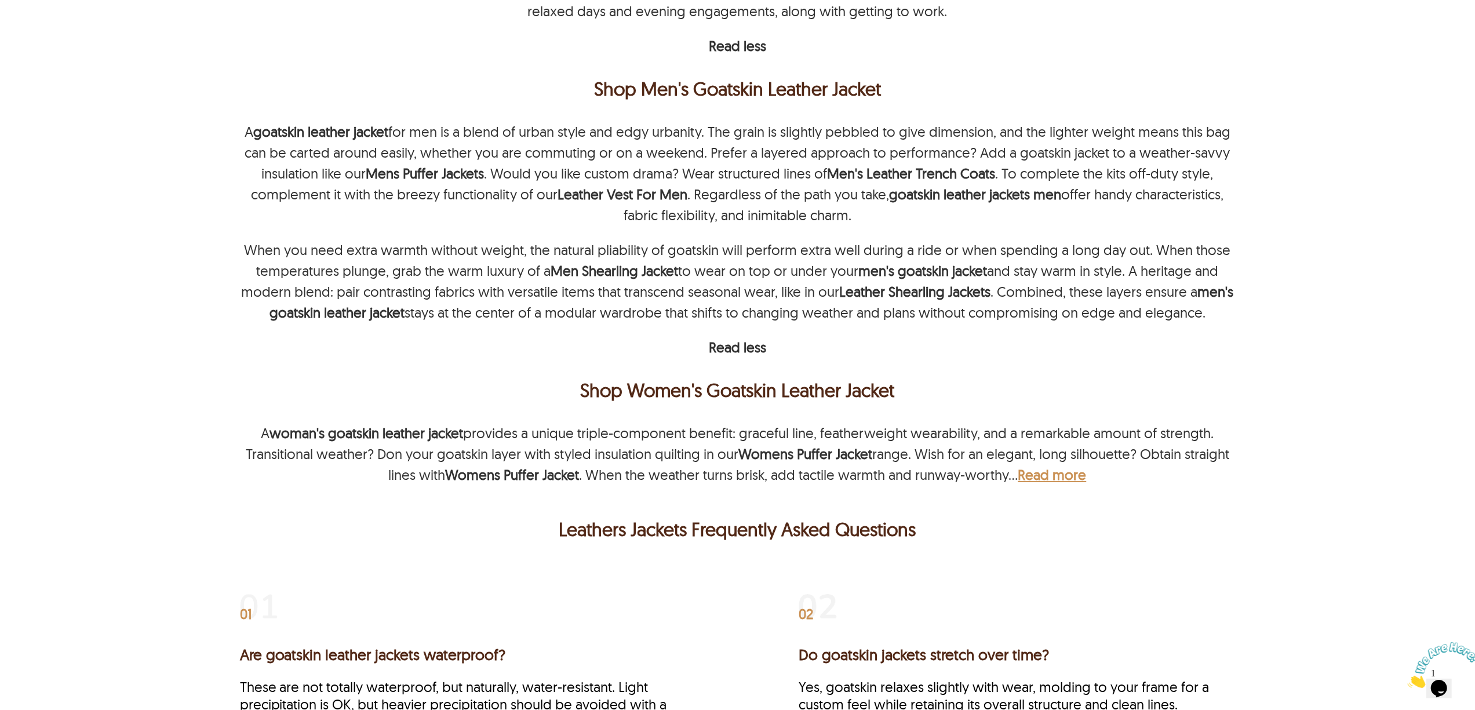
click at [1051, 468] on b "Read more" at bounding box center [1052, 474] width 68 height 17
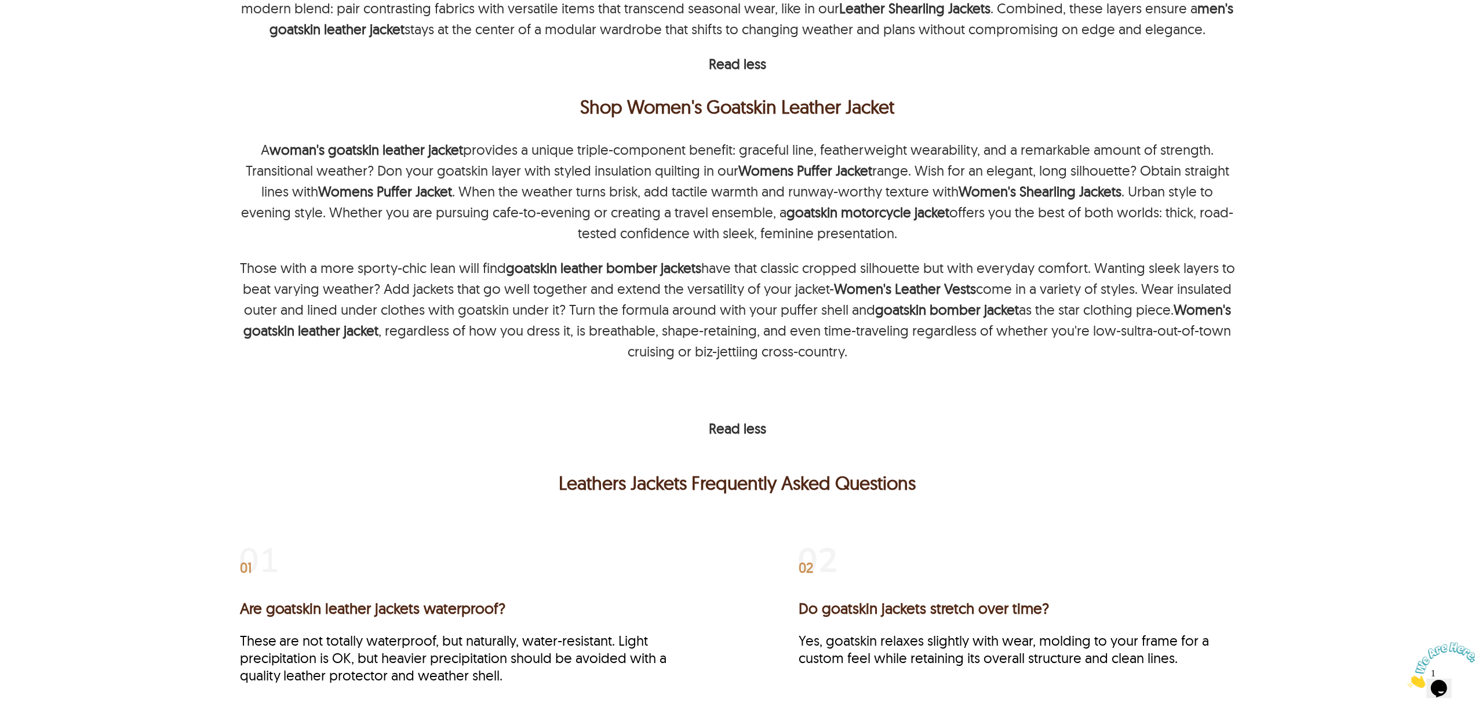
scroll to position [1391, 0]
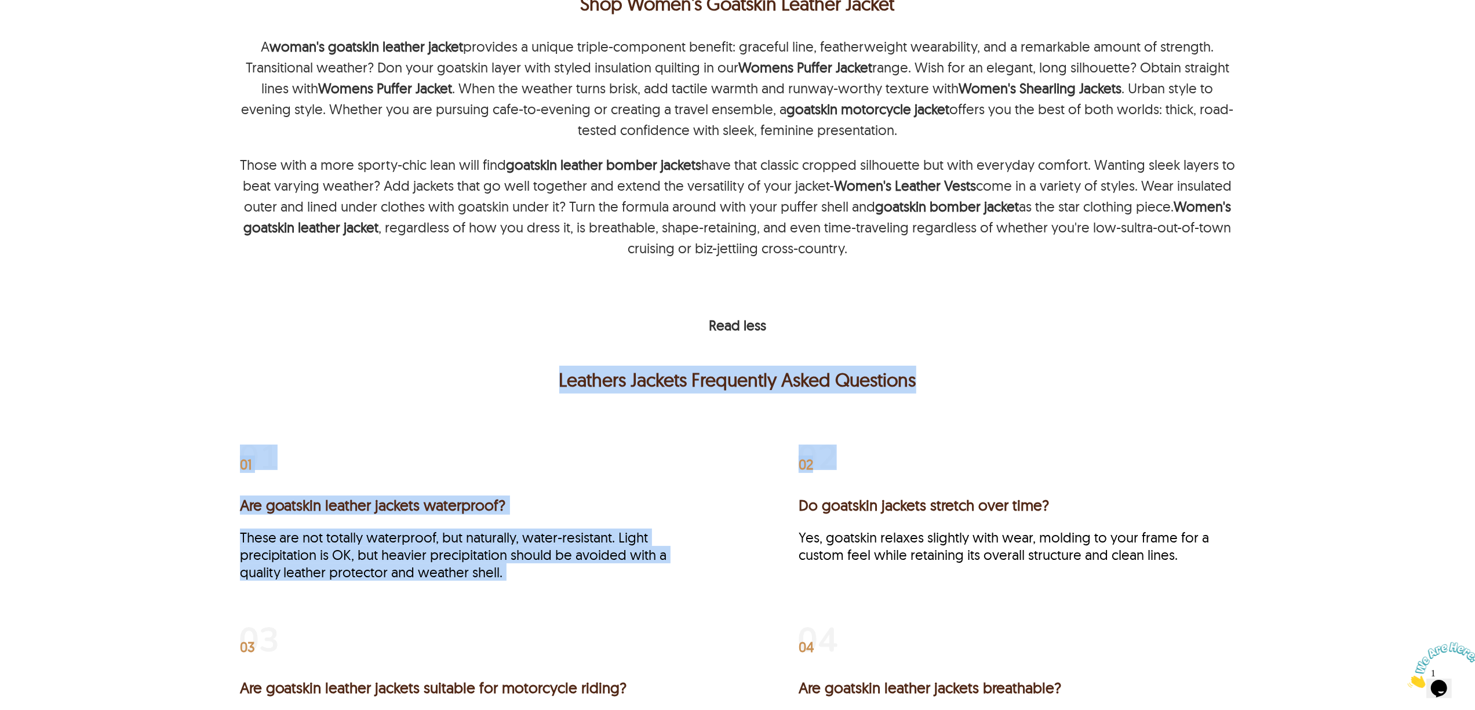
drag, startPoint x: 560, startPoint y: 370, endPoint x: 927, endPoint y: 382, distance: 367.6
click at [927, 382] on div "Leathers Jackets Frequently Asked Questions 01 Are goatskin leather jackets wat…" at bounding box center [737, 585] width 1106 height 439
click at [887, 366] on p "Leathers Jackets Frequently Asked Questions" at bounding box center [738, 380] width 990 height 28
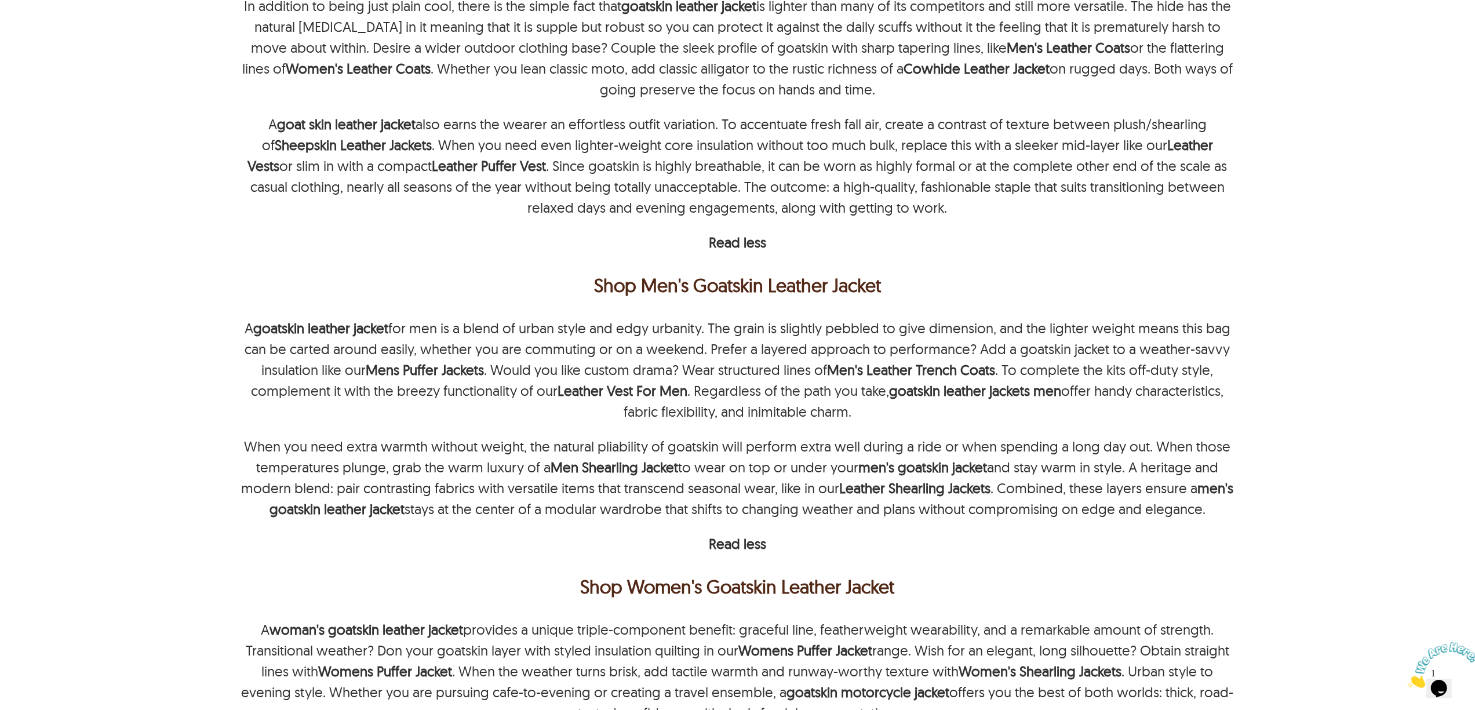
scroll to position [618, 0]
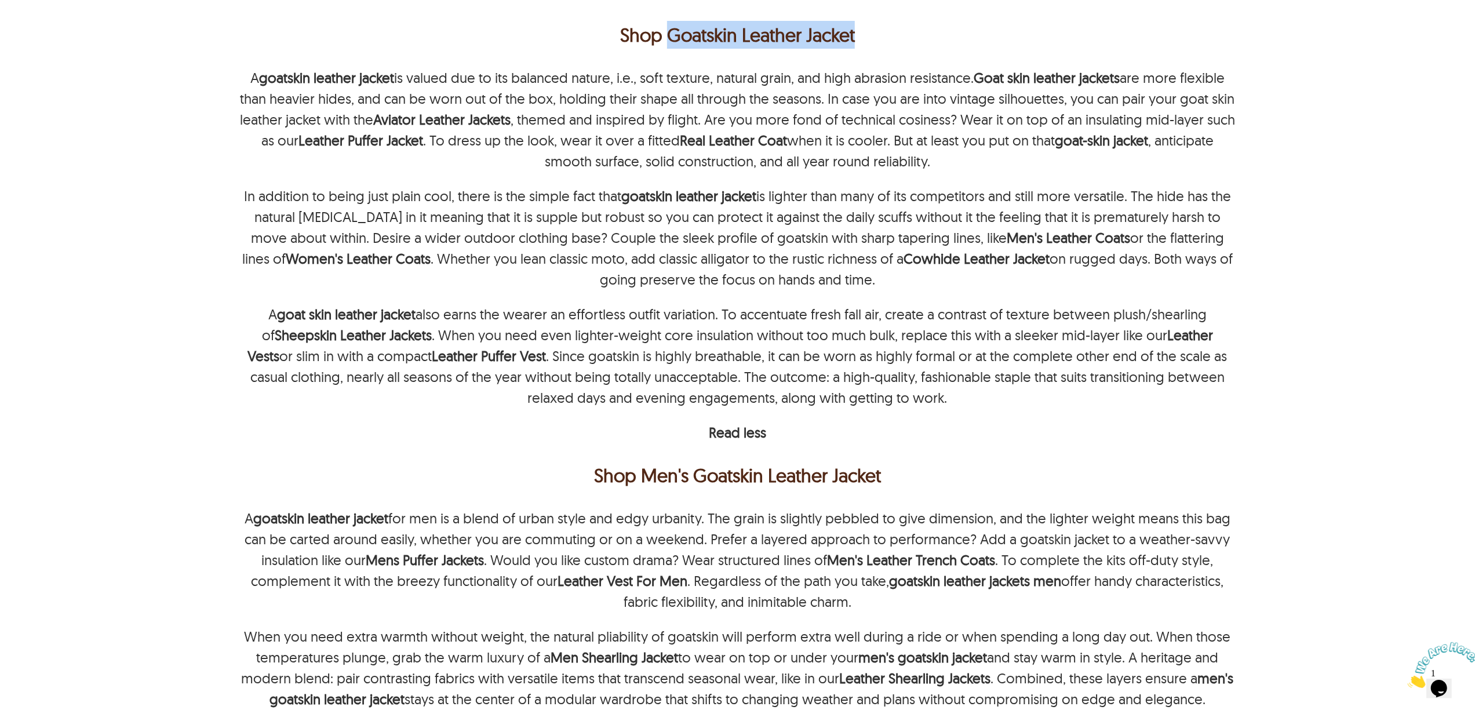
drag, startPoint x: 668, startPoint y: 19, endPoint x: 969, endPoint y: 19, distance: 301.3
click at [969, 21] on p "Shop Goatskin Leather Jacket" at bounding box center [737, 35] width 995 height 28
copy p "Goatskin Leather Jacket"
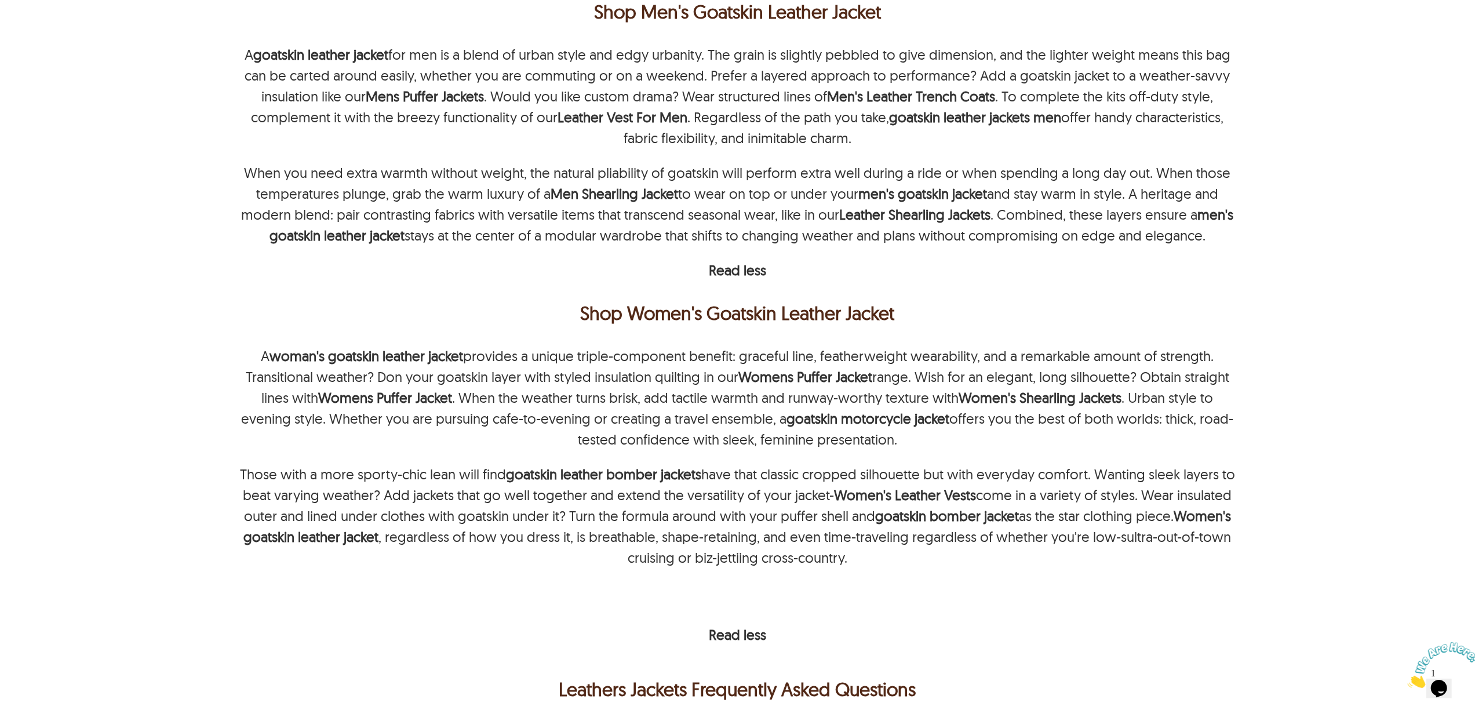
scroll to position [927, 0]
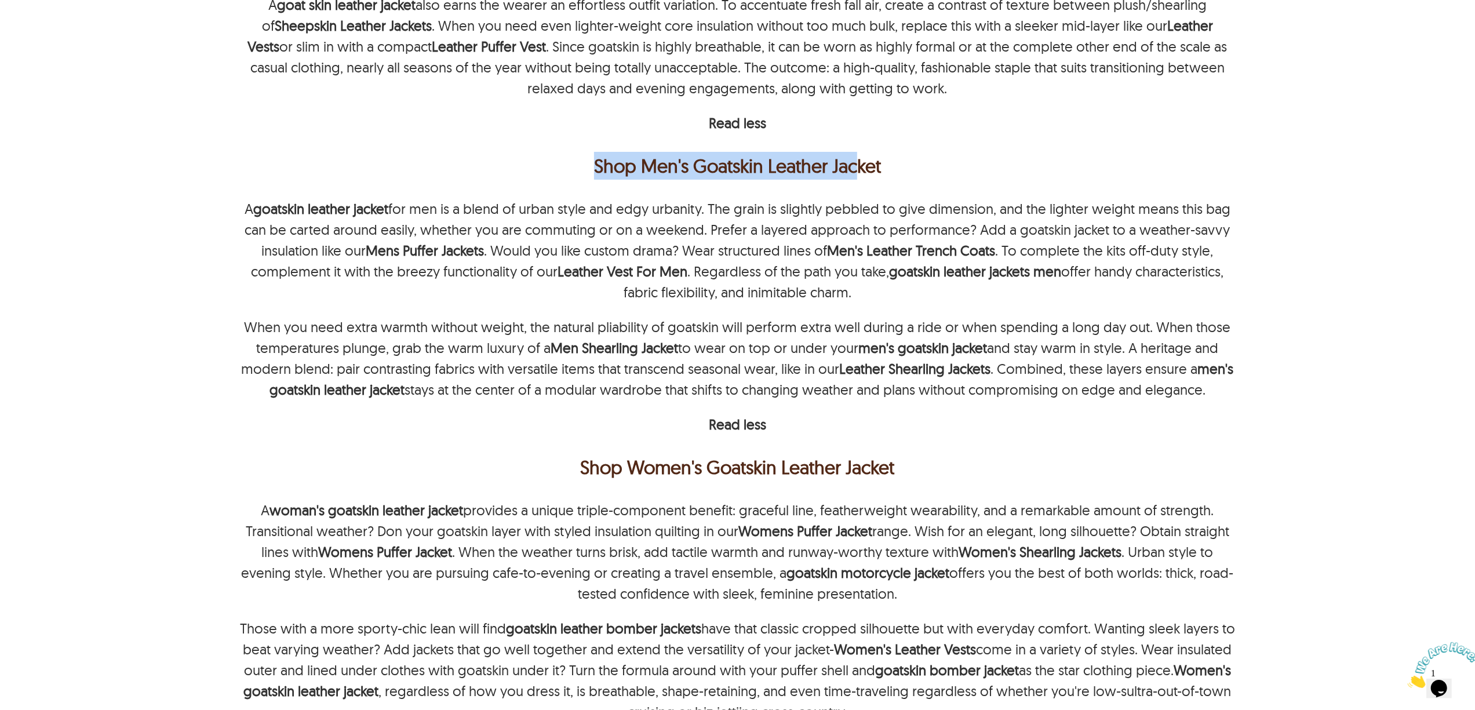
drag, startPoint x: 596, startPoint y: 163, endPoint x: 859, endPoint y: 167, distance: 262.5
click at [858, 167] on p "Shop Men's Goatskin Leather Jacket" at bounding box center [738, 166] width 990 height 28
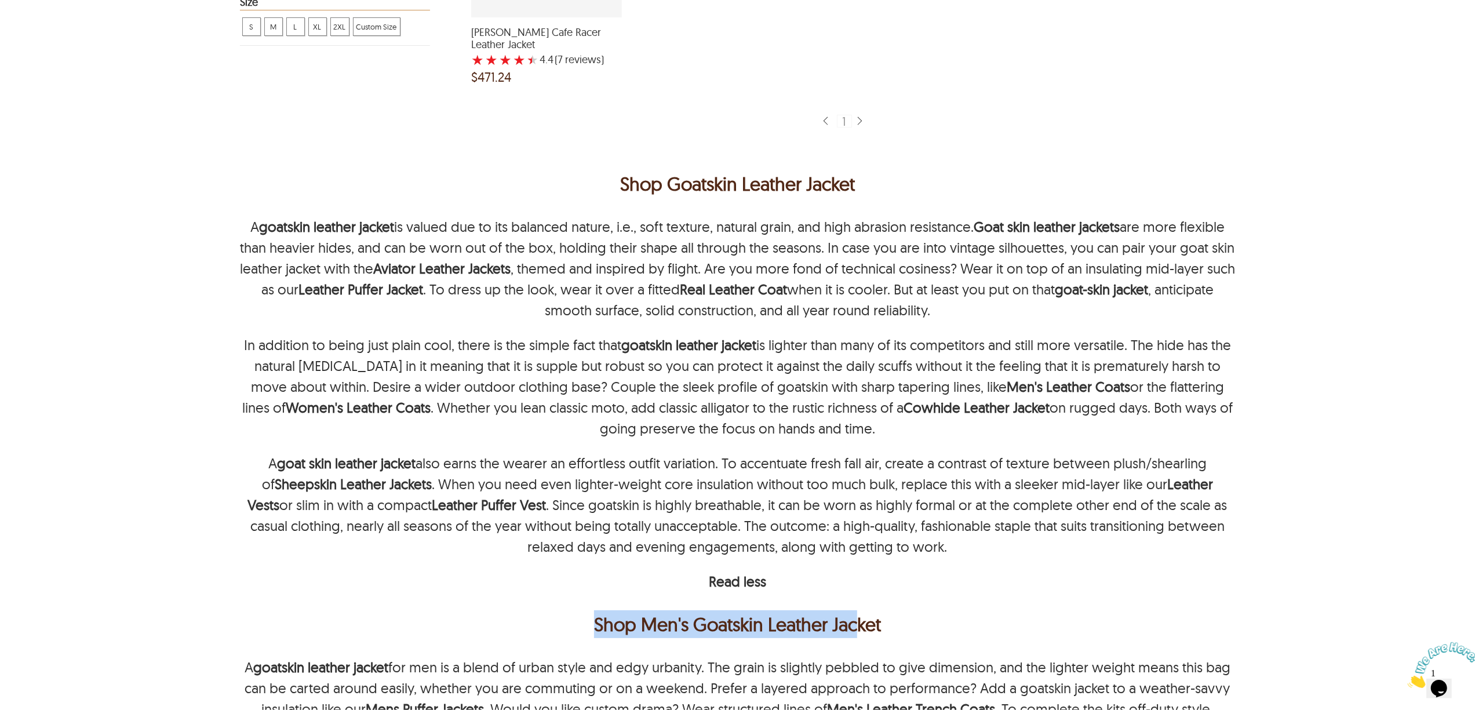
scroll to position [386, 0]
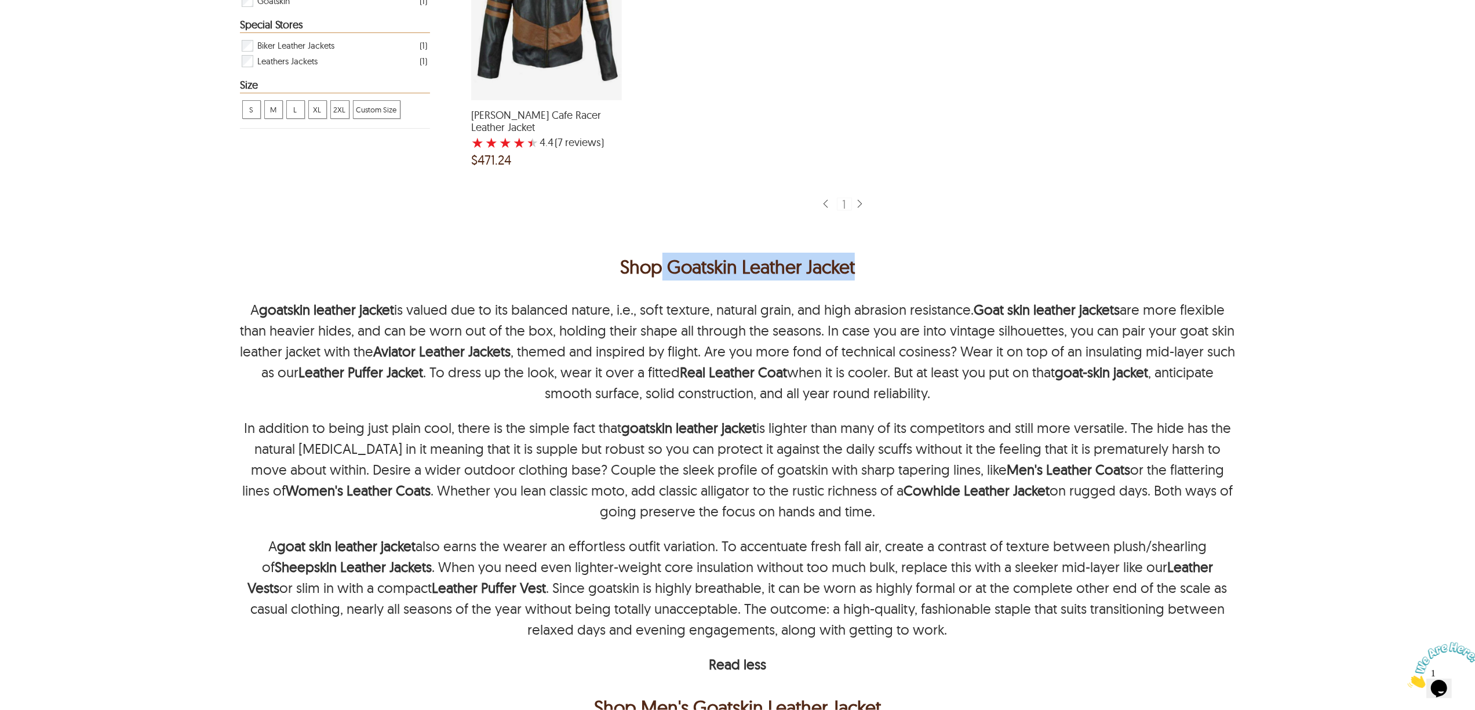
drag, startPoint x: 663, startPoint y: 261, endPoint x: 968, endPoint y: 261, distance: 304.8
click at [968, 261] on p "Shop Goatskin Leather Jacket" at bounding box center [737, 267] width 995 height 28
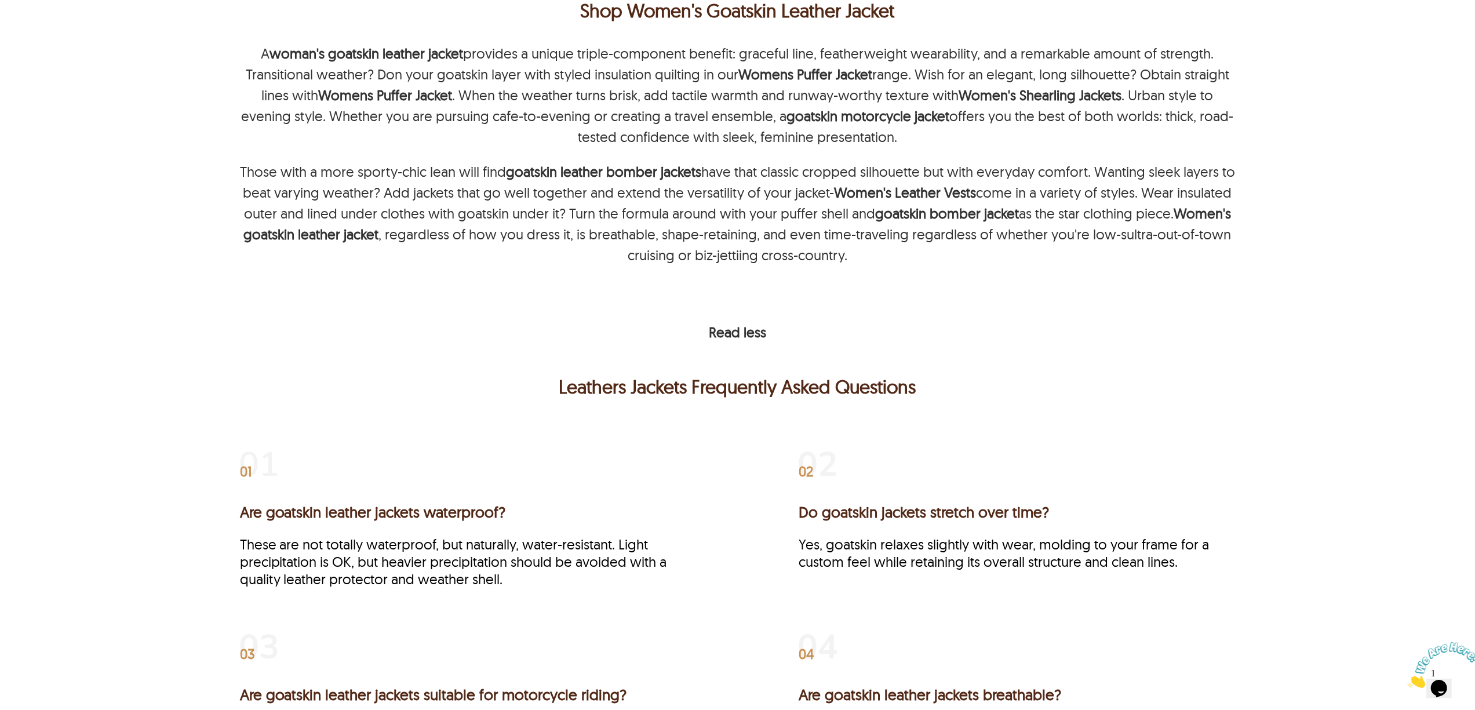
scroll to position [1391, 0]
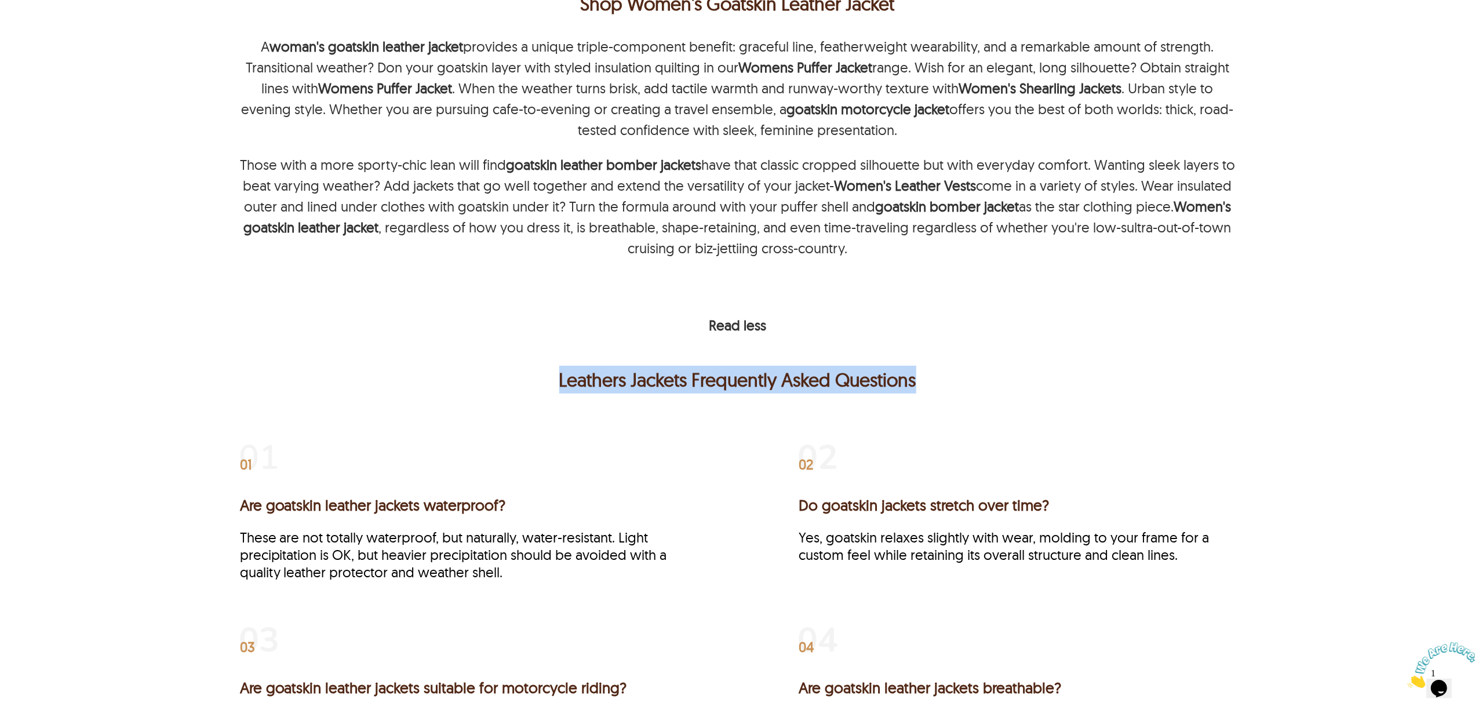
drag, startPoint x: 545, startPoint y: 353, endPoint x: 1130, endPoint y: 367, distance: 584.8
click at [1130, 367] on p "Leathers Jackets Frequently Asked Questions" at bounding box center [738, 380] width 990 height 28
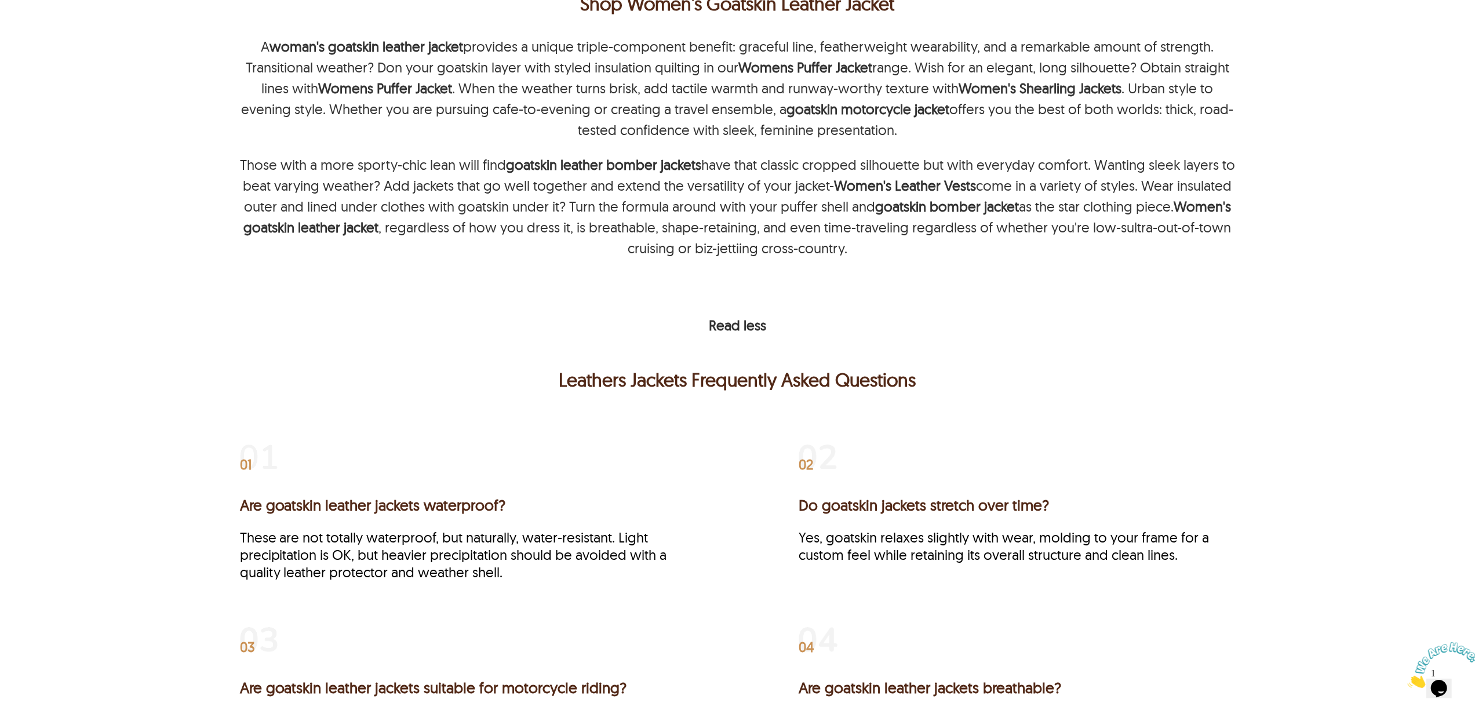
click at [658, 374] on p "Leathers Jackets Frequently Asked Questions" at bounding box center [738, 380] width 990 height 28
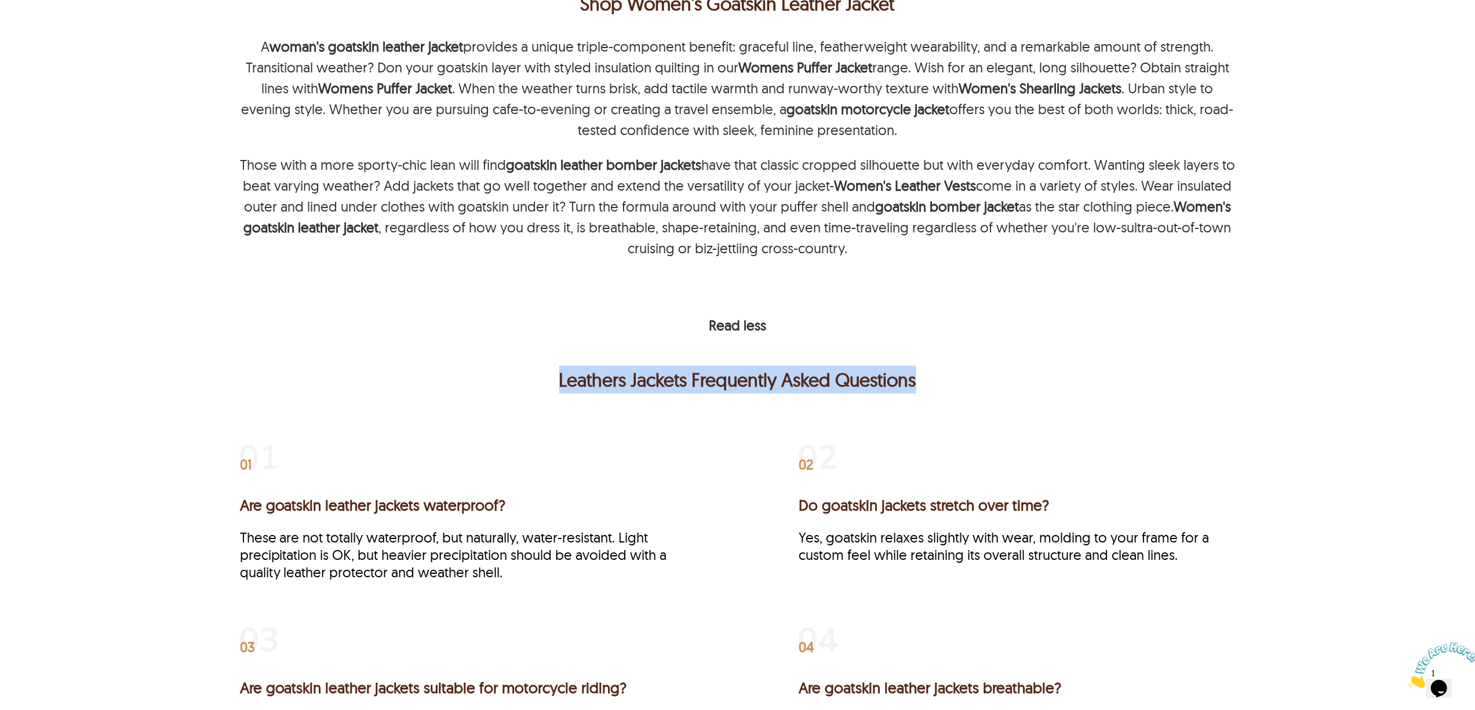
click at [658, 374] on p "Leathers Jackets Frequently Asked Questions" at bounding box center [738, 380] width 990 height 28
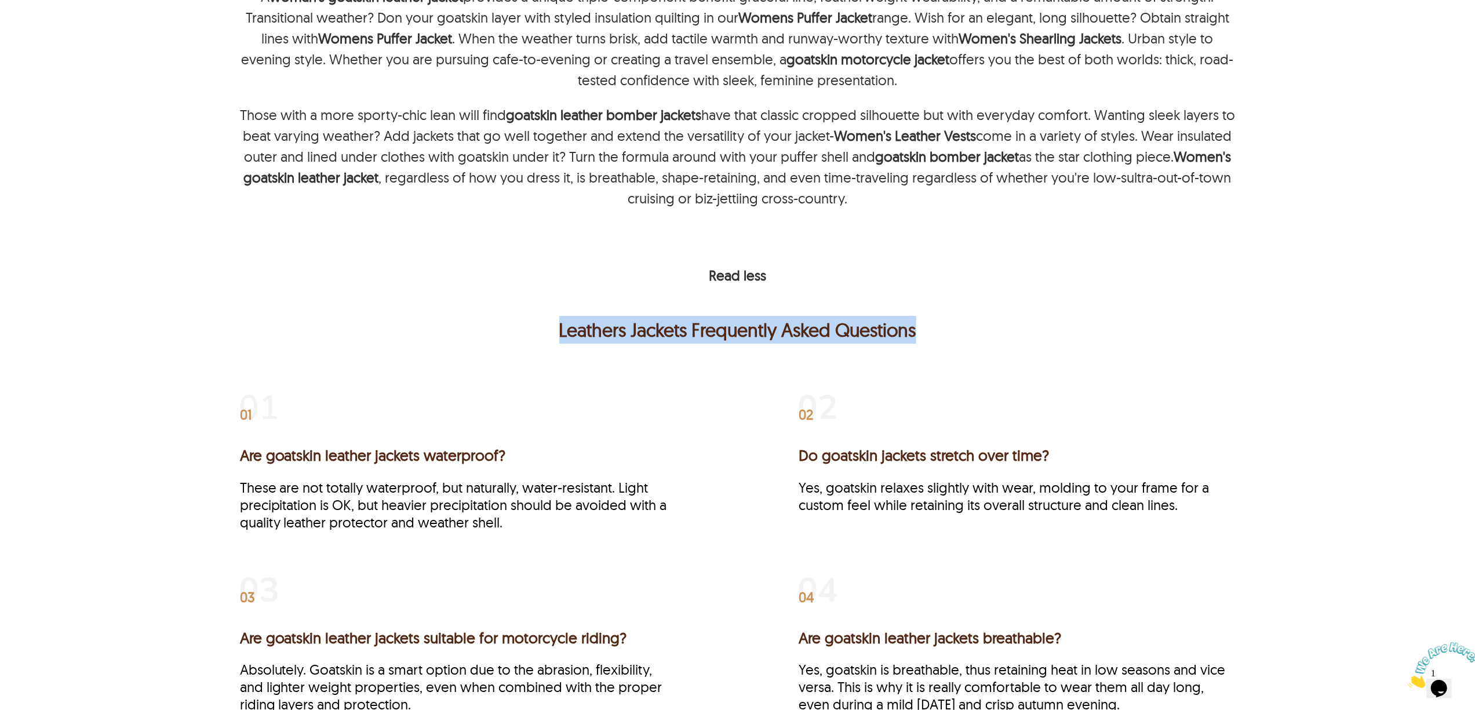
scroll to position [1468, 0]
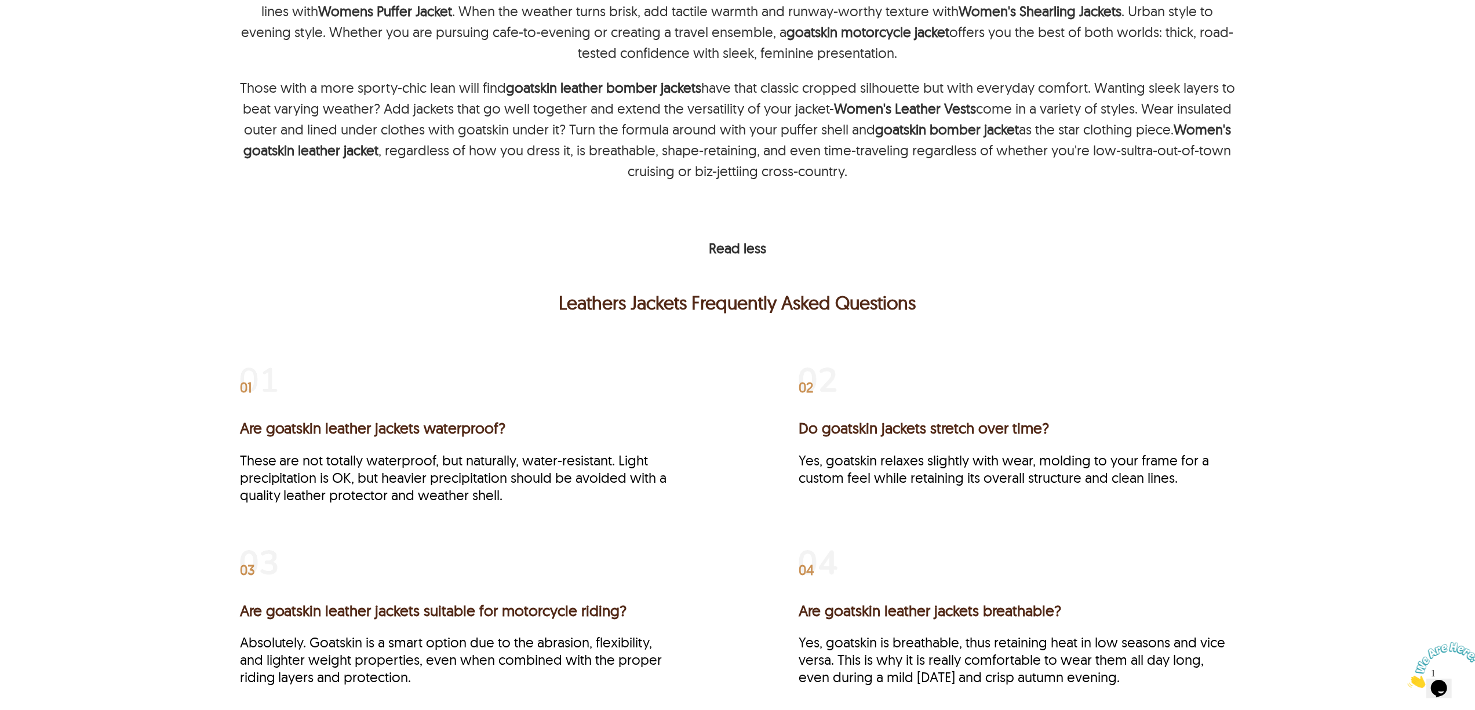
click at [624, 335] on div "01 Are goatskin leather jackets waterproof? These are not totally waterproof, b…" at bounding box center [737, 531] width 1106 height 393
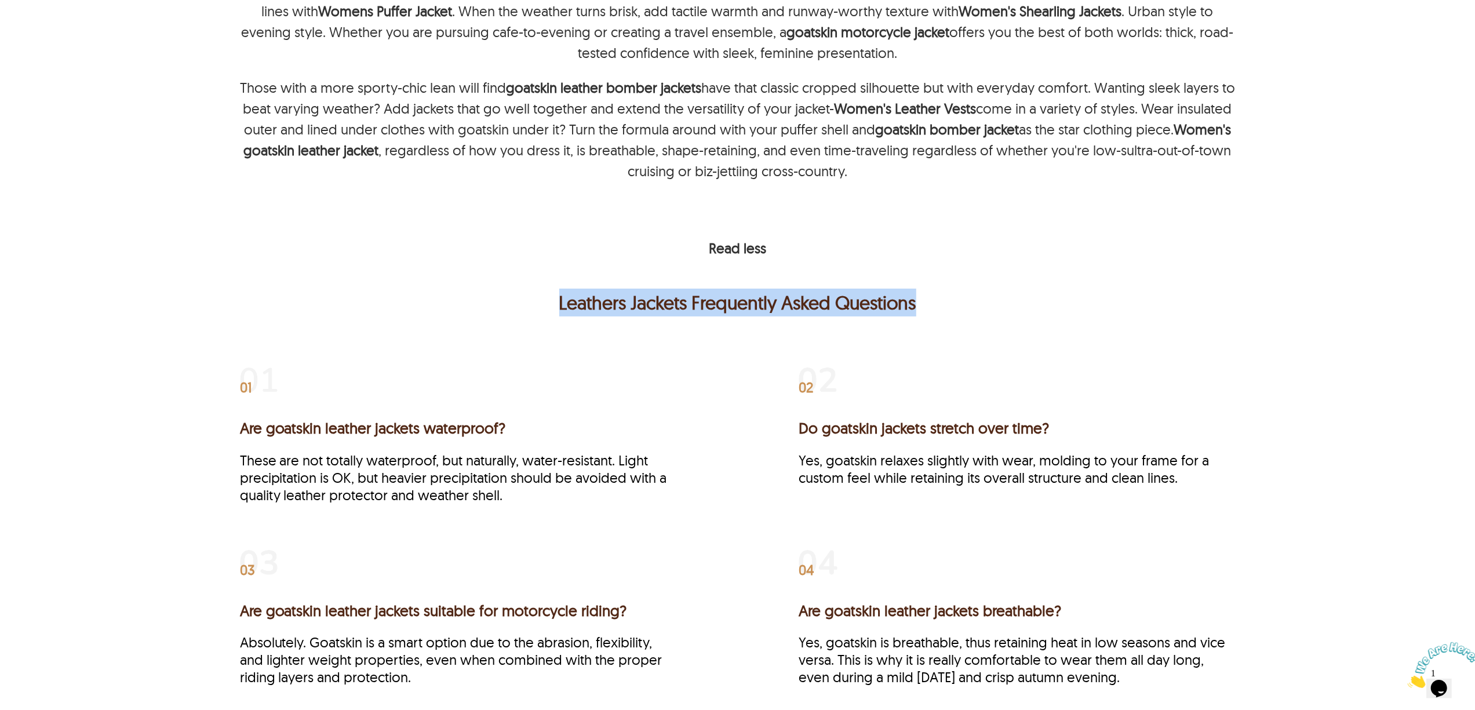
drag, startPoint x: 569, startPoint y: 293, endPoint x: 917, endPoint y: 279, distance: 347.9
click at [917, 289] on p "Leathers Jackets Frequently Asked Questions" at bounding box center [738, 303] width 990 height 28
click at [566, 289] on p "Leathers Jackets Frequently Asked Questions" at bounding box center [738, 303] width 990 height 28
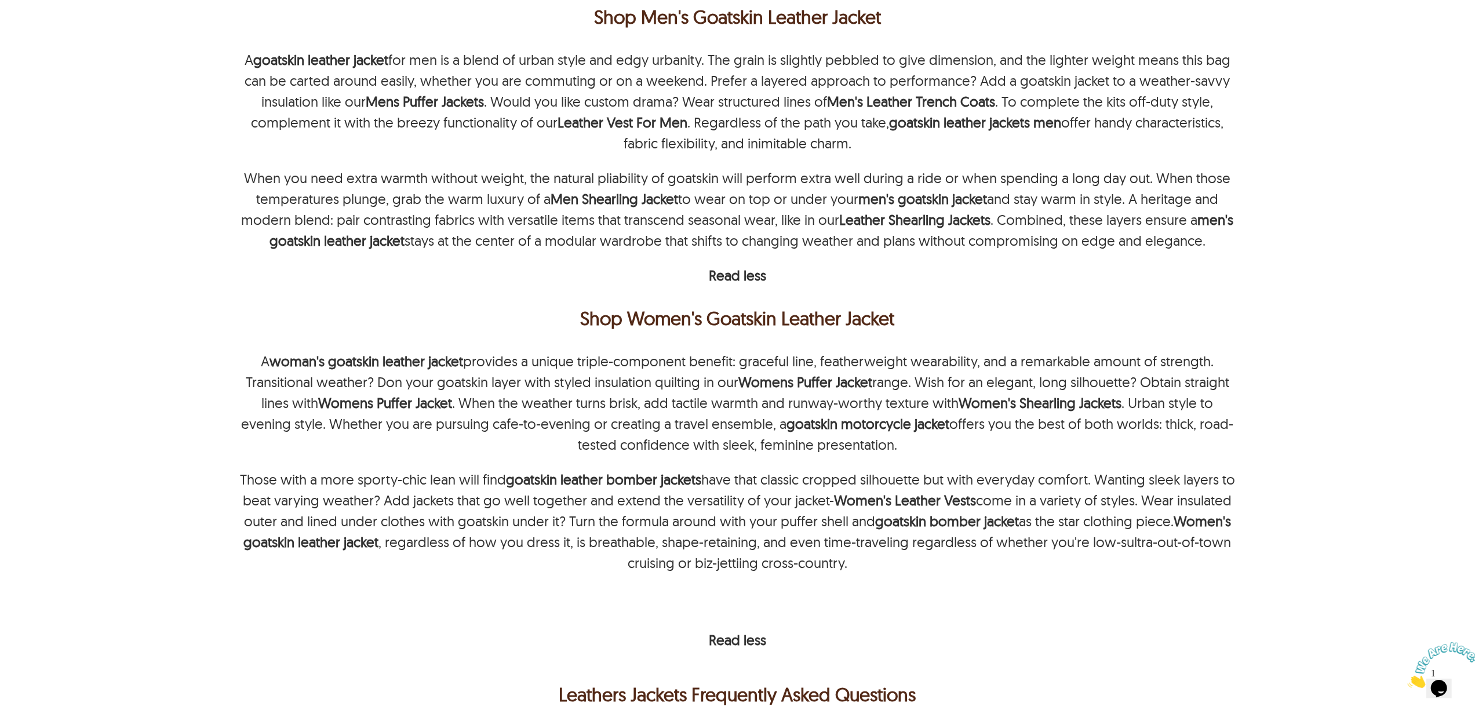
scroll to position [1159, 0]
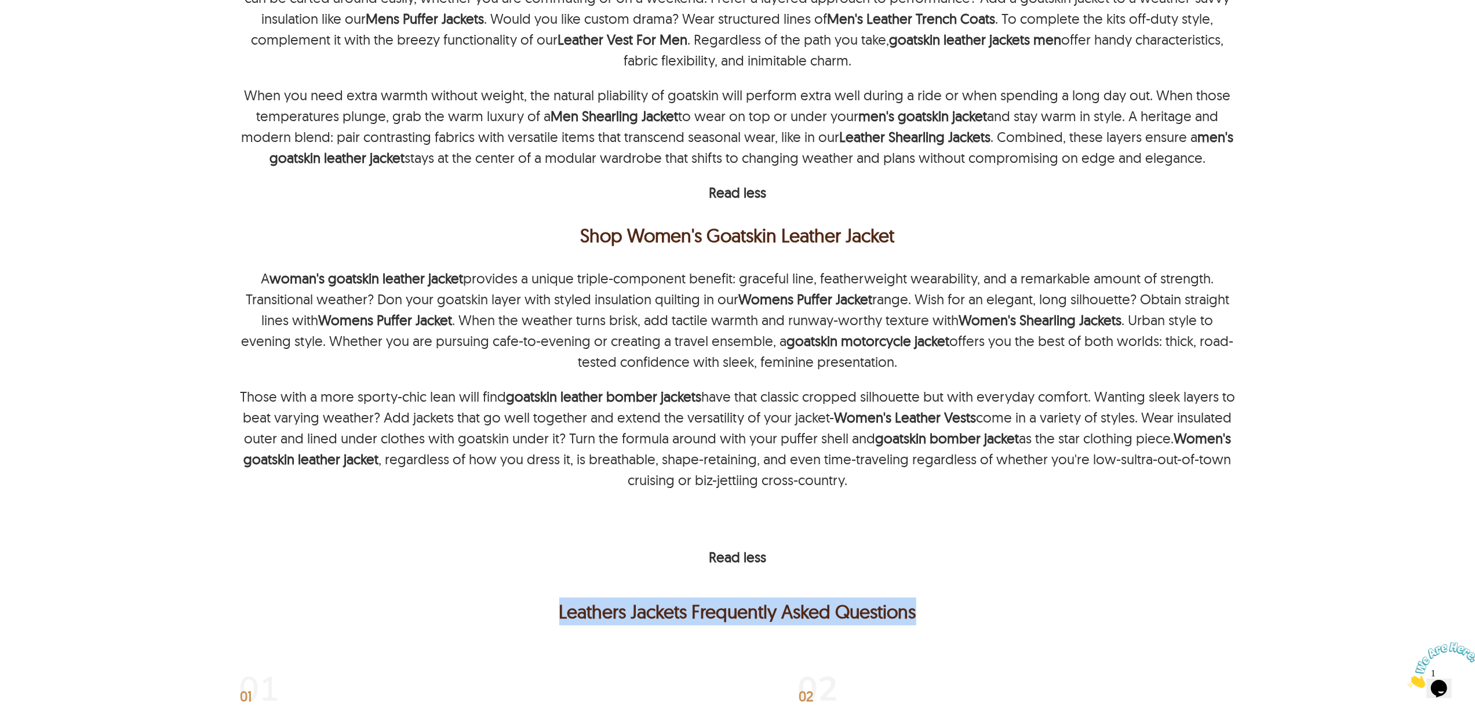
drag, startPoint x: 528, startPoint y: 590, endPoint x: 935, endPoint y: 596, distance: 406.2
click at [935, 597] on p "Leathers Jackets Frequently Asked Questions" at bounding box center [738, 611] width 990 height 28
